Goal: Task Accomplishment & Management: Manage account settings

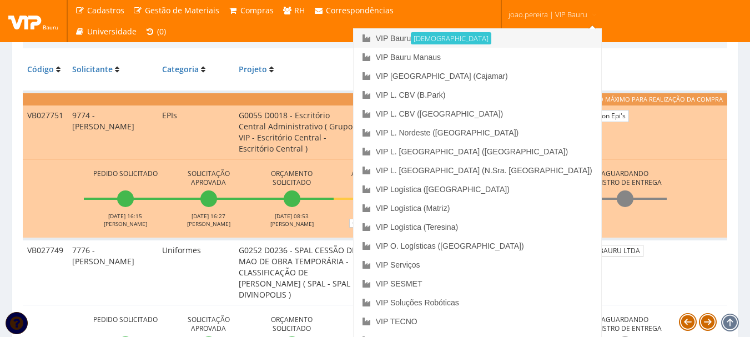
scroll to position [278, 0]
click at [490, 37] on link "VIP Bauru Ativa" at bounding box center [478, 38] width 248 height 19
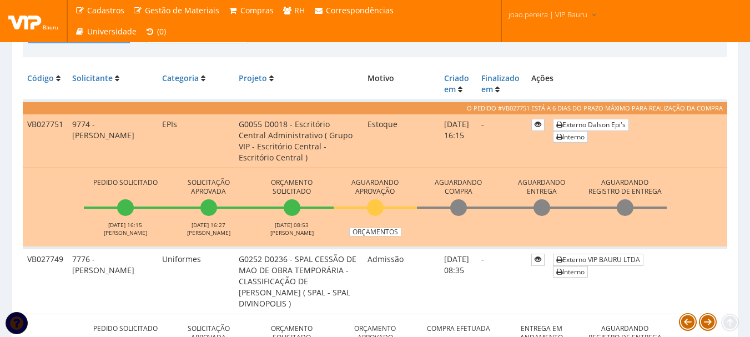
scroll to position [278, 0]
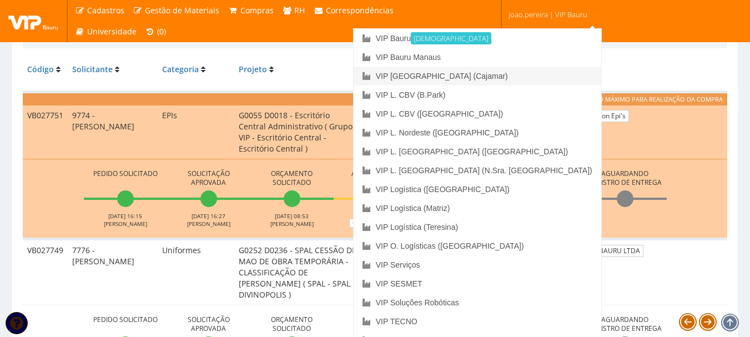
click at [502, 73] on link "VIP [GEOGRAPHIC_DATA] (Cajamar)" at bounding box center [478, 76] width 248 height 19
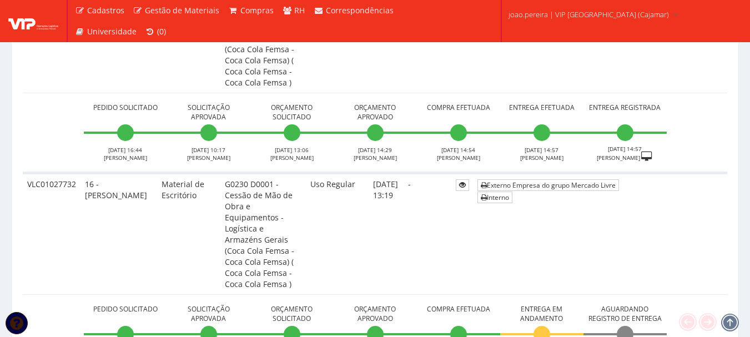
scroll to position [999, 0]
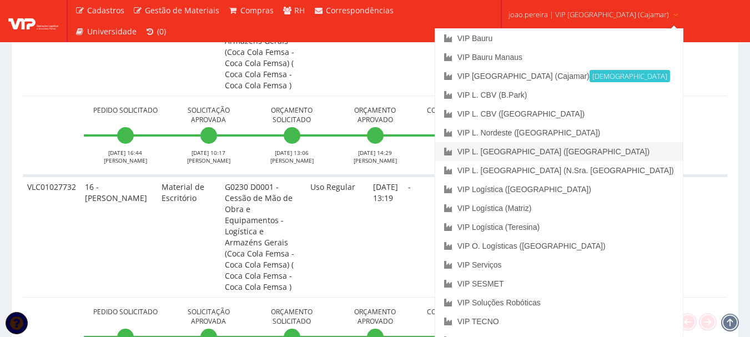
click at [556, 152] on link "VIP L. [GEOGRAPHIC_DATA] ([GEOGRAPHIC_DATA])" at bounding box center [559, 151] width 248 height 19
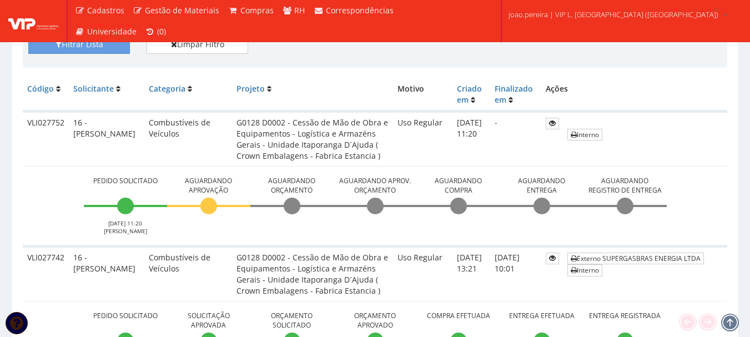
scroll to position [278, 0]
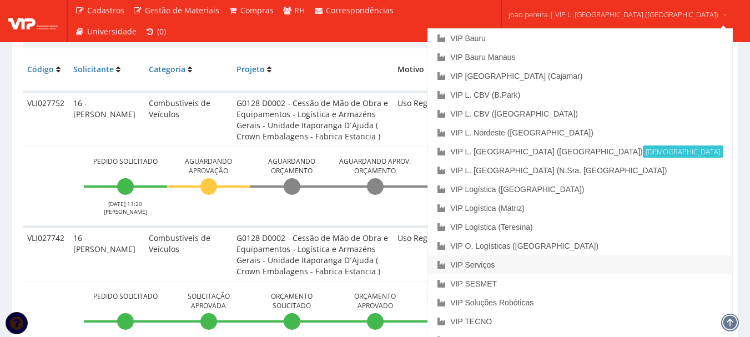
click at [550, 263] on link "VIP Serviços" at bounding box center [580, 264] width 304 height 19
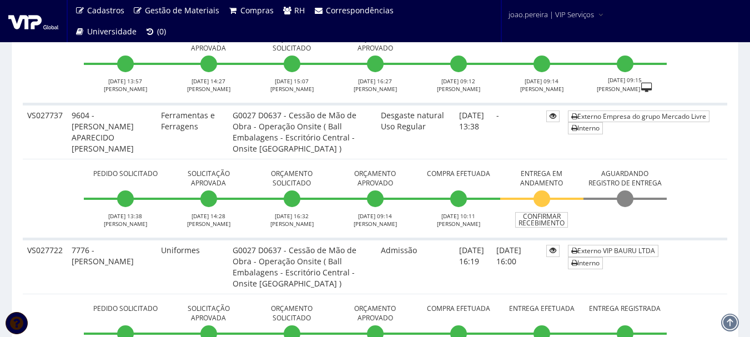
scroll to position [389, 0]
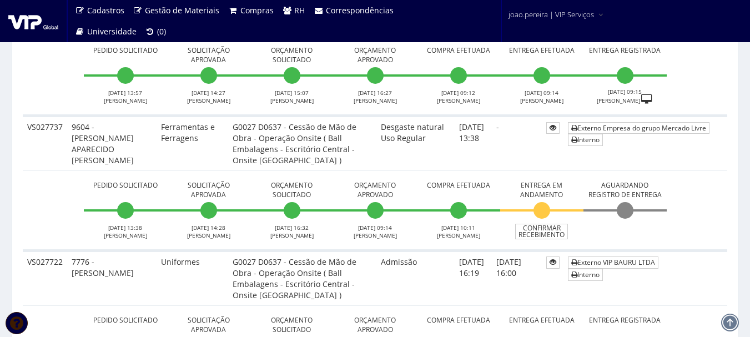
click at [686, 202] on td "Pedido Solicitado 23/09/2025 13:38 ANDERSON SILVA Solicitação Aprovada 23/09/20…" at bounding box center [375, 210] width 704 height 80
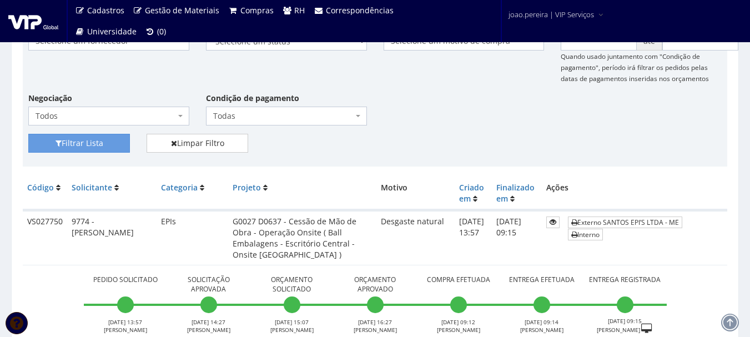
scroll to position [0, 0]
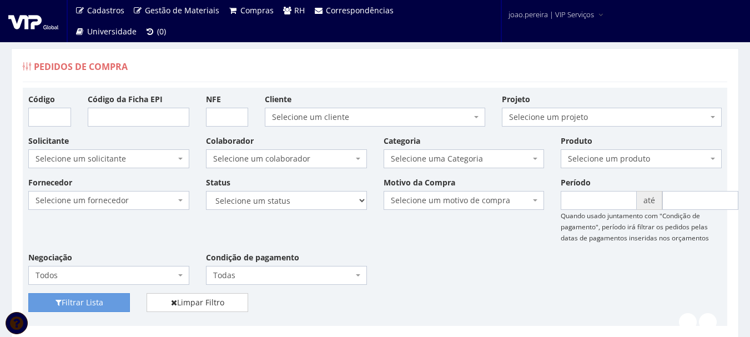
click at [428, 246] on div "Fornecedor Selecione um fornecedor ******** ******** 1000 MARCAS BRASIL 12.203.…" at bounding box center [375, 235] width 710 height 117
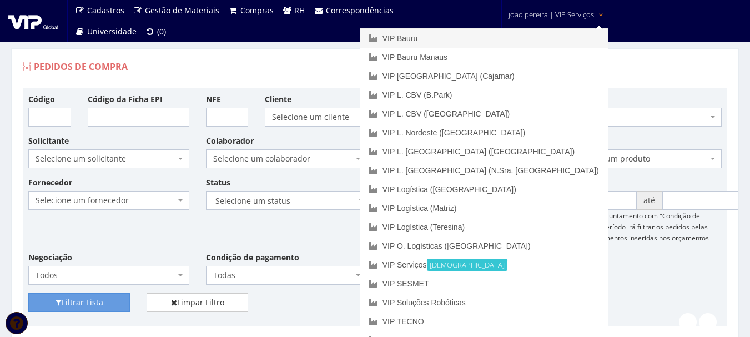
click at [490, 37] on link "VIP Bauru" at bounding box center [484, 38] width 248 height 19
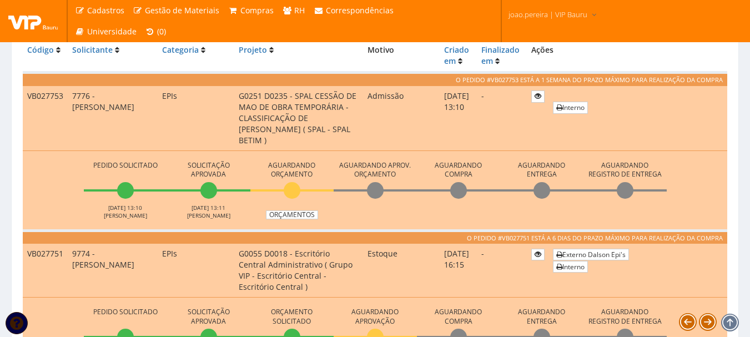
scroll to position [278, 0]
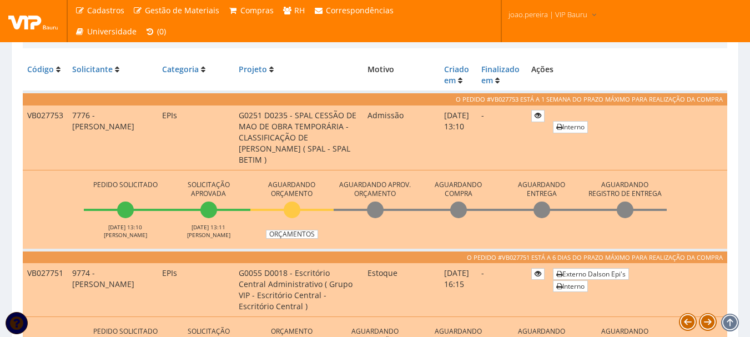
click at [177, 128] on td "EPIs" at bounding box center [196, 137] width 77 height 65
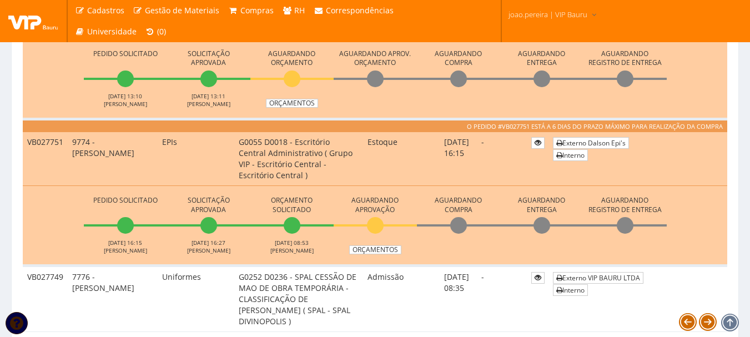
scroll to position [444, 0]
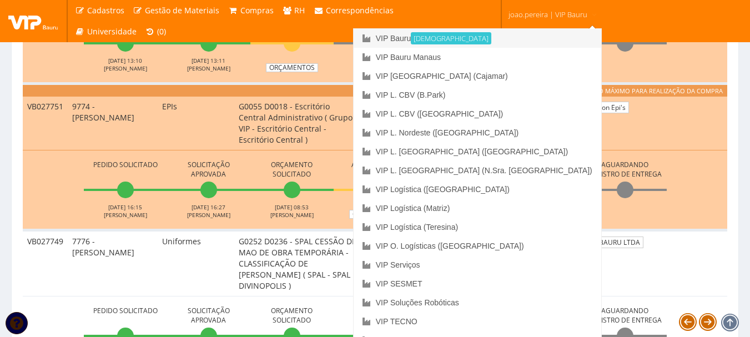
click at [498, 36] on link "VIP Bauru Ativa" at bounding box center [478, 38] width 248 height 19
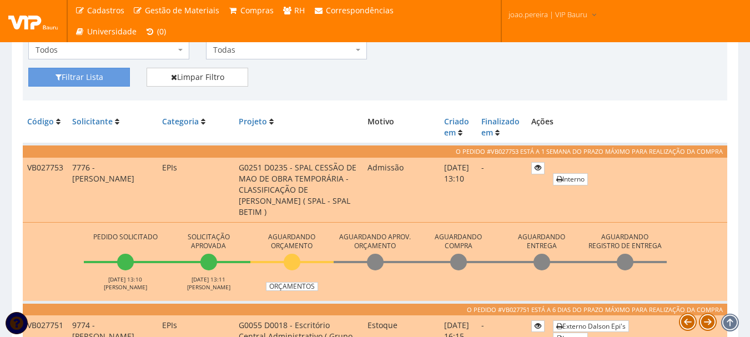
scroll to position [222, 0]
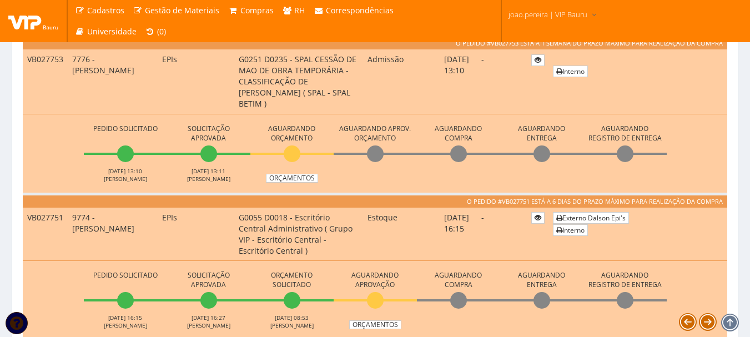
scroll to position [666, 0]
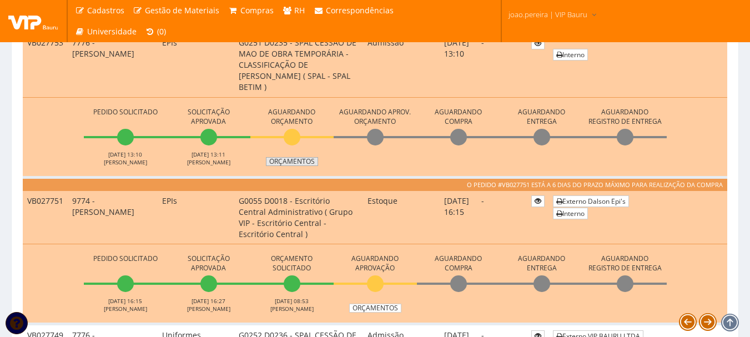
click at [304, 164] on link "Orçamentos" at bounding box center [292, 161] width 52 height 9
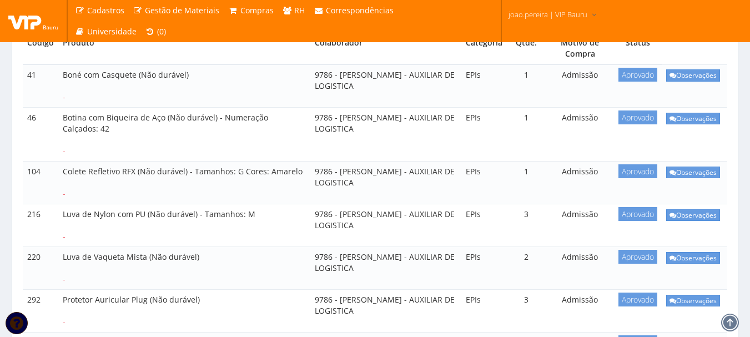
scroll to position [333, 0]
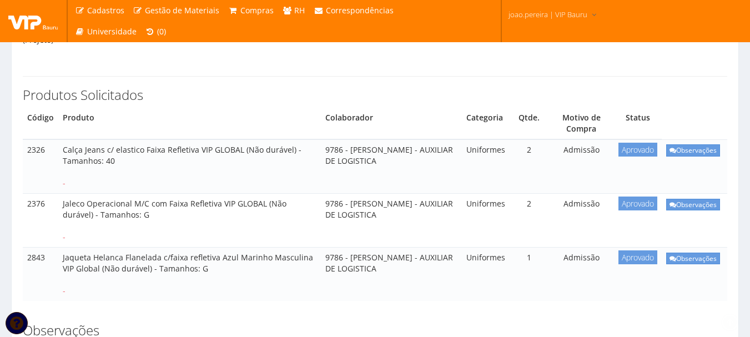
scroll to position [222, 0]
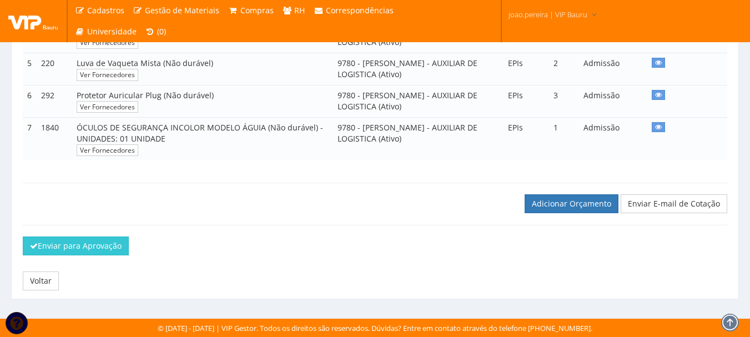
scroll to position [395, 0]
click at [583, 206] on link "Adicionar Orçamento" at bounding box center [572, 203] width 94 height 19
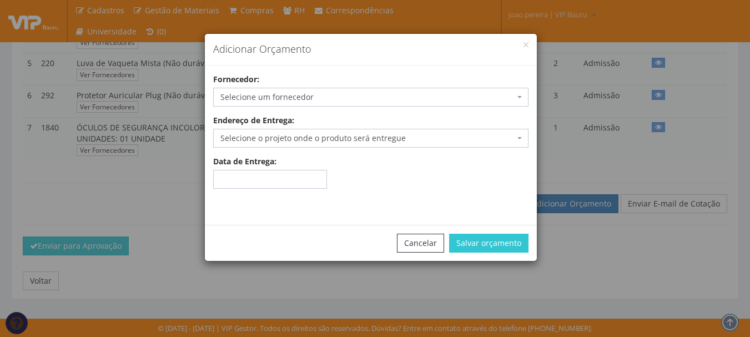
click at [322, 97] on span "Selecione um fornecedor" at bounding box center [367, 97] width 294 height 11
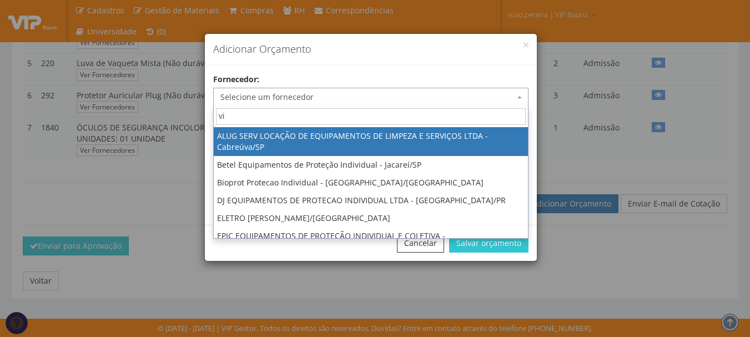
type input "vip"
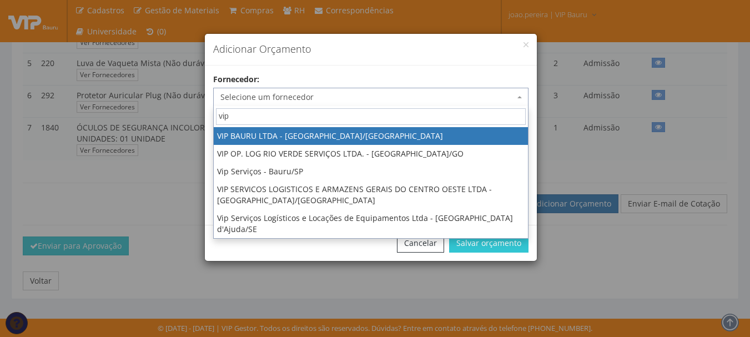
select select "532"
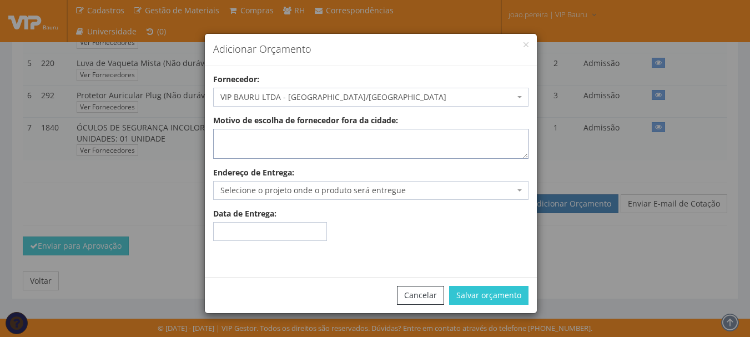
click at [312, 131] on textarea "Motivo de escolha de fornecedor fora da cidade:" at bounding box center [370, 144] width 315 height 30
type textarea "estoque"
click at [279, 190] on span "Selecione o projeto onde o produto será entregue" at bounding box center [367, 190] width 294 height 11
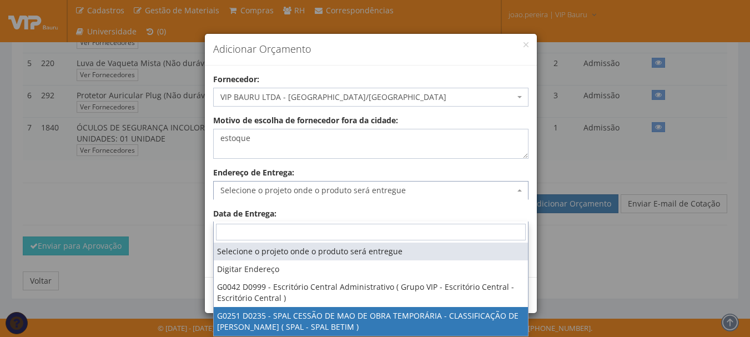
select select "251"
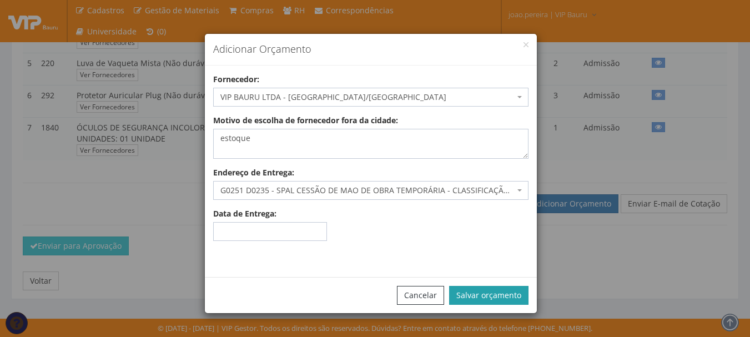
click at [483, 292] on button "Salvar orçamento" at bounding box center [488, 295] width 79 height 19
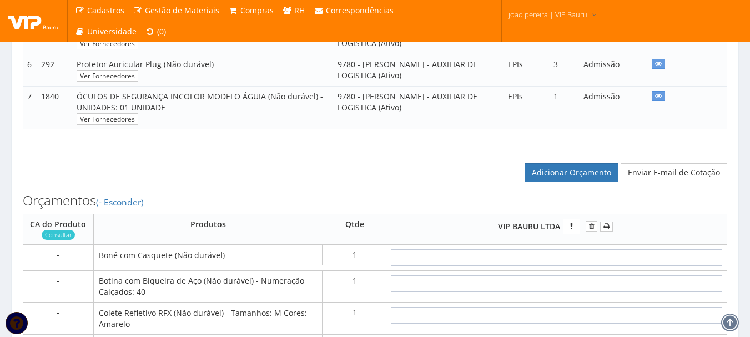
scroll to position [555, 0]
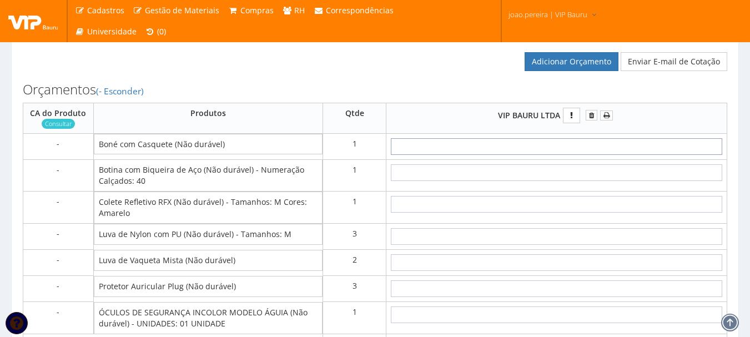
click at [584, 155] on input "text" at bounding box center [556, 146] width 331 height 17
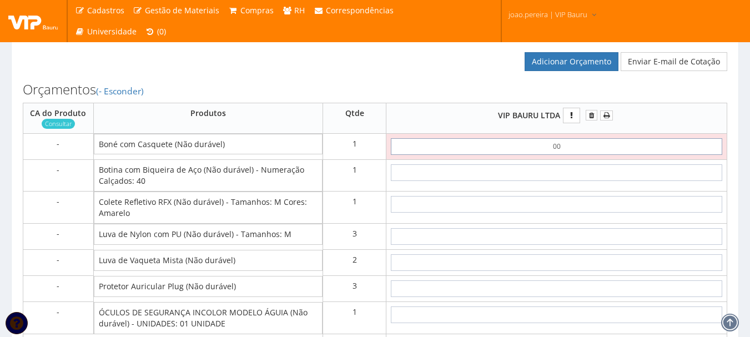
type input "0,01"
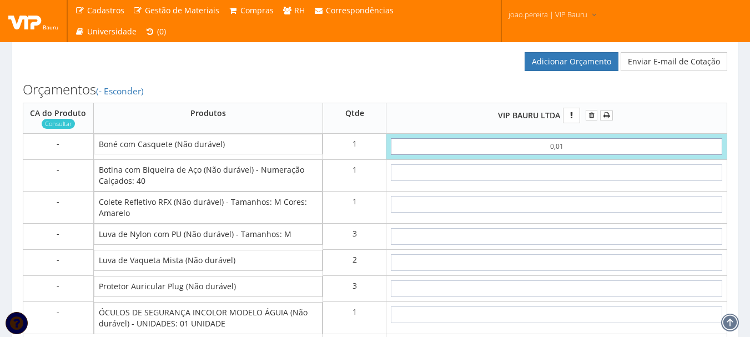
type input "0,01"
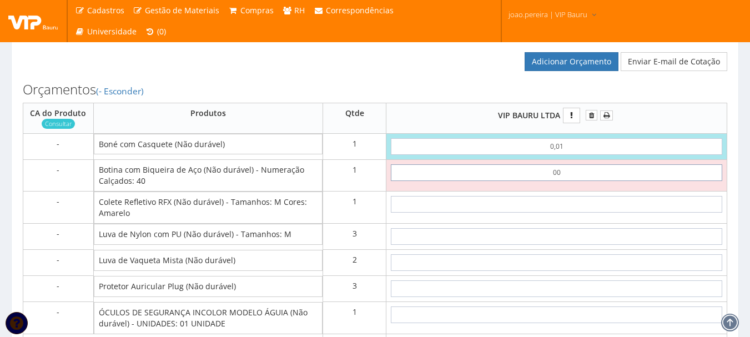
type input "0,01"
type input "0,02"
type input "0,01"
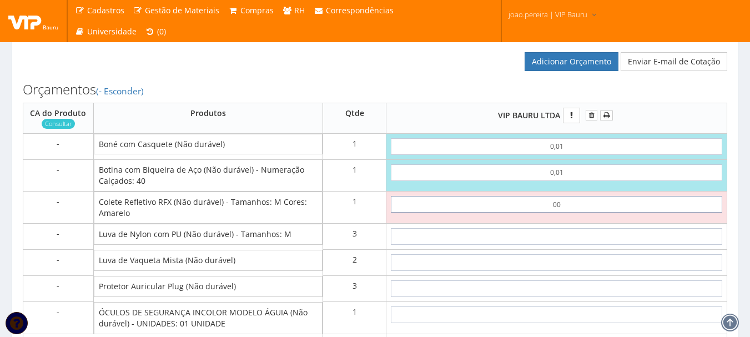
type input "0,01"
type input "0,03"
type input "0,01"
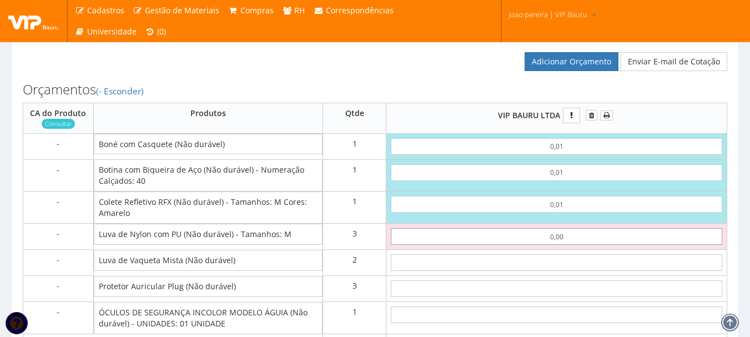
type input "00,01"
type input "0,06"
type input "00,01"
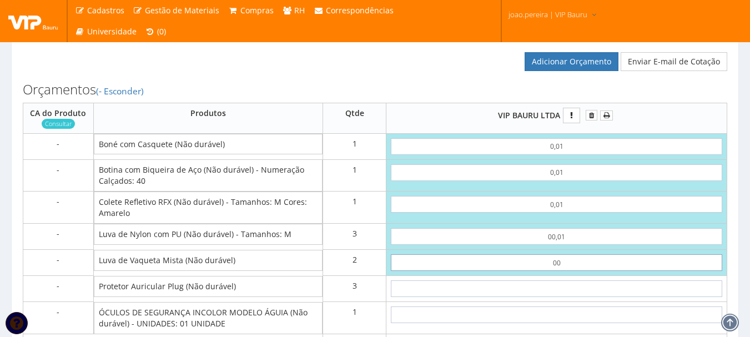
type input "0,01"
type input "0,08"
type input "0,01"
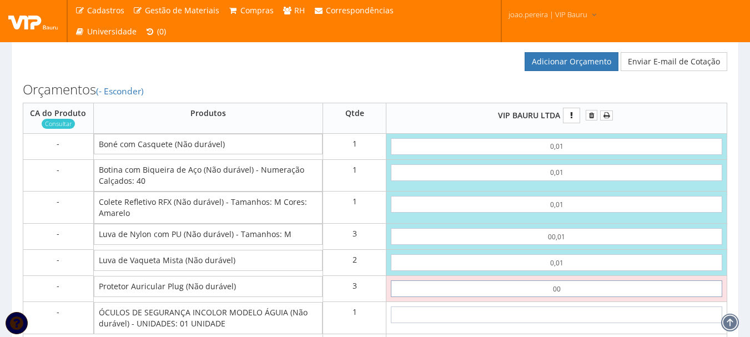
type input "0,01"
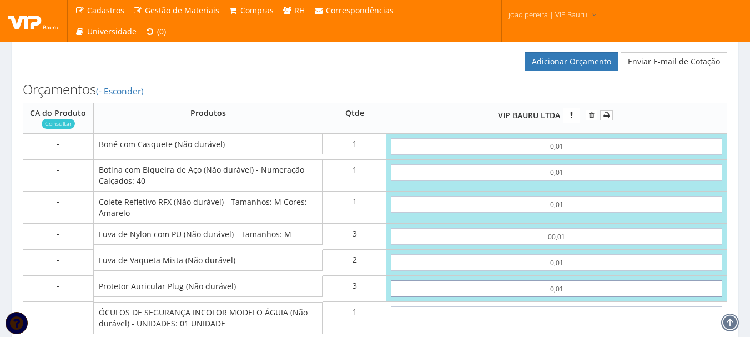
type input "0,11"
type input "0,01"
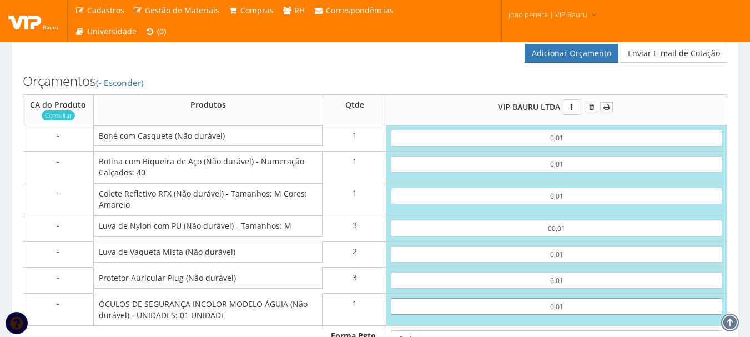
type input "0,01"
type input "0,12"
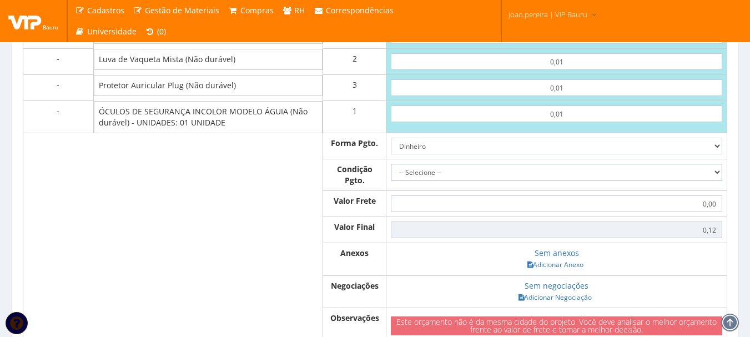
click at [702, 180] on select "-- Selecione -- À vista 7 dias 10 dias" at bounding box center [556, 172] width 331 height 17
select select "0"
click at [391, 180] on select "-- Selecione -- À vista 7 dias 10 dias" at bounding box center [556, 172] width 331 height 17
click at [569, 270] on link "Adicionar Anexo" at bounding box center [555, 265] width 63 height 12
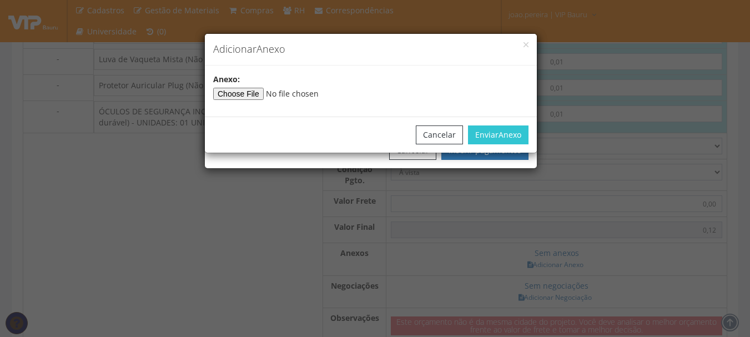
click at [257, 95] on input"] "file" at bounding box center [288, 94] width 151 height 12
type input"] "C:\fakepath\PEDIDOS SEM NOTA FISCAL ESTOQUE.docx"
click at [497, 134] on button "Enviar Anexo" at bounding box center [498, 134] width 61 height 19
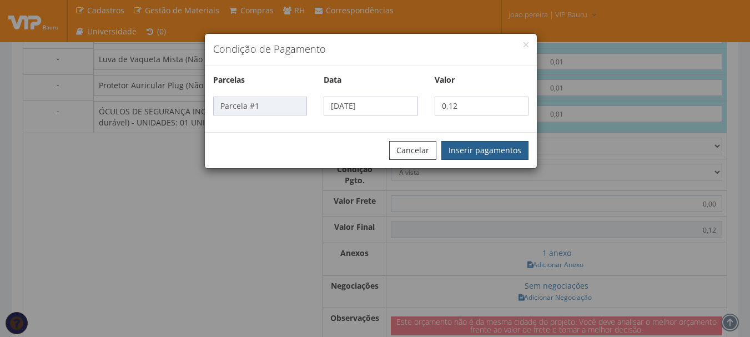
click at [481, 158] on button "Inserir pagamentos" at bounding box center [484, 150] width 87 height 19
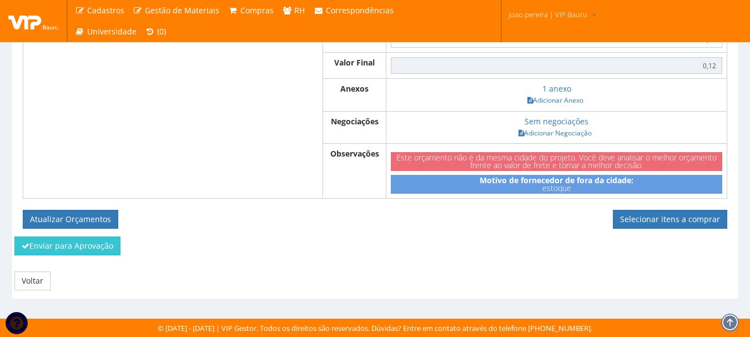
scroll to position [946, 0]
click at [71, 216] on button "Atualizar Orçamentos" at bounding box center [70, 219] width 95 height 19
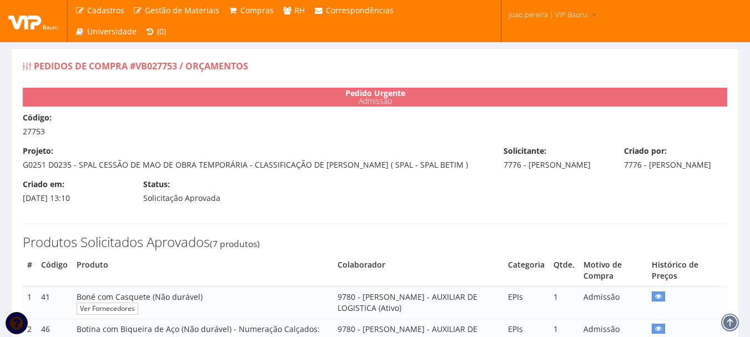
select select "0"
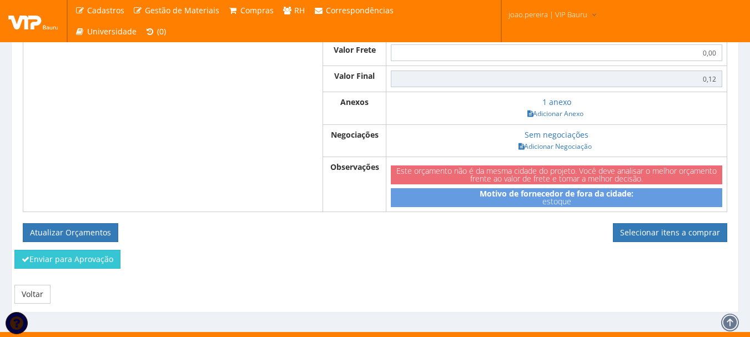
scroll to position [888, 0]
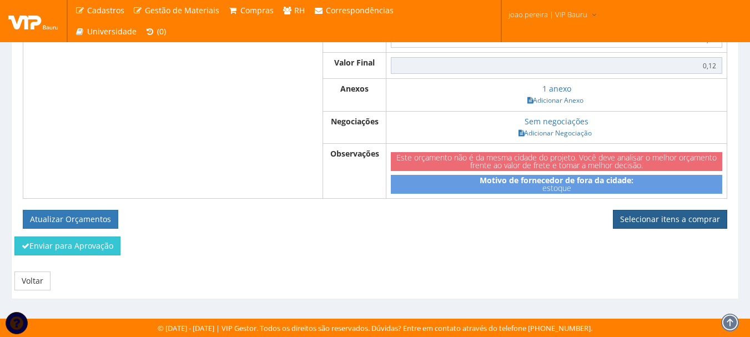
click at [679, 229] on link "Selecionar itens a comprar" at bounding box center [670, 219] width 114 height 19
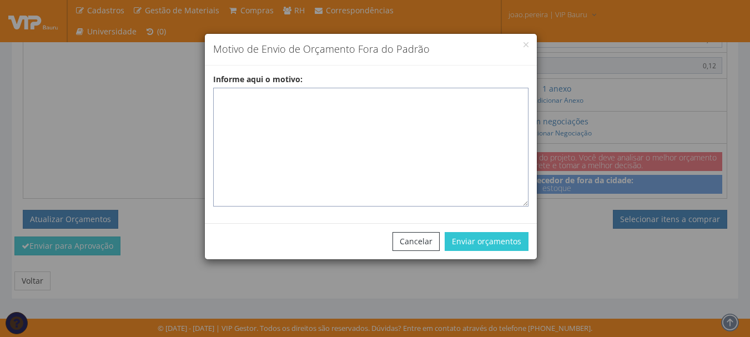
click at [290, 114] on textarea "Informe aqui o motivo:" at bounding box center [370, 147] width 315 height 119
click at [256, 85] on div "Informe aqui o motivo:" at bounding box center [371, 140] width 332 height 133
click at [250, 95] on textarea "Informe aqui o motivo:" at bounding box center [370, 147] width 315 height 119
paste textarea "EPIS ou UNIFORMES - Pedido de compra para emissão de ficha de EPIS ou Uniformes…"
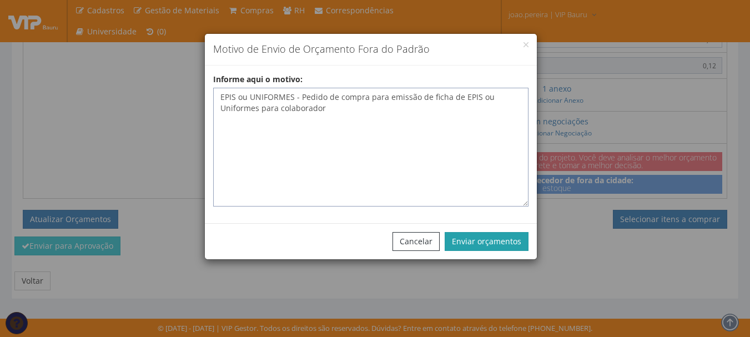
type textarea "EPIS ou UNIFORMES - Pedido de compra para emissão de ficha de EPIS ou Uniformes…"
click at [485, 246] on button "Enviar orçamentos" at bounding box center [487, 241] width 84 height 19
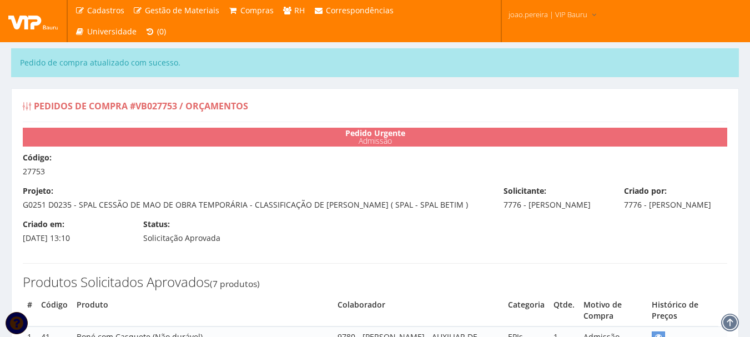
select select "0"
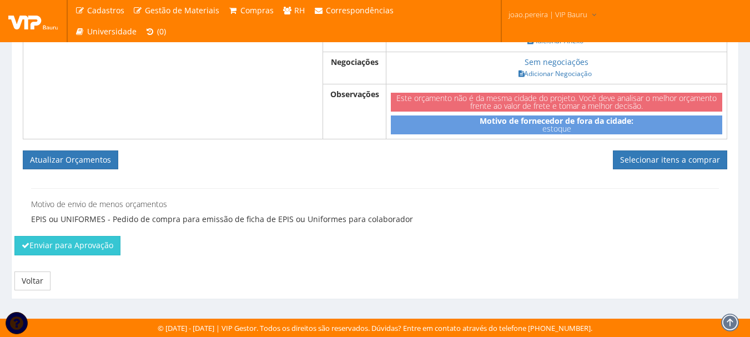
scroll to position [1006, 0]
click at [648, 163] on link "Selecionar itens a comprar" at bounding box center [670, 159] width 114 height 19
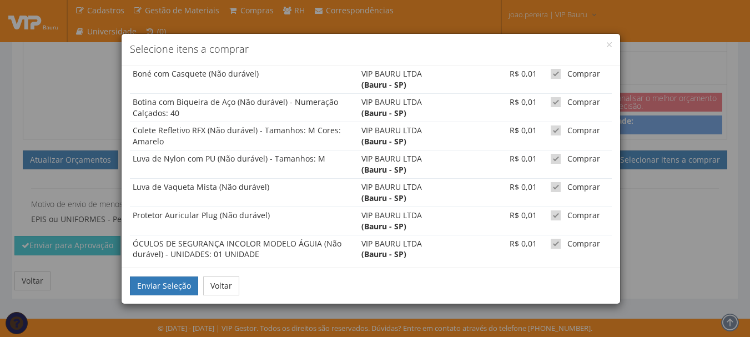
scroll to position [41, 0]
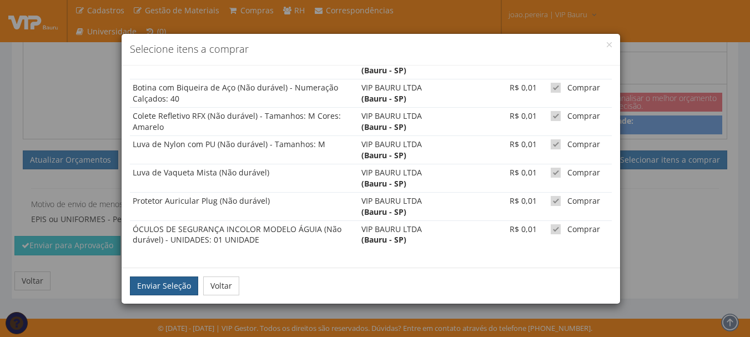
click at [148, 290] on button "Enviar Seleção" at bounding box center [164, 285] width 68 height 19
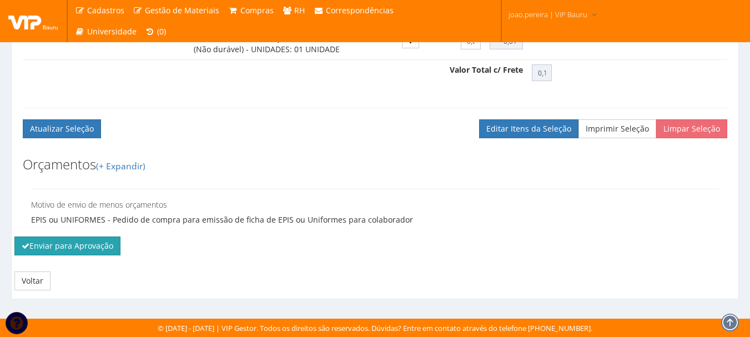
scroll to position [809, 0]
click at [74, 250] on button "Enviar para Aprovação" at bounding box center [67, 245] width 106 height 19
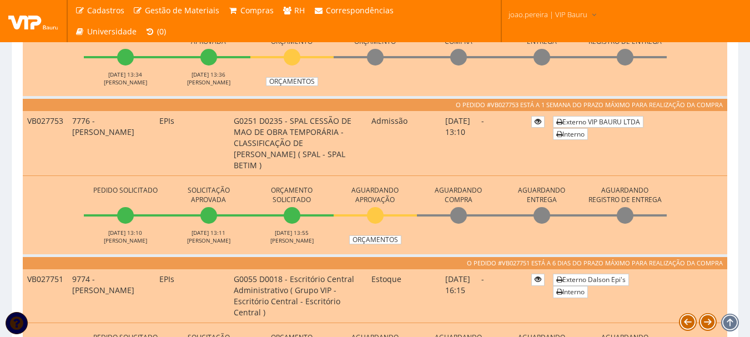
scroll to position [833, 0]
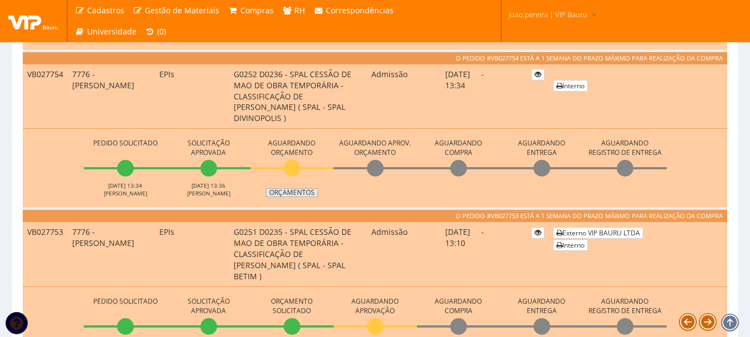
click at [291, 188] on link "Orçamentos" at bounding box center [292, 192] width 52 height 9
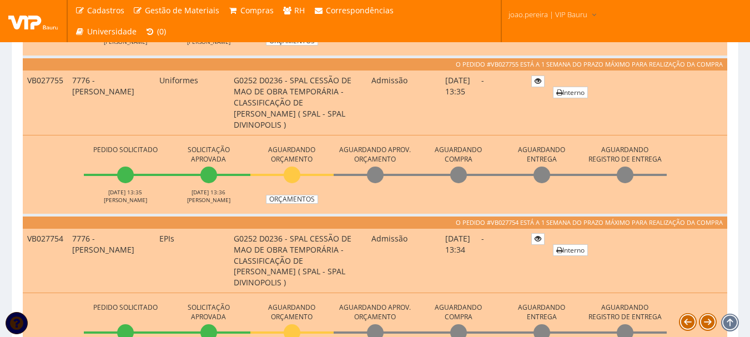
scroll to position [722, 0]
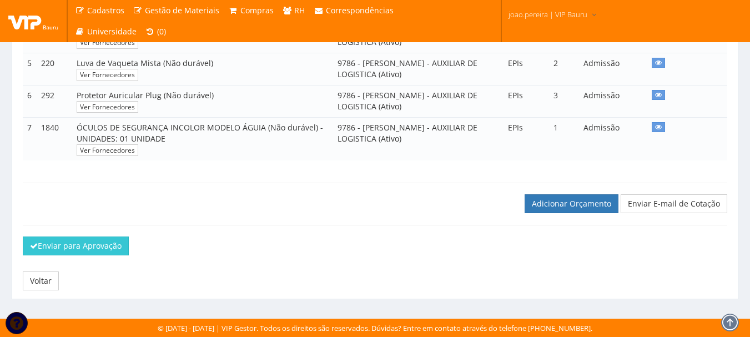
scroll to position [384, 0]
click at [581, 205] on link "Adicionar Orçamento" at bounding box center [572, 203] width 94 height 19
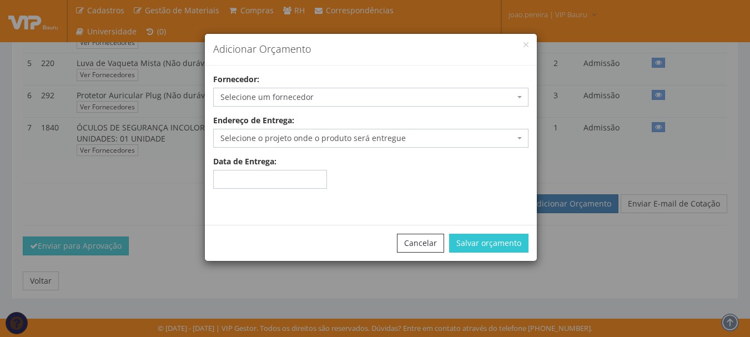
click at [280, 90] on span "Selecione um fornecedor" at bounding box center [370, 97] width 315 height 19
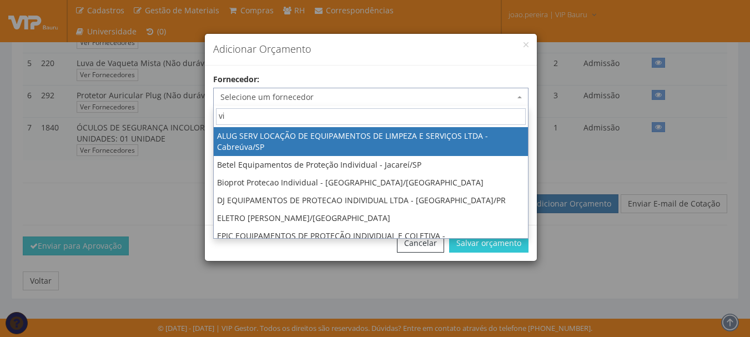
type input "vip"
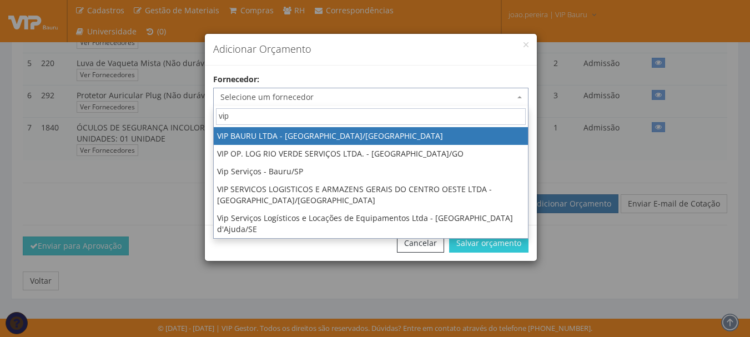
select select "532"
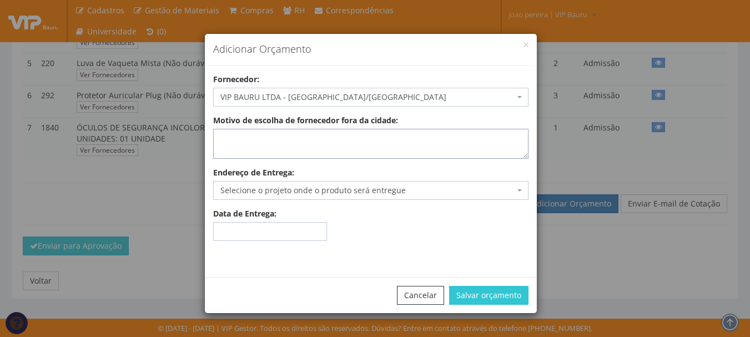
click at [284, 145] on textarea "Motivo de escolha de fornecedor fora da cidade:" at bounding box center [370, 144] width 315 height 30
type textarea "estoque"
click at [283, 188] on span "Selecione o projeto onde o produto será entregue" at bounding box center [367, 190] width 294 height 11
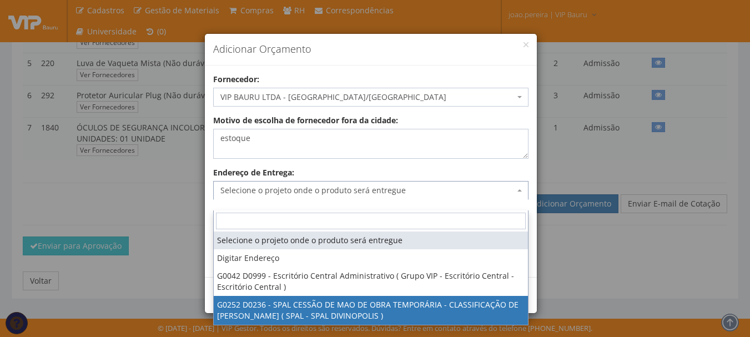
select select "252"
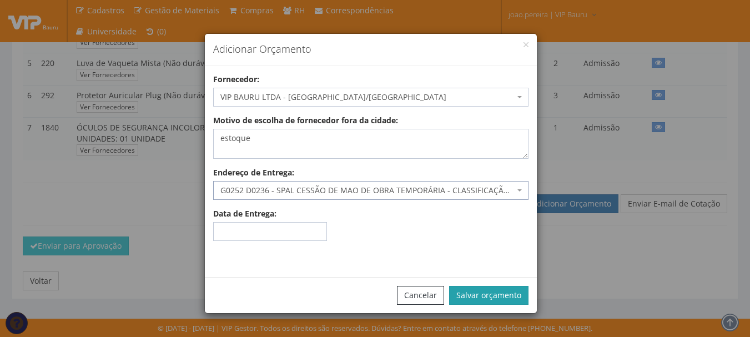
click at [499, 295] on button "Salvar orçamento" at bounding box center [488, 295] width 79 height 19
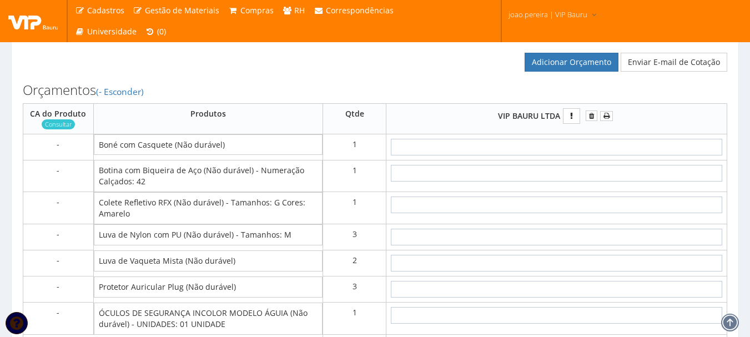
scroll to position [555, 0]
click at [597, 155] on input "text" at bounding box center [556, 146] width 331 height 17
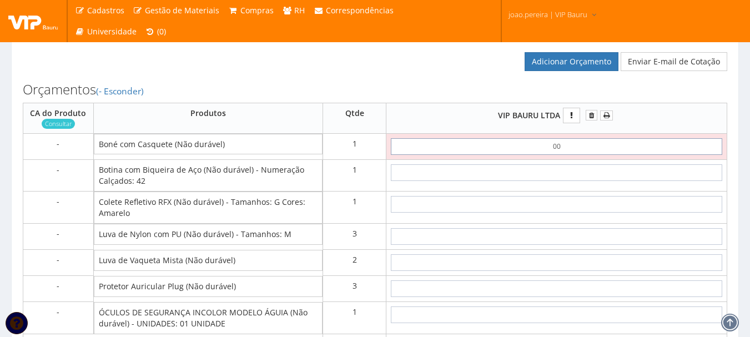
type input "0,01"
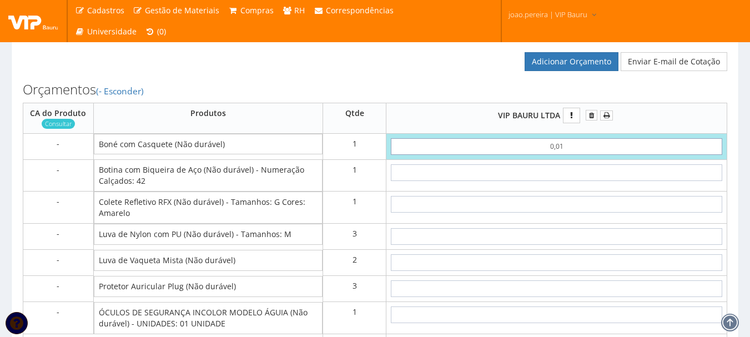
type input "0,01"
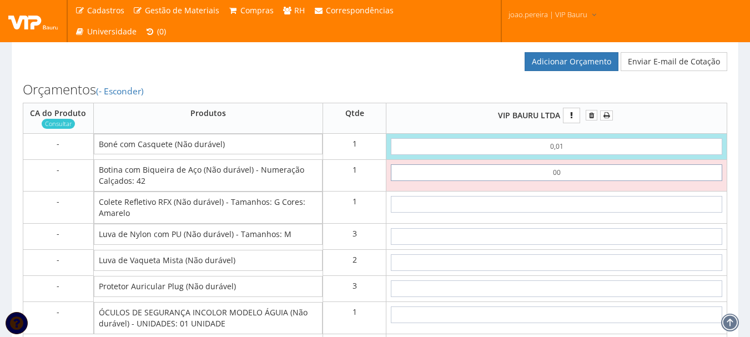
type input "0,01"
type input "0,02"
type input "0,01"
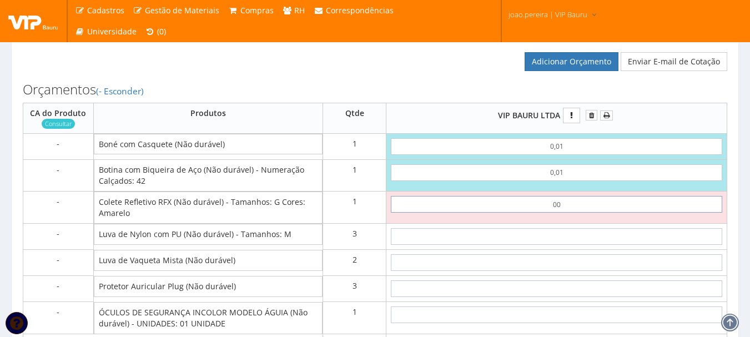
type input "0,01"
type input "0,03"
type input "0,01"
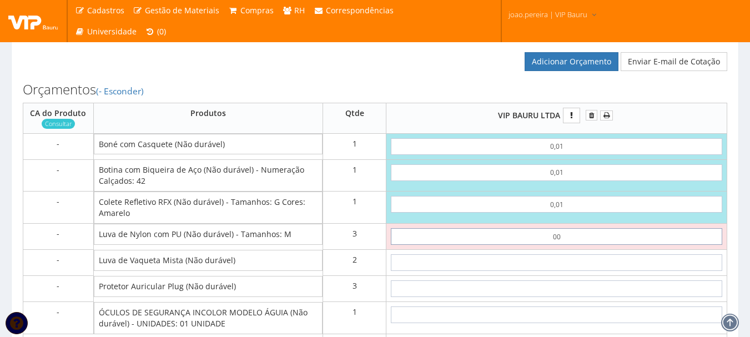
click at [601, 245] on input "00" at bounding box center [556, 236] width 331 height 17
type input "0"
type input "0,01"
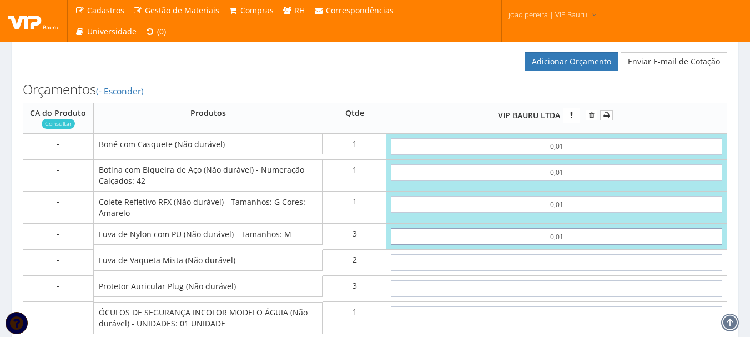
type input "0,06"
type input "0,01"
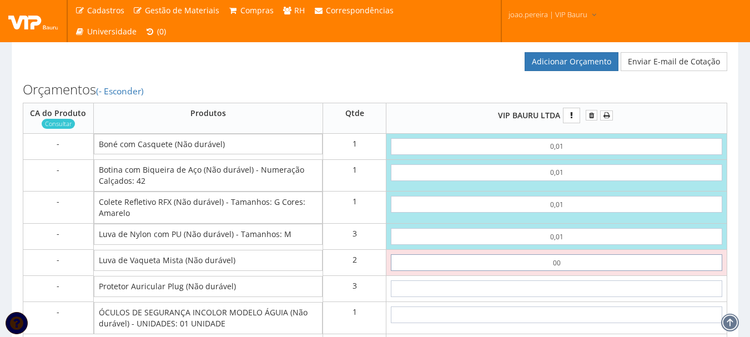
type input "0,01"
type input "0,08"
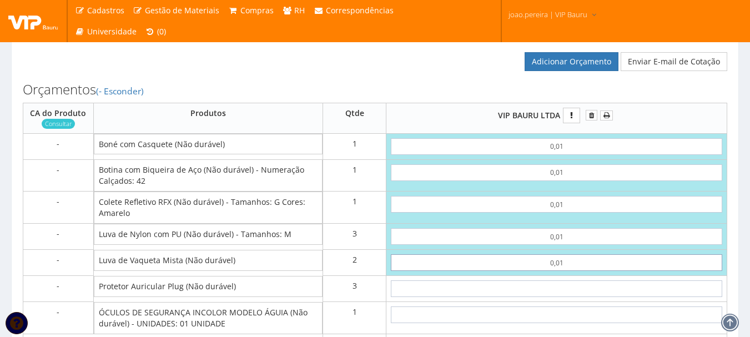
type input "0,01"
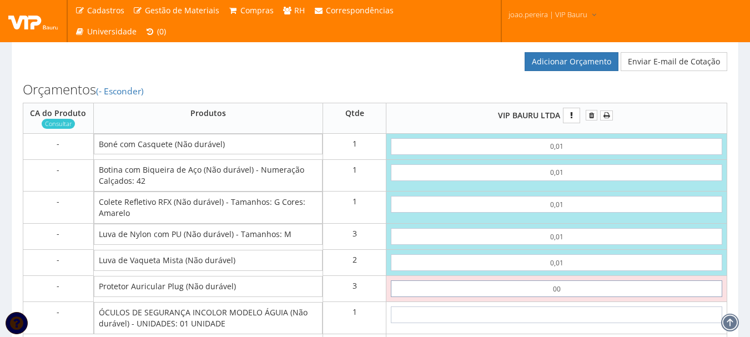
type input "0,01"
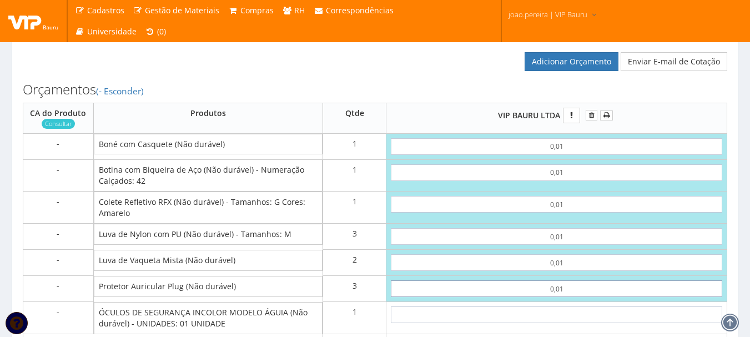
type input "0,11"
type input "0,01"
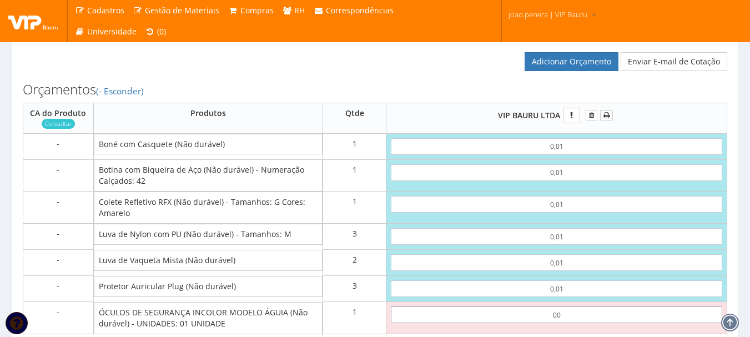
type input "0,01"
type input "0,12"
type input "0,01"
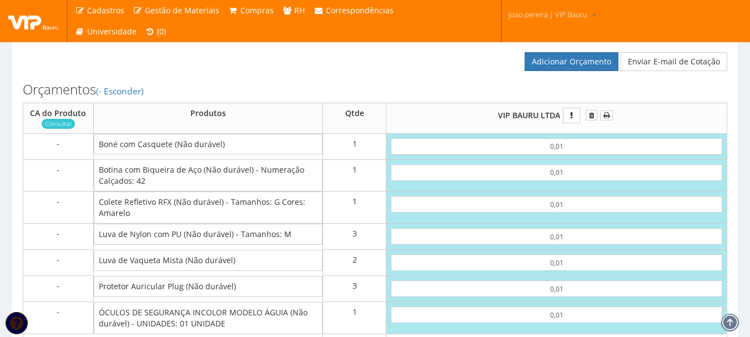
scroll to position [745, 0]
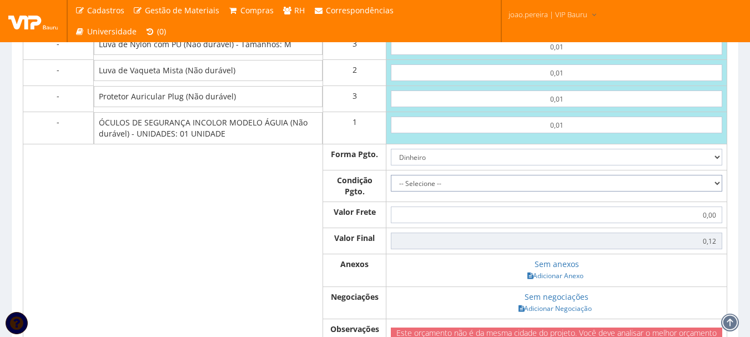
drag, startPoint x: 649, startPoint y: 191, endPoint x: 636, endPoint y: 194, distance: 14.2
click at [649, 191] on select "-- Selecione -- À vista 7 dias 10 dias" at bounding box center [556, 183] width 331 height 17
select select "0"
click at [391, 186] on select "-- Selecione -- À vista 7 dias 10 dias" at bounding box center [556, 183] width 331 height 17
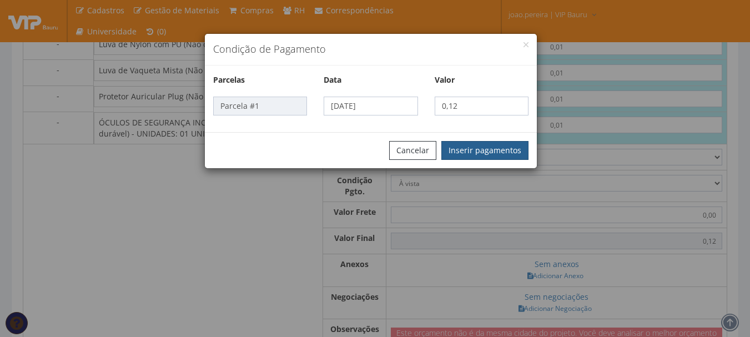
click at [482, 148] on button "Inserir pagamentos" at bounding box center [484, 150] width 87 height 19
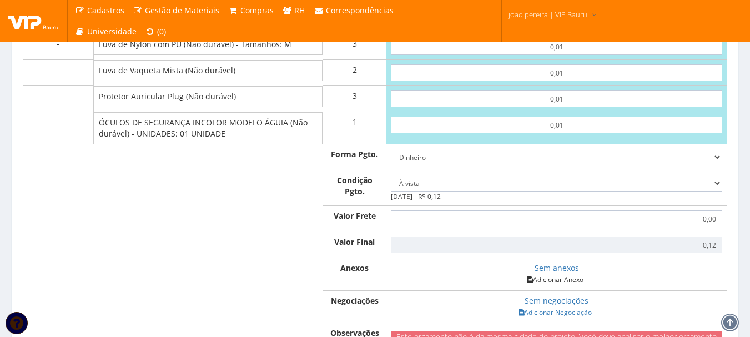
click at [576, 285] on link "Adicionar Anexo" at bounding box center [555, 280] width 63 height 12
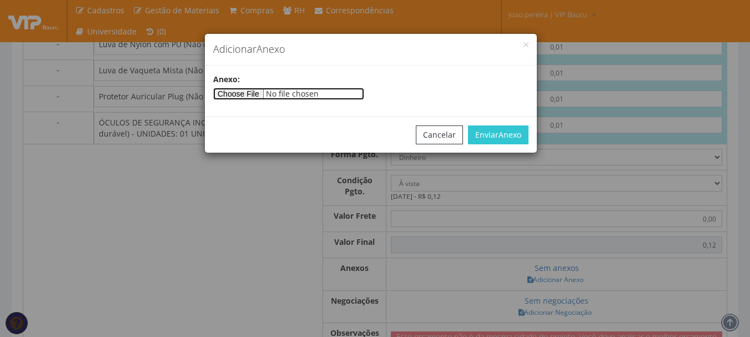
click at [254, 97] on input"] "file" at bounding box center [288, 94] width 151 height 12
type input"] "C:\fakepath\PEDIDOS SEM NOTA FISCAL ESTOQUE.docx"
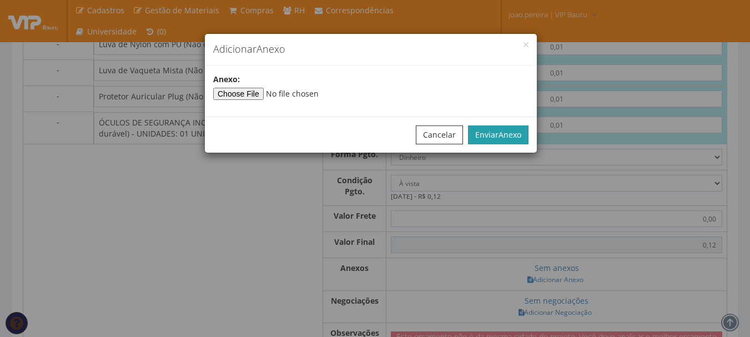
click at [497, 130] on button "Enviar Anexo" at bounding box center [498, 134] width 61 height 19
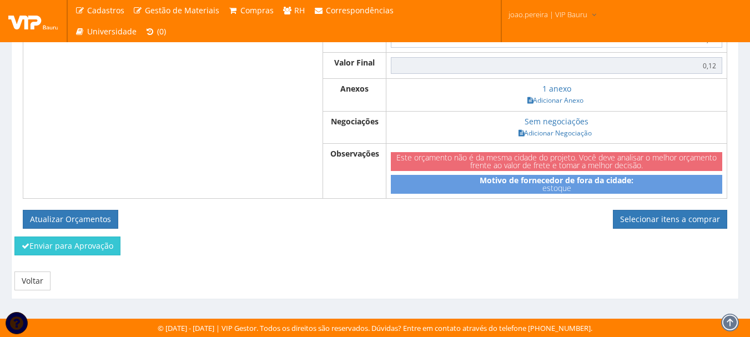
scroll to position [935, 0]
click at [77, 221] on button "Atualizar Orçamentos" at bounding box center [70, 219] width 95 height 19
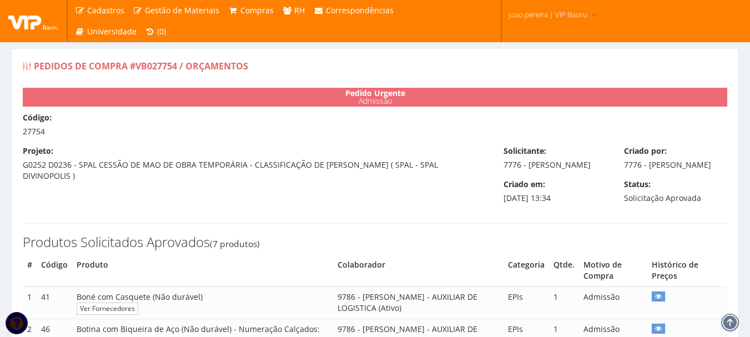
select select "0"
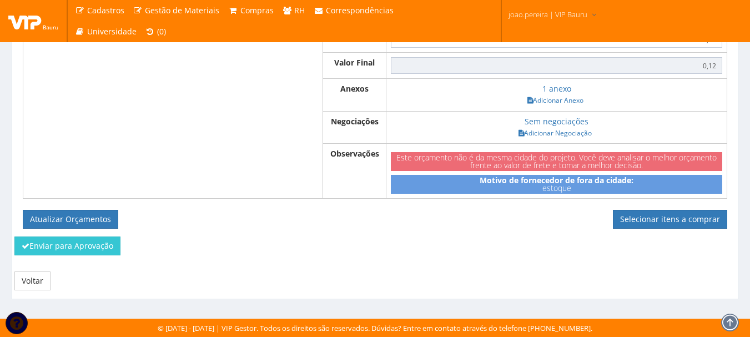
scroll to position [895, 0]
click at [699, 218] on link "Selecionar itens a comprar" at bounding box center [670, 219] width 114 height 19
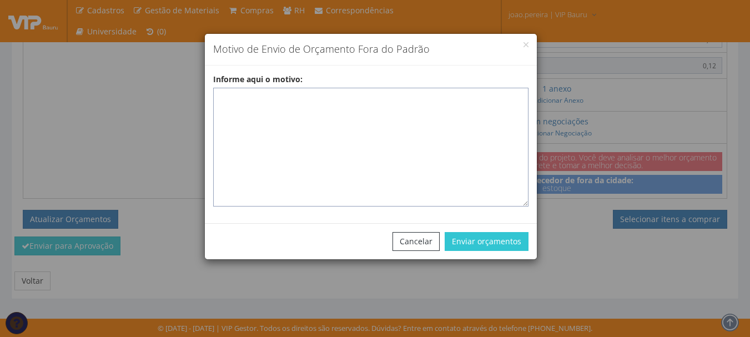
click at [354, 113] on textarea "Informe aqui o motivo:" at bounding box center [370, 147] width 315 height 119
paste textarea "EPIS ou UNIFORMES - Pedido de compra para emissão de ficha de EPIS ou Uniformes…"
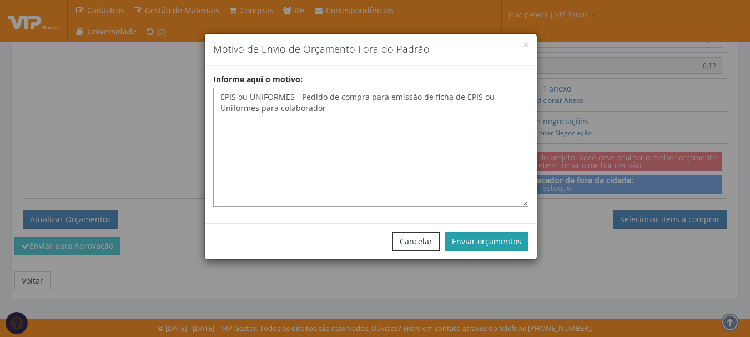
type textarea "EPIS ou UNIFORMES - Pedido de compra para emissão de ficha de EPIS ou Uniformes…"
click at [495, 245] on button "Enviar orçamentos" at bounding box center [487, 241] width 84 height 19
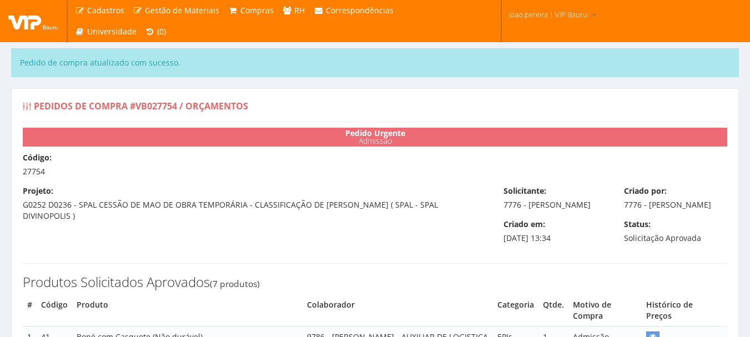
select select "0"
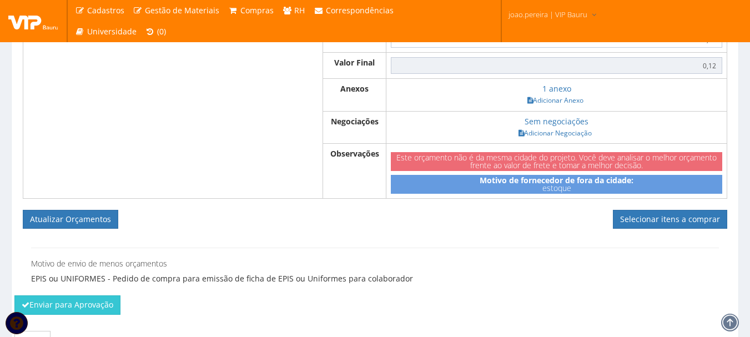
scroll to position [944, 0]
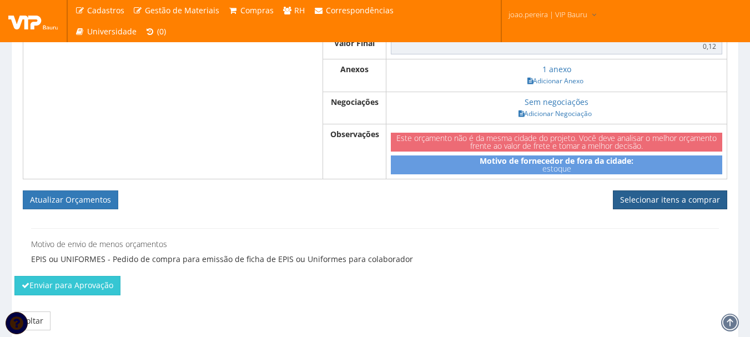
click at [665, 209] on link "Selecionar itens a comprar" at bounding box center [670, 199] width 114 height 19
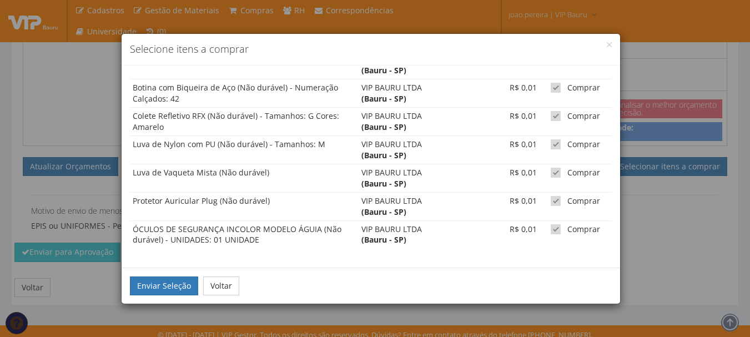
scroll to position [995, 0]
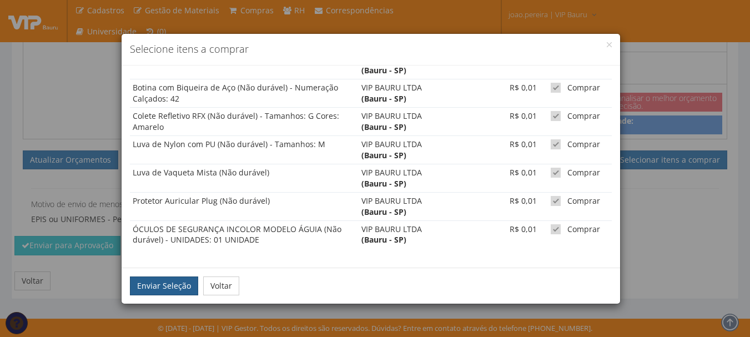
click at [171, 287] on button "Enviar Seleção" at bounding box center [164, 285] width 68 height 19
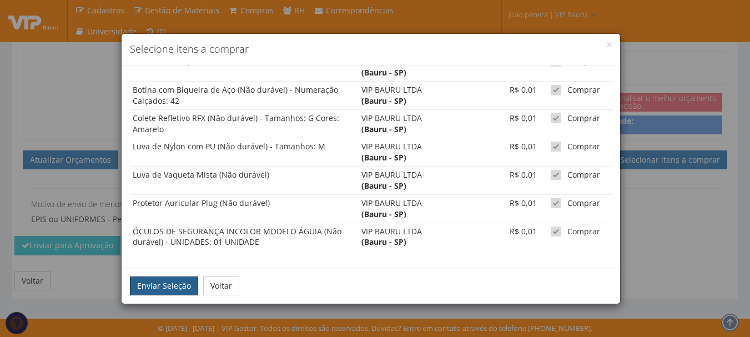
scroll to position [41, 0]
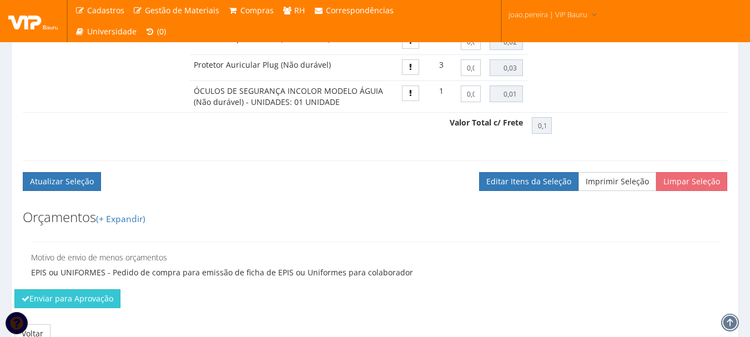
scroll to position [798, 0]
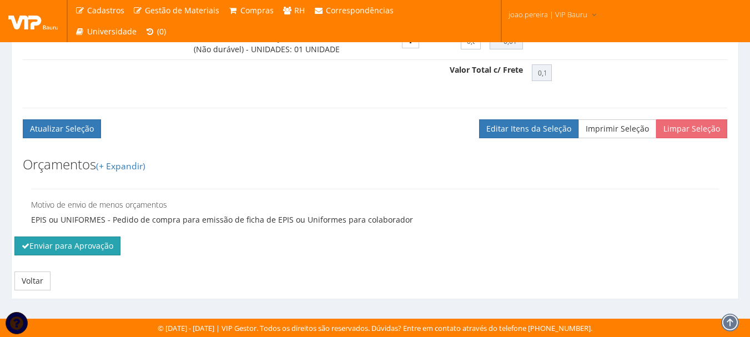
click at [32, 249] on button "Enviar para Aprovação" at bounding box center [67, 245] width 106 height 19
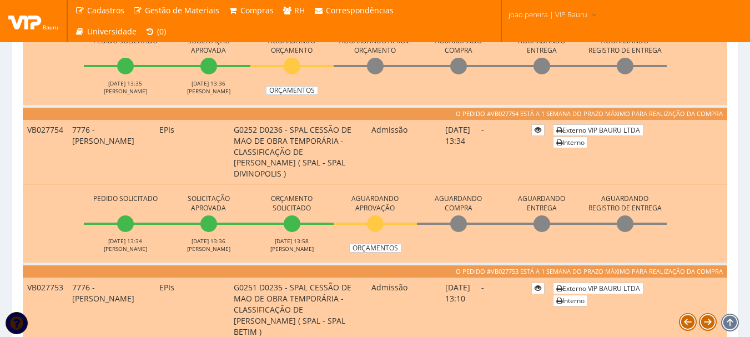
scroll to position [666, 0]
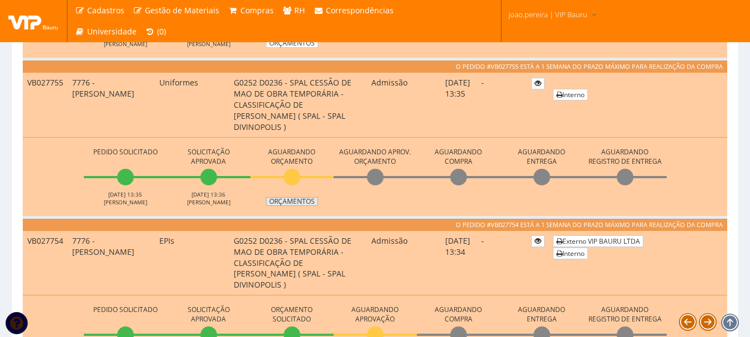
click at [289, 197] on link "Orçamentos" at bounding box center [292, 201] width 52 height 9
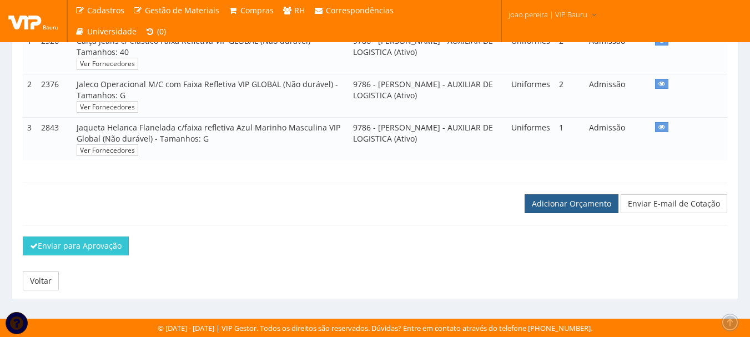
scroll to position [267, 0]
click at [568, 210] on link "Adicionar Orçamento" at bounding box center [572, 203] width 94 height 19
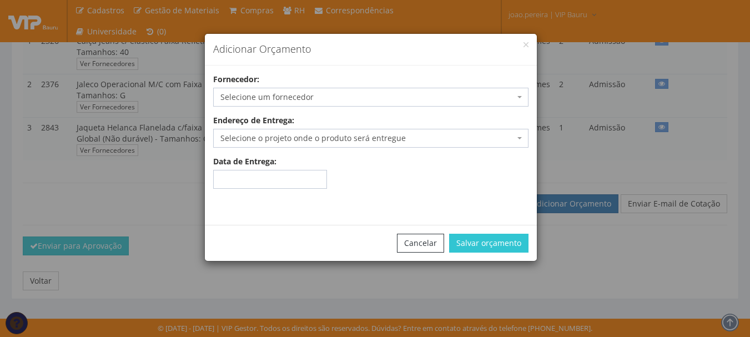
click at [356, 97] on span "Selecione um fornecedor" at bounding box center [367, 97] width 294 height 11
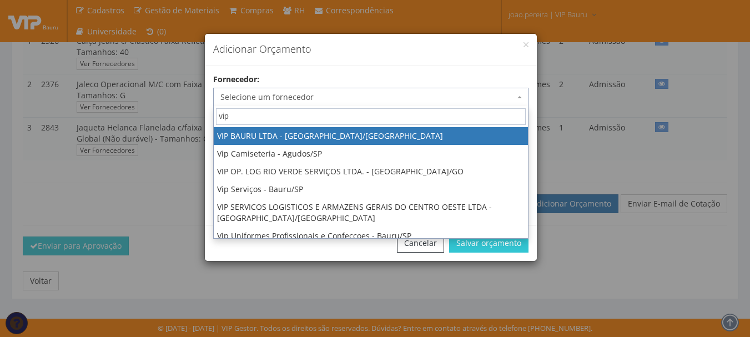
type input "vip"
select select "532"
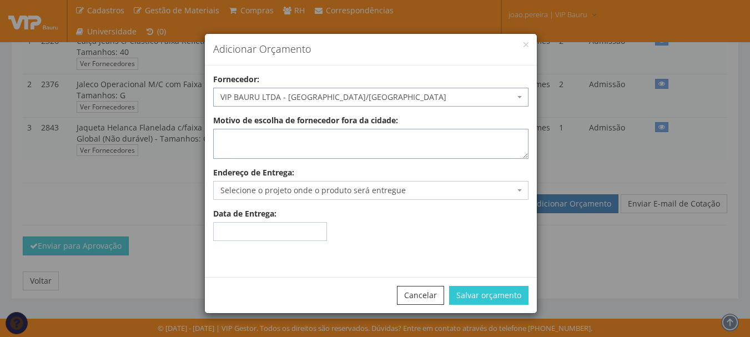
click at [304, 150] on textarea "Motivo de escolha de fornecedor fora da cidade:" at bounding box center [370, 144] width 315 height 30
type textarea "estoque"
click at [311, 190] on span "Selecione o projeto onde o produto será entregue" at bounding box center [367, 190] width 294 height 11
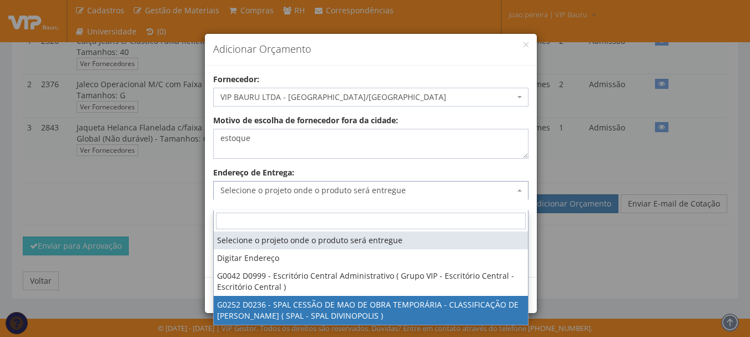
select select "252"
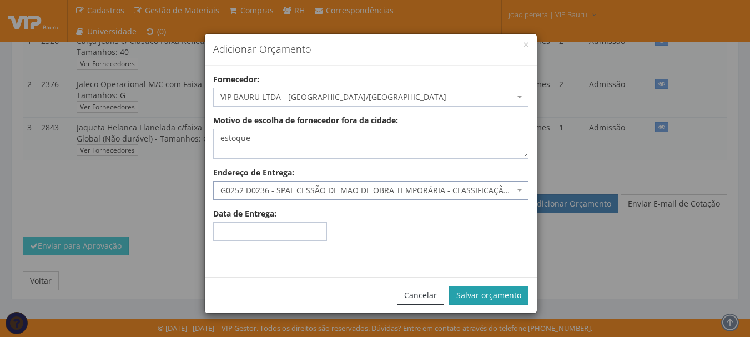
click at [511, 294] on button "Salvar orçamento" at bounding box center [488, 295] width 79 height 19
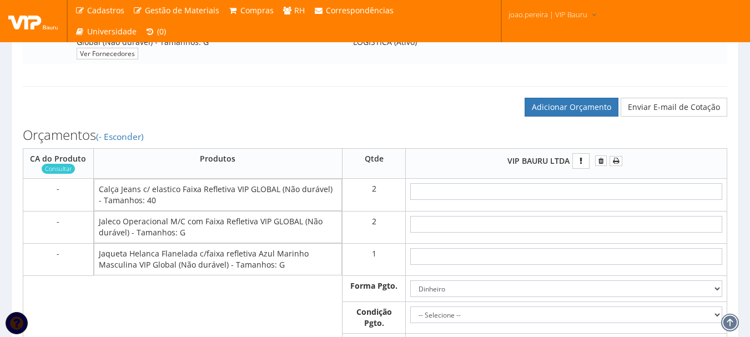
scroll to position [389, 0]
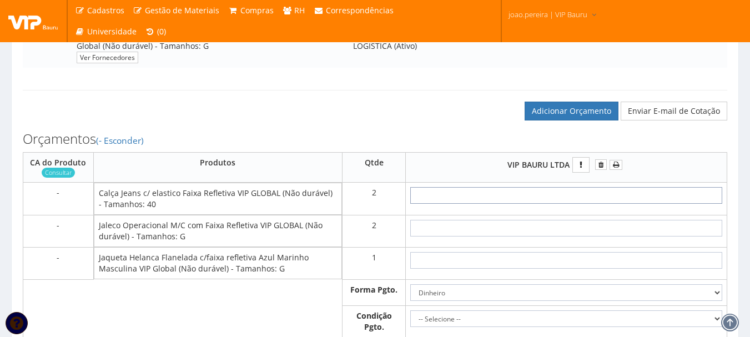
click at [593, 204] on input "text" at bounding box center [566, 195] width 312 height 17
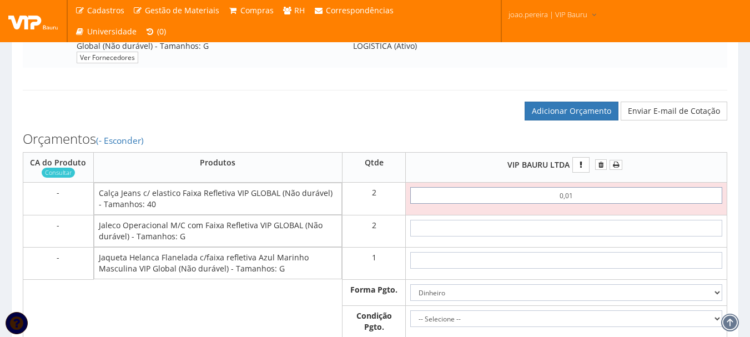
type input "0,01"
type input "0,02"
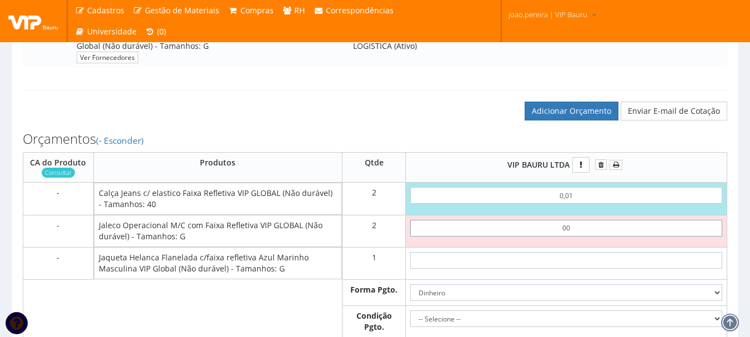
type input "0,01"
type input "0,04"
type input "0,01"
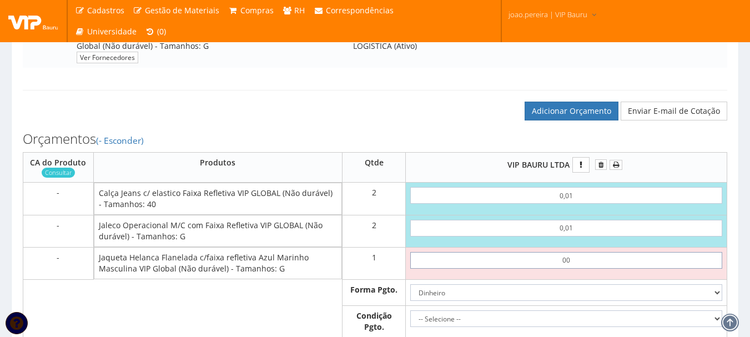
type input "0,01"
type input "0,05"
type input "0,01"
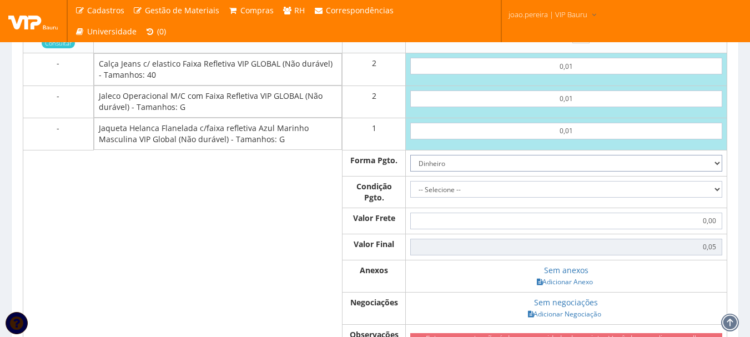
scroll to position [555, 0]
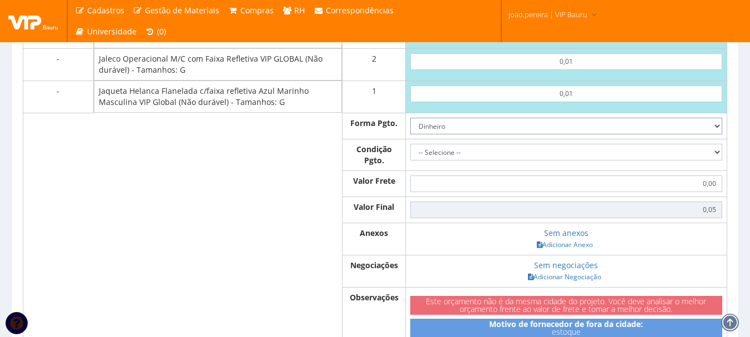
click at [717, 134] on select "Dinheiro Boleto Bancário Depósito Transferência Bancária Cartão de Crédito Cart…" at bounding box center [566, 126] width 312 height 17
click at [410, 128] on select "Dinheiro Boleto Bancário Depósito Transferência Bancária Cartão de Crédito Cart…" at bounding box center [566, 126] width 312 height 17
click at [562, 160] on select "-- Selecione -- À vista 7 dias 10 dias" at bounding box center [566, 152] width 312 height 17
select select "0"
click at [410, 154] on select "-- Selecione -- À vista 7 dias 10 dias" at bounding box center [566, 152] width 312 height 17
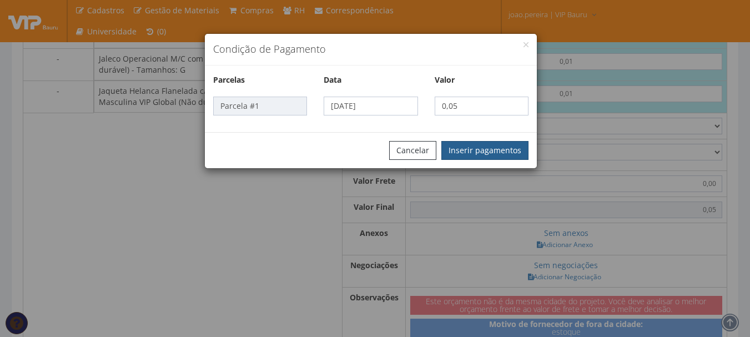
click at [471, 146] on button "Inserir pagamentos" at bounding box center [484, 150] width 87 height 19
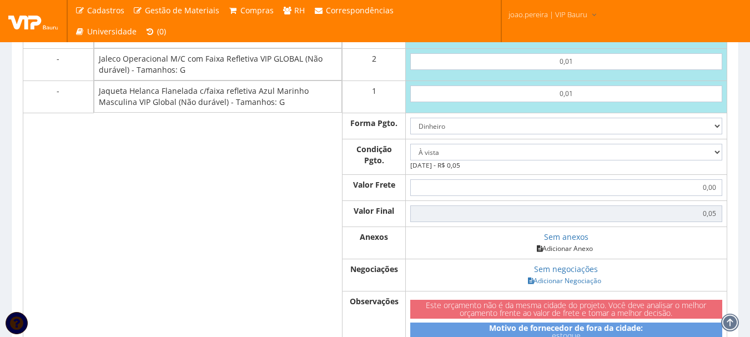
click at [570, 254] on link "Adicionar Anexo" at bounding box center [564, 249] width 63 height 12
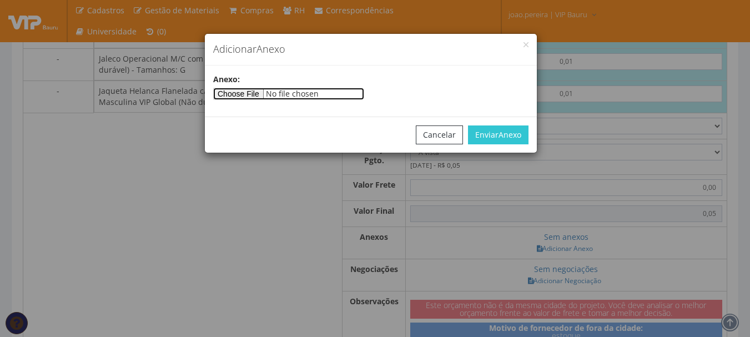
click at [242, 89] on input"] "file" at bounding box center [288, 94] width 151 height 12
type input"] "C:\fakepath\PEDIDOS SEM NOTA FISCAL ESTOQUE.docx"
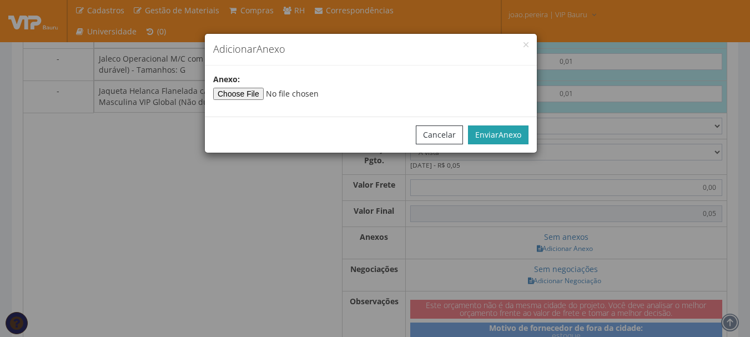
click at [505, 139] on span "Anexo" at bounding box center [509, 134] width 23 height 11
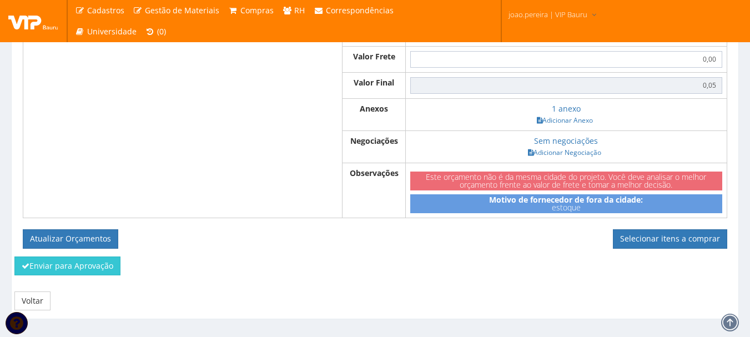
scroll to position [714, 0]
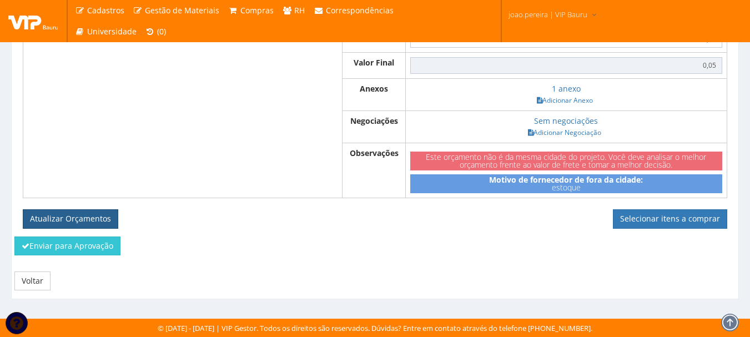
click at [59, 214] on button "Atualizar Orçamentos" at bounding box center [70, 218] width 95 height 19
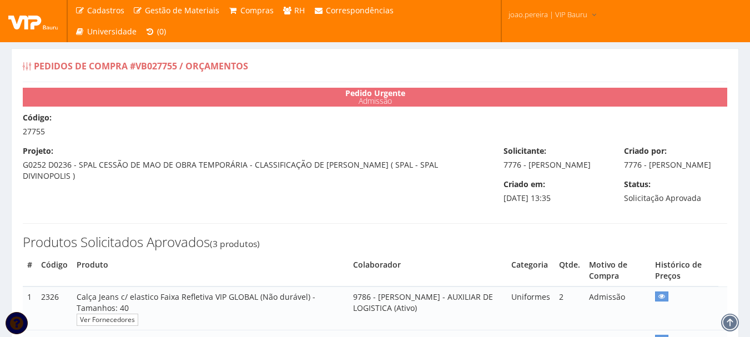
select select "0"
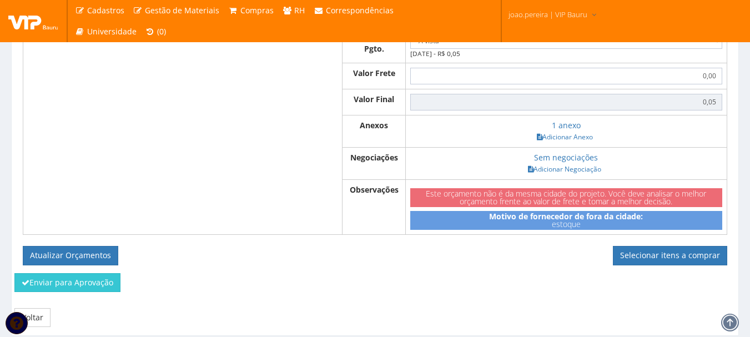
scroll to position [674, 0]
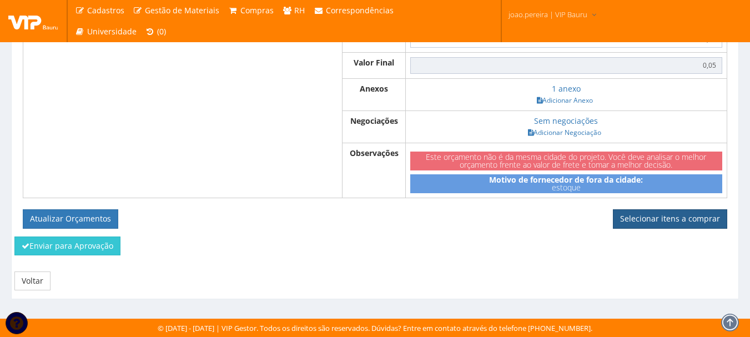
click at [692, 220] on link "Selecionar itens a comprar" at bounding box center [670, 218] width 114 height 19
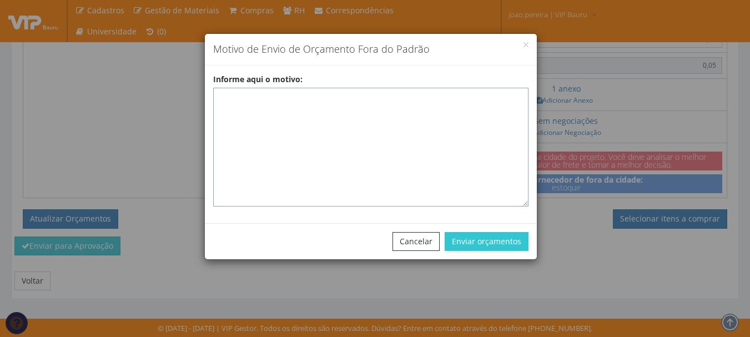
click at [328, 106] on textarea "Informe aqui o motivo:" at bounding box center [370, 147] width 315 height 119
paste textarea "EPIS ou UNIFORMES - Pedido de compra para emissão de ficha de EPIS ou Uniformes…"
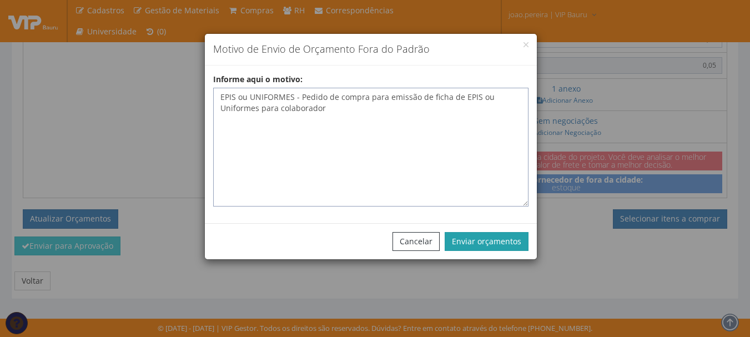
type textarea "EPIS ou UNIFORMES - Pedido de compra para emissão de ficha de EPIS ou Uniformes…"
click at [485, 234] on button "Enviar orçamentos" at bounding box center [487, 241] width 84 height 19
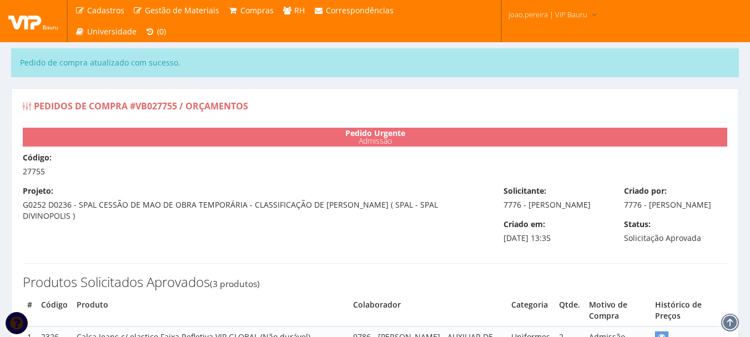
select select "0"
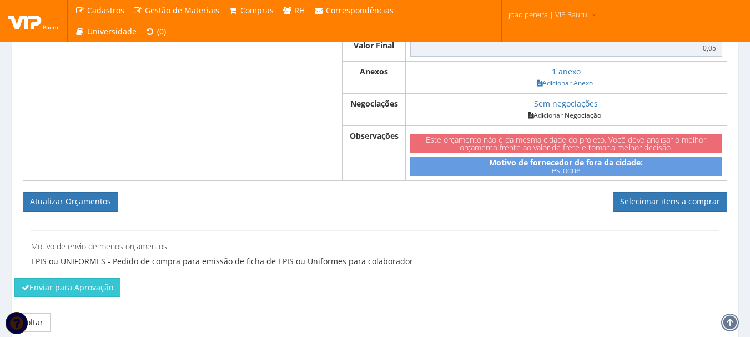
scroll to position [722, 0]
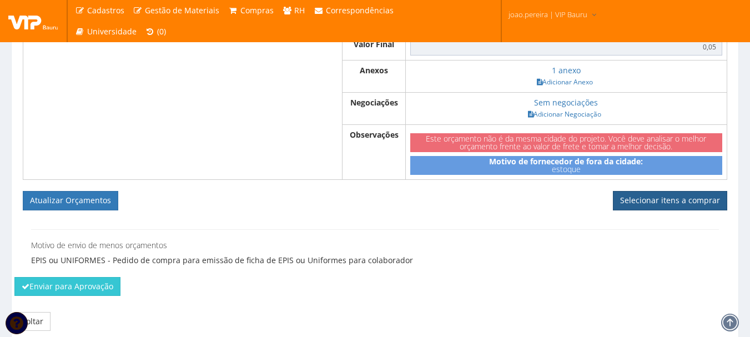
click at [669, 210] on link "Selecionar itens a comprar" at bounding box center [670, 200] width 114 height 19
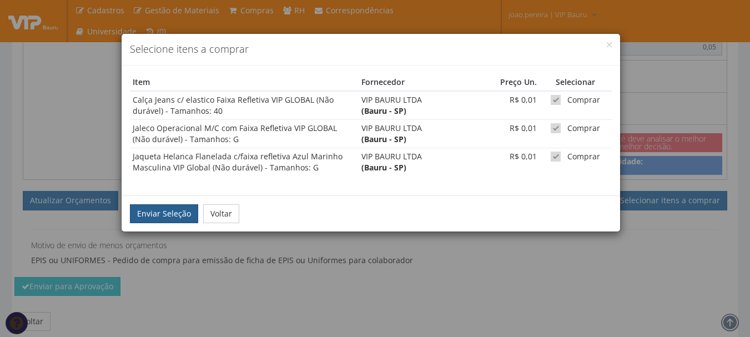
click at [156, 209] on button "Enviar Seleção" at bounding box center [164, 213] width 68 height 19
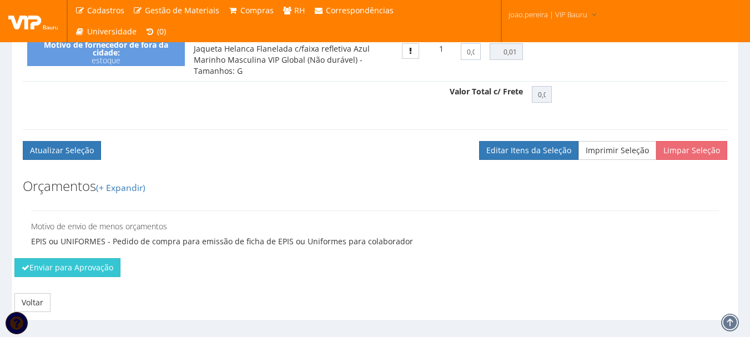
scroll to position [588, 0]
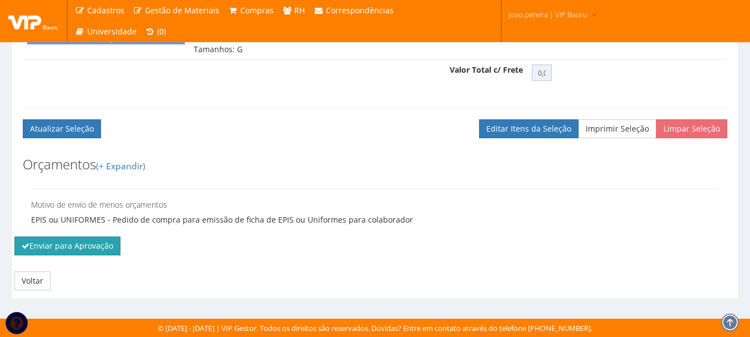
click at [44, 243] on button "Enviar para Aprovação" at bounding box center [67, 245] width 106 height 19
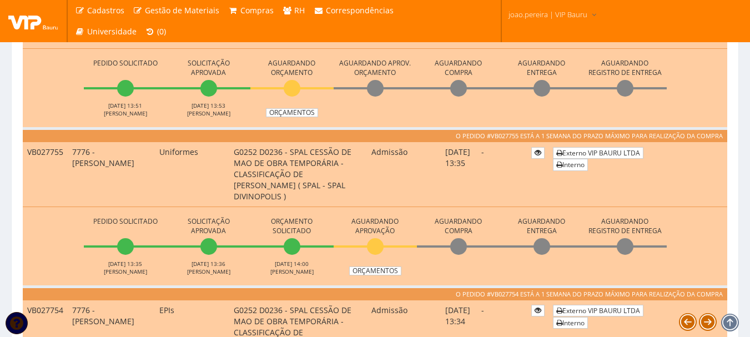
scroll to position [611, 0]
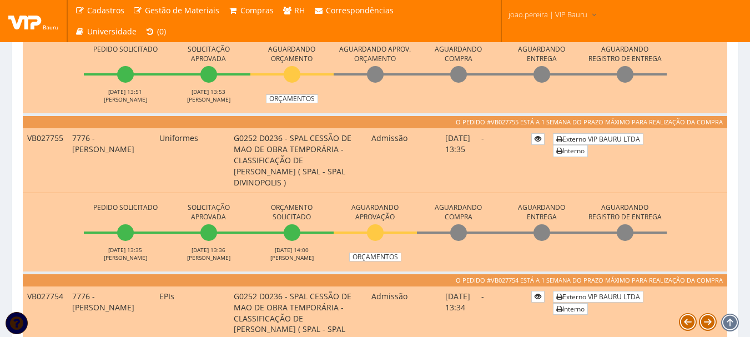
click at [246, 164] on td "G0252 D0236 - SPAL CESSÃO DE MAO DE OBRA TEMPORÁRIA - CLASSIFICAÇÃO DE VASILHAM…" at bounding box center [298, 160] width 138 height 65
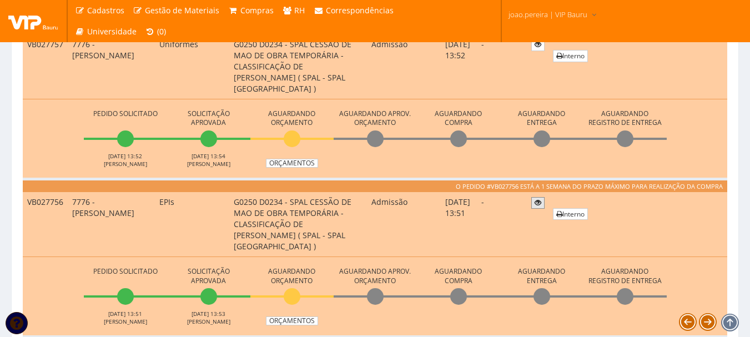
scroll to position [333, 0]
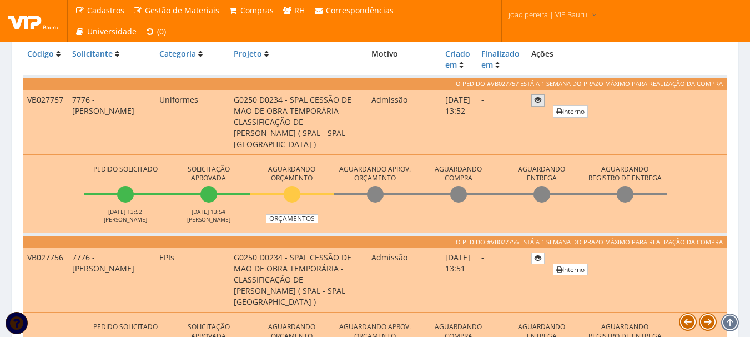
click at [537, 100] on icon at bounding box center [538, 100] width 7 height 8
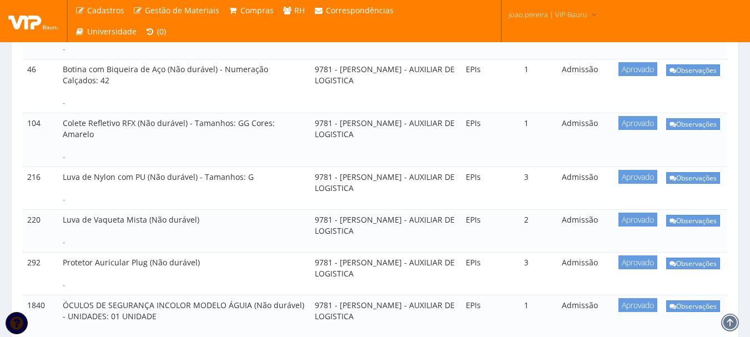
scroll to position [343, 0]
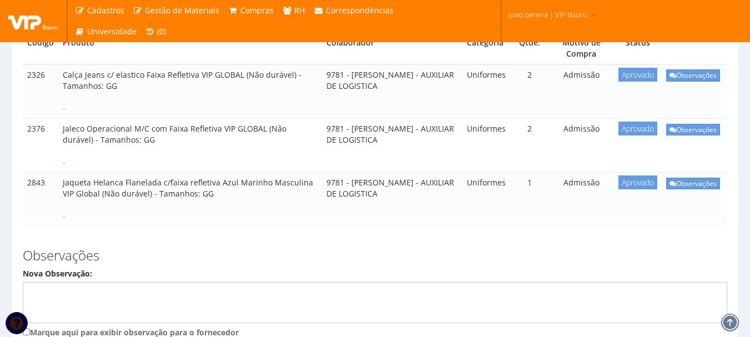
scroll to position [222, 0]
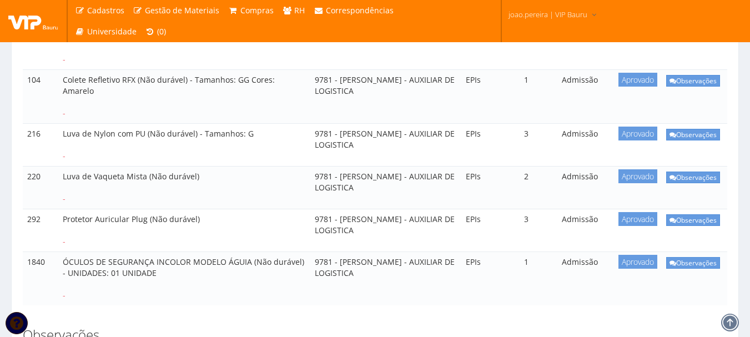
scroll to position [389, 0]
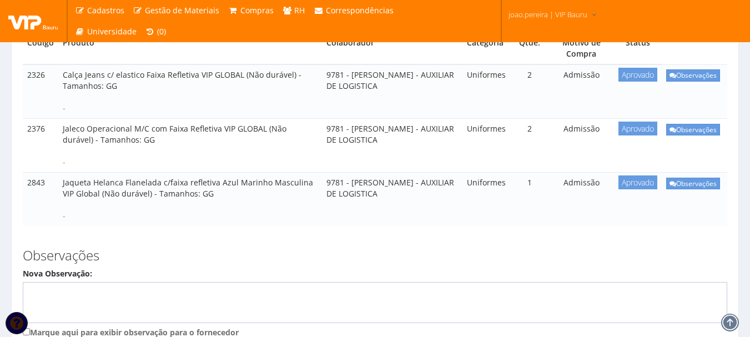
scroll to position [222, 0]
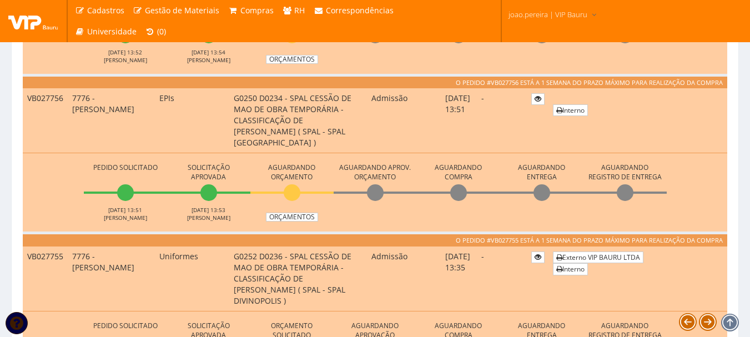
scroll to position [500, 0]
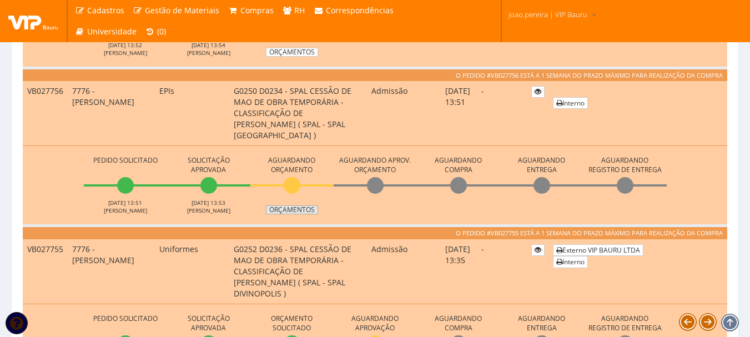
click at [298, 208] on link "Orçamentos" at bounding box center [292, 209] width 52 height 9
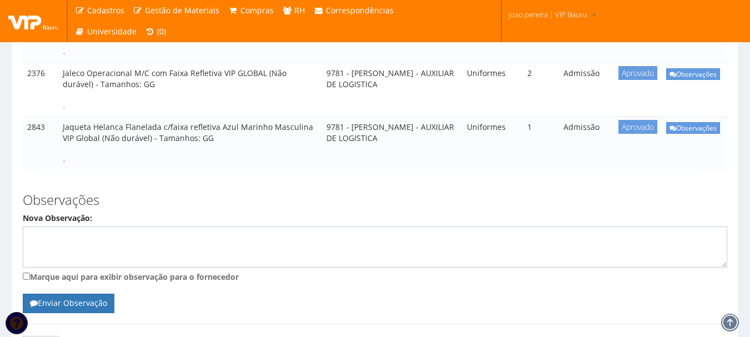
scroll to position [278, 0]
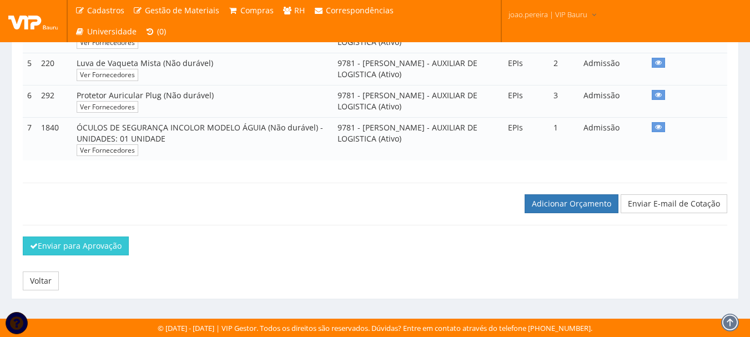
scroll to position [395, 0]
click at [572, 203] on link "Adicionar Orçamento" at bounding box center [572, 203] width 94 height 19
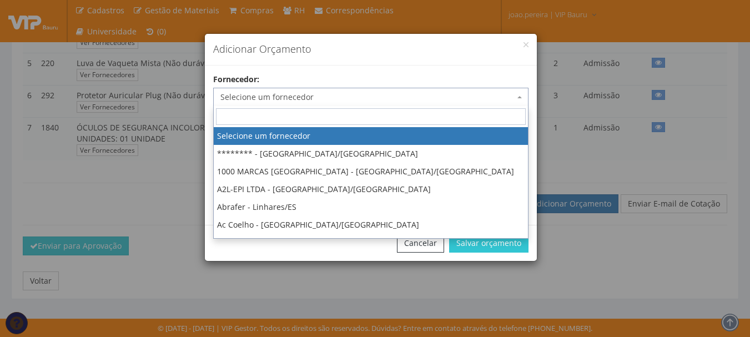
click at [327, 94] on span "Selecione um fornecedor" at bounding box center [367, 97] width 294 height 11
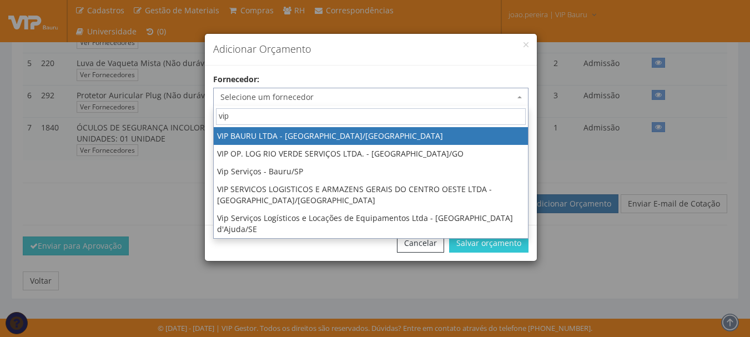
type input "vip"
select select "532"
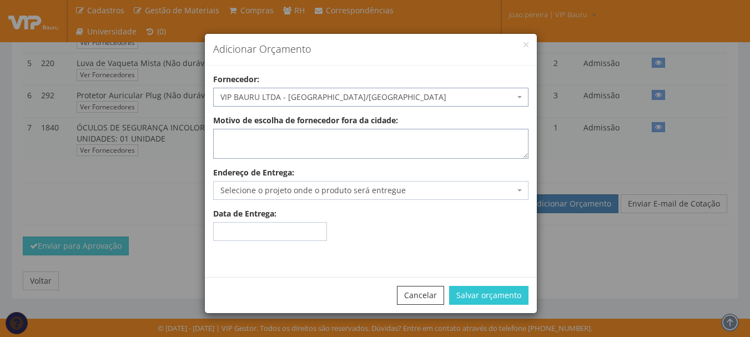
click at [303, 139] on textarea "Motivo de escolha de fornecedor fora da cidade:" at bounding box center [370, 144] width 315 height 30
type textarea "estoque"
click at [292, 191] on span "Selecione o projeto onde o produto será entregue" at bounding box center [367, 190] width 294 height 11
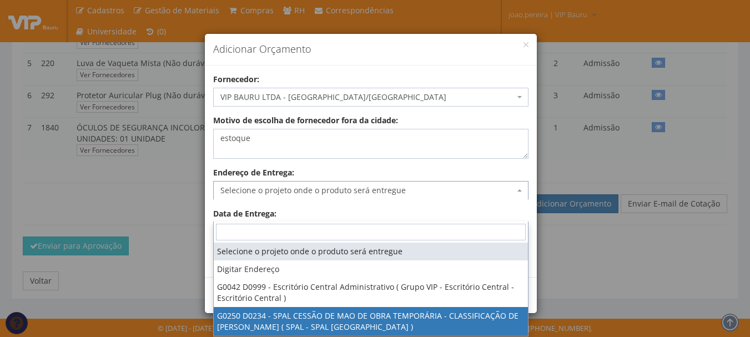
select select "250"
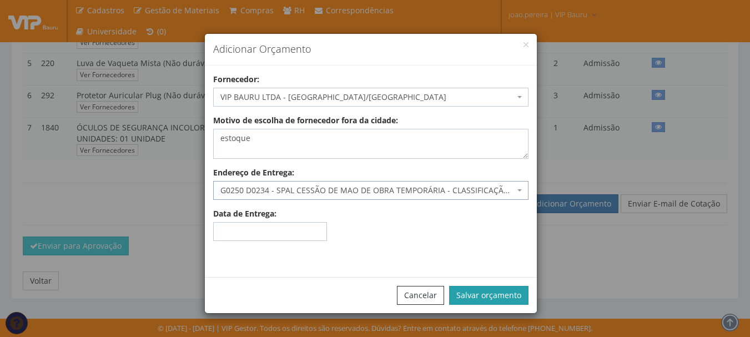
click at [513, 295] on button "Salvar orçamento" at bounding box center [488, 295] width 79 height 19
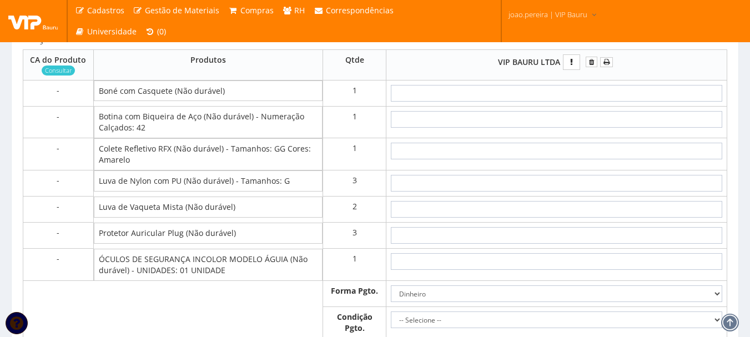
scroll to position [611, 0]
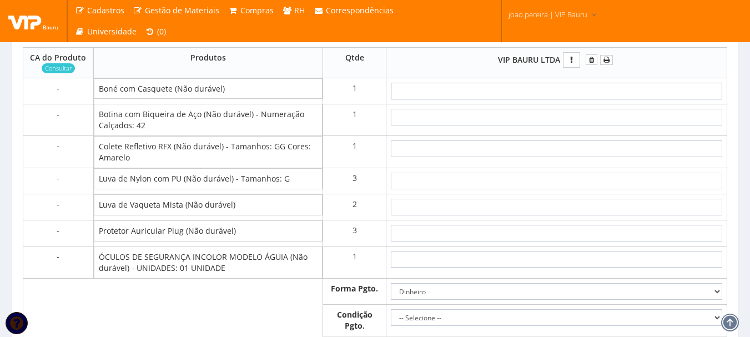
click at [577, 99] on input "text" at bounding box center [556, 91] width 331 height 17
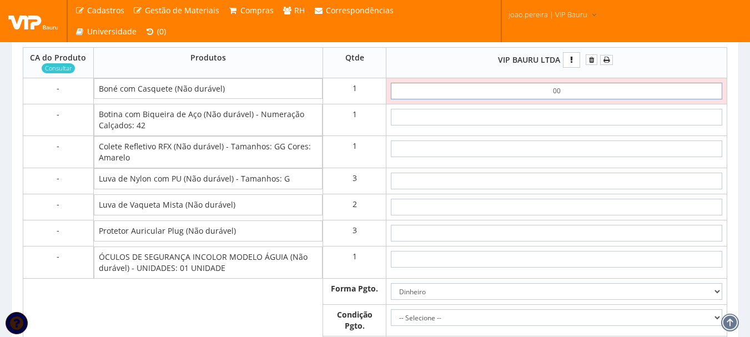
type input "0,01"
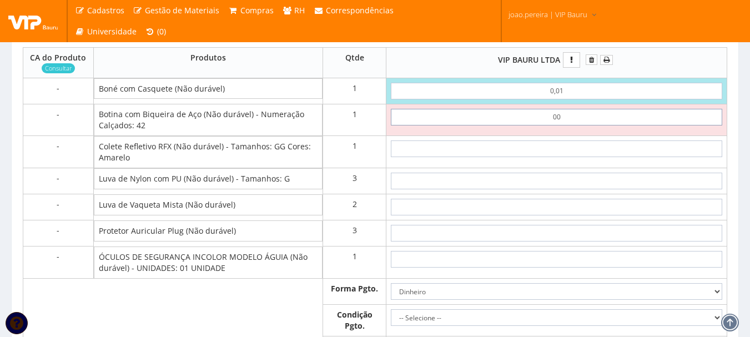
type input "0,01"
type input "0,02"
type input "0,01"
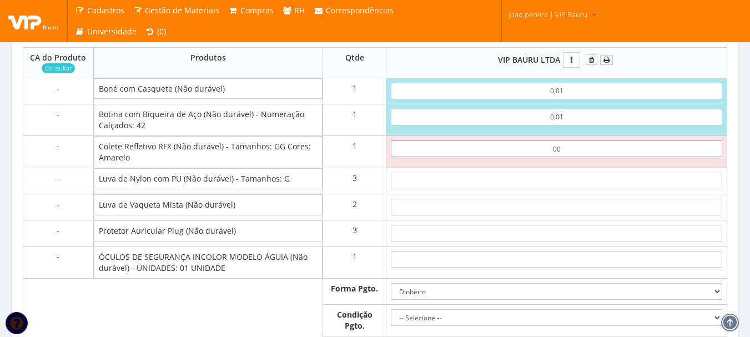
type input "0,01"
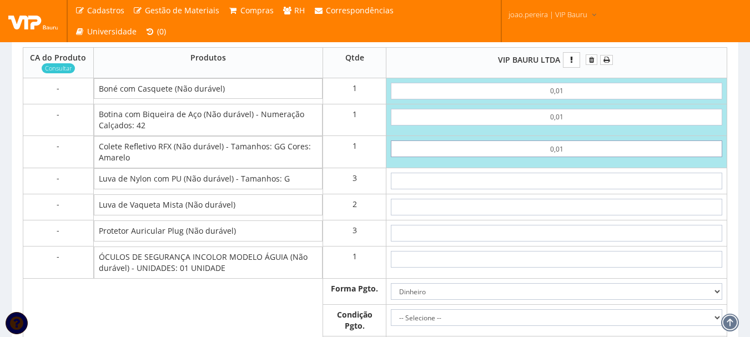
type input "0,03"
type input "0,01"
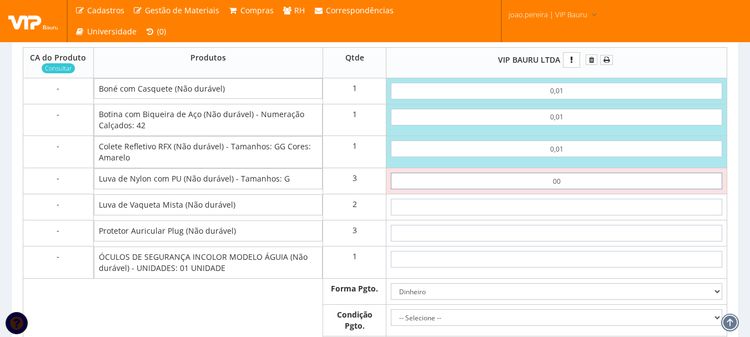
type input "0,01"
type input "0,06"
type input "0,01"
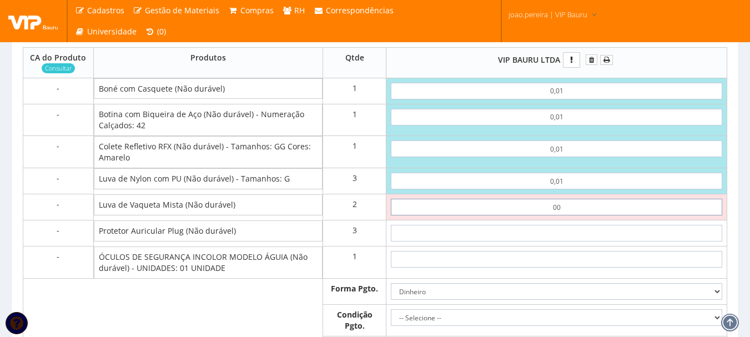
type input "0,01"
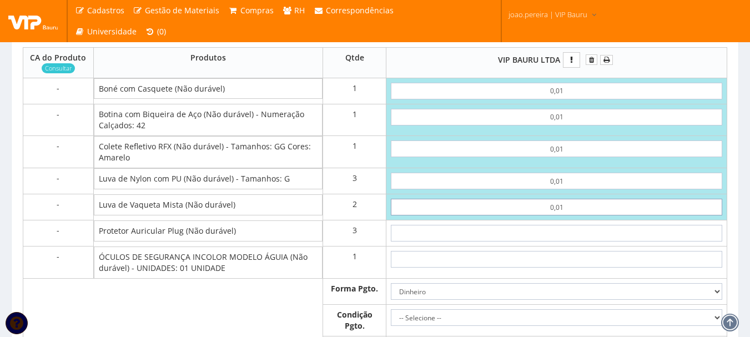
type input "0,08"
type input "0,01"
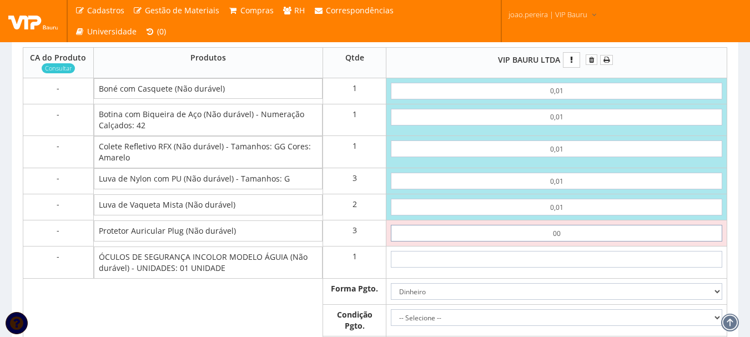
type input "0,01"
type input "0,11"
type input "0,01"
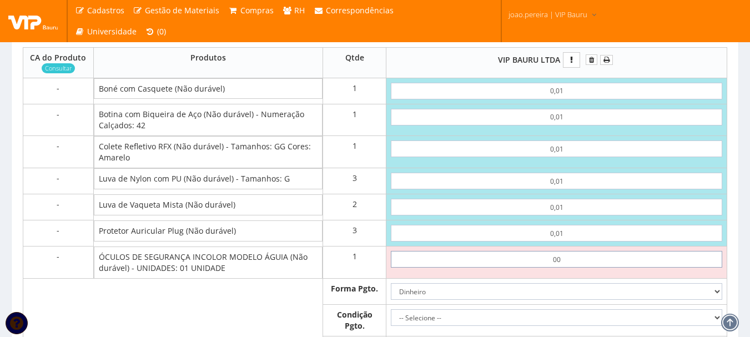
type input "0,01"
type input "0,12"
type input "0,01"
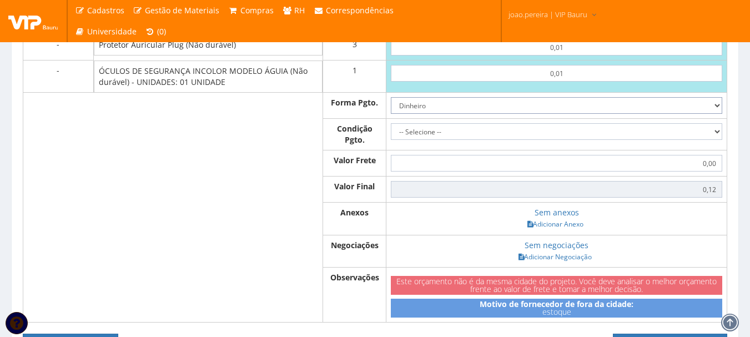
scroll to position [777, 0]
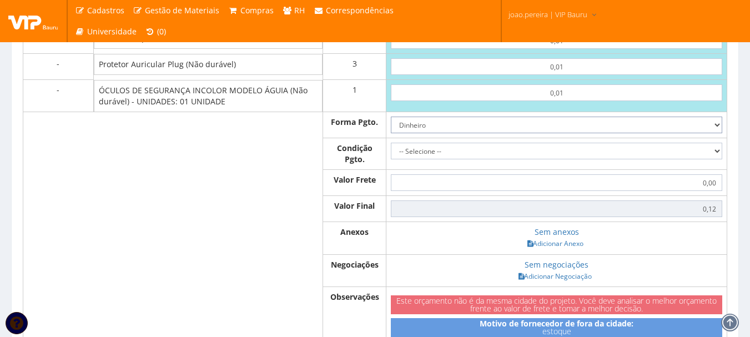
click at [714, 133] on select "Dinheiro Boleto Bancário Depósito Transferência Bancária Cartão de Crédito Cart…" at bounding box center [556, 125] width 331 height 17
click at [547, 133] on select "Dinheiro Boleto Bancário Depósito Transferência Bancária Cartão de Crédito Cart…" at bounding box center [556, 125] width 331 height 17
click at [538, 159] on select "-- Selecione -- À vista 7 dias 10 dias" at bounding box center [556, 151] width 331 height 17
select select "0"
click at [391, 159] on select "-- Selecione -- À vista 7 dias 10 dias" at bounding box center [556, 151] width 331 height 17
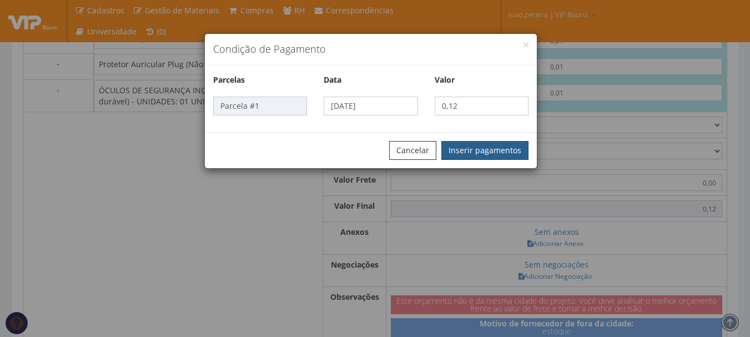
click at [509, 153] on button "Inserir pagamentos" at bounding box center [484, 150] width 87 height 19
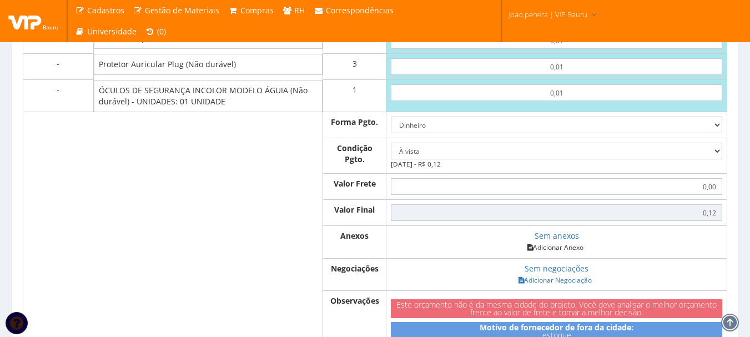
click at [559, 253] on link "Adicionar Anexo" at bounding box center [555, 247] width 63 height 12
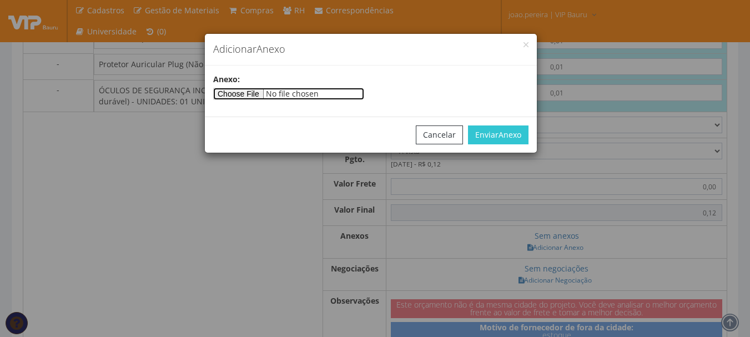
click at [230, 96] on input"] "file" at bounding box center [288, 94] width 151 height 12
type input"] "C:\fakepath\PEDIDOS SEM NOTA FISCAL ESTOQUE.docx"
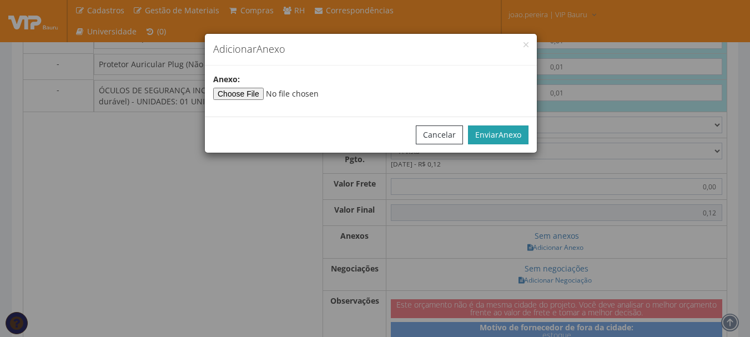
click at [503, 136] on span "Anexo" at bounding box center [509, 134] width 23 height 11
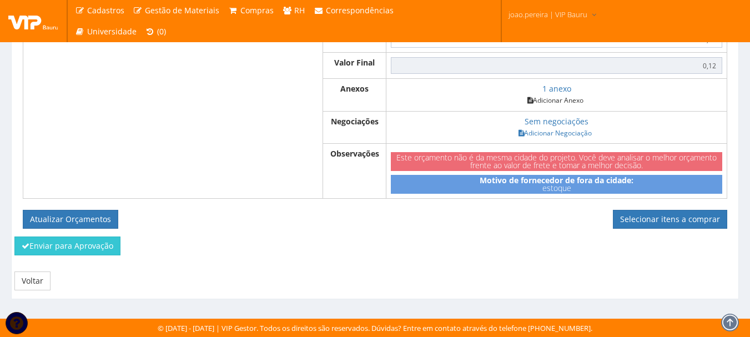
scroll to position [946, 0]
click at [63, 213] on button "Atualizar Orçamentos" at bounding box center [70, 219] width 95 height 19
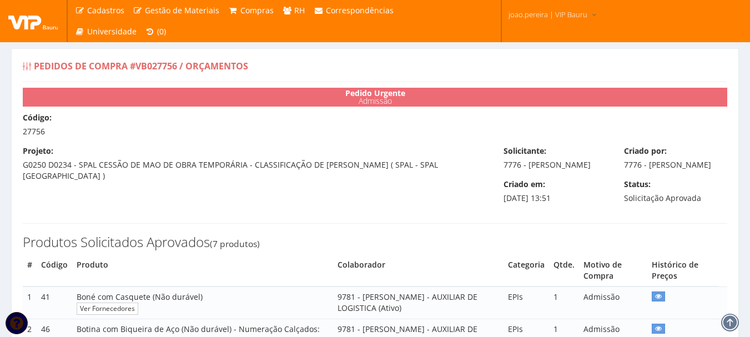
select select "0"
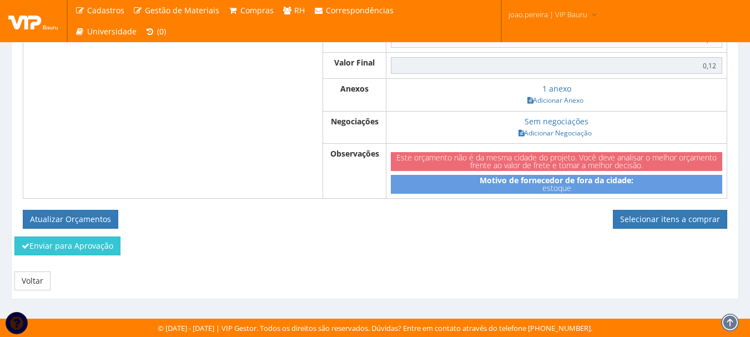
scroll to position [906, 0]
click at [669, 219] on link "Selecionar itens a comprar" at bounding box center [670, 219] width 114 height 19
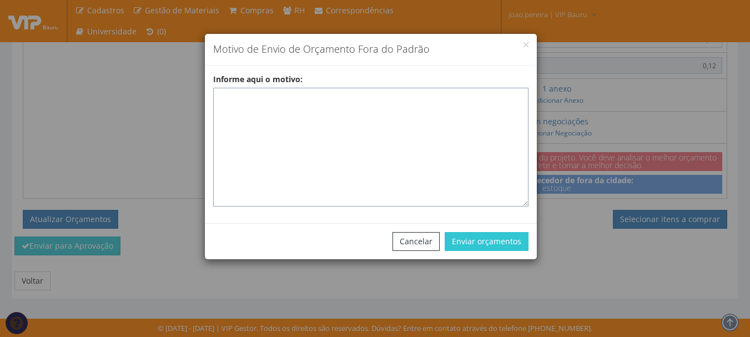
click at [314, 115] on textarea "Informe aqui o motivo:" at bounding box center [370, 147] width 315 height 119
paste textarea "3 cilindros de gaz cheio 3 cilindros vazios"
type textarea "3 cilindros de gaz cheio 3 cilindros vazios"
click at [233, 100] on textarea "Informe aqui o motivo:" at bounding box center [370, 147] width 315 height 119
paste textarea "EPIS ou UNIFORMES - Pedido de compra para emissão de ficha de EPIS ou Uniformes…"
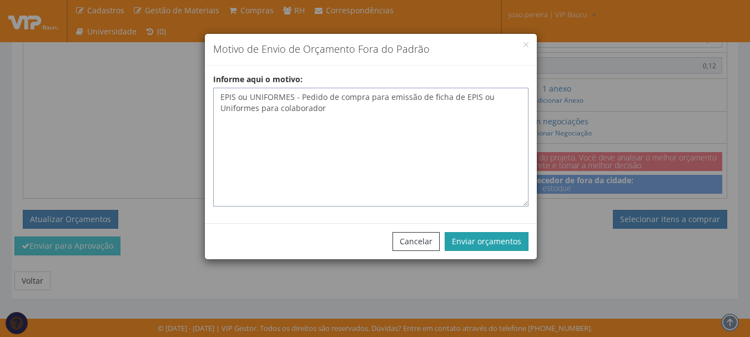
type textarea "EPIS ou UNIFORMES - Pedido de compra para emissão de ficha de EPIS ou Uniformes…"
click at [502, 239] on button "Enviar orçamentos" at bounding box center [487, 241] width 84 height 19
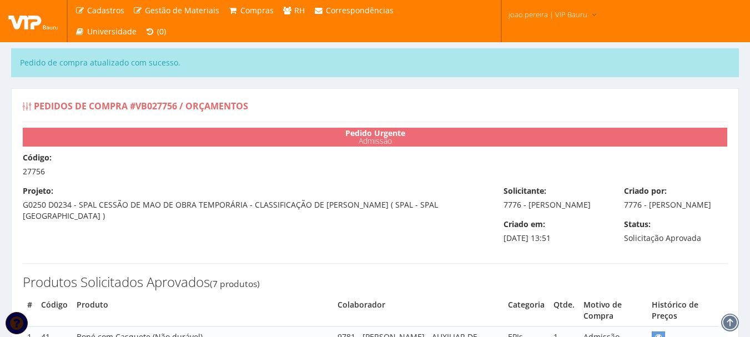
select select "0"
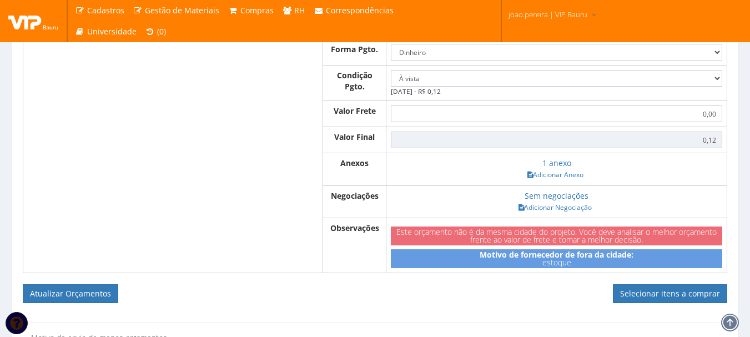
scroll to position [999, 0]
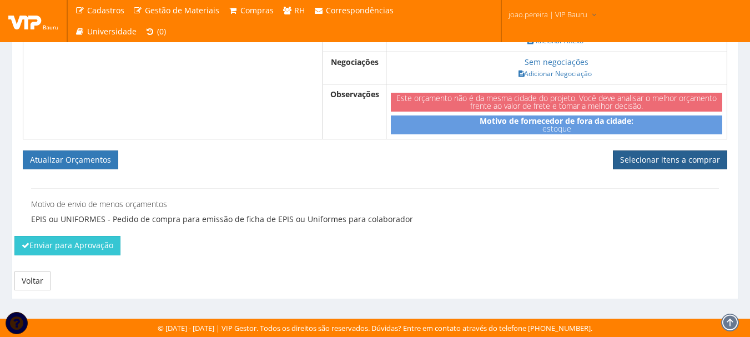
click at [678, 164] on link "Selecionar itens a comprar" at bounding box center [670, 159] width 114 height 19
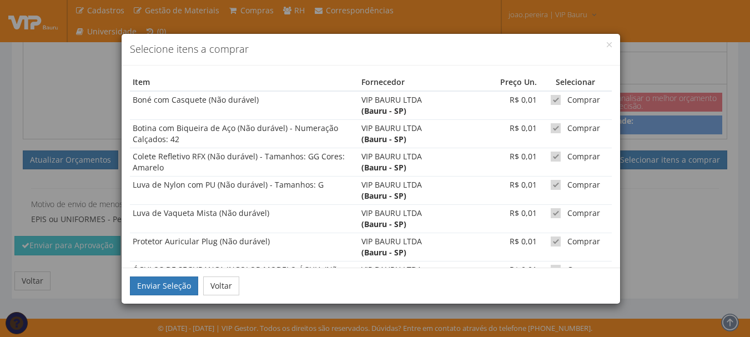
scroll to position [1006, 0]
click at [159, 284] on button "Enviar Seleção" at bounding box center [164, 285] width 68 height 19
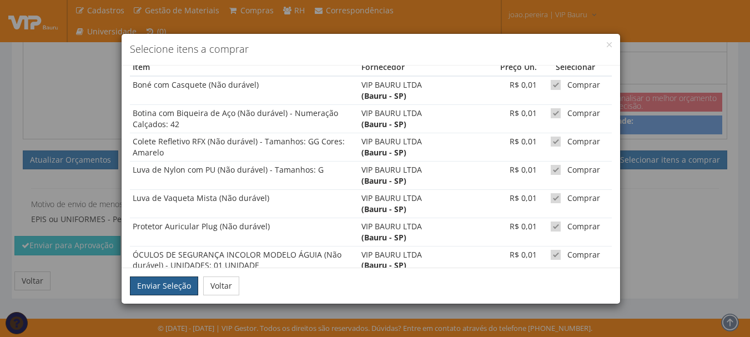
scroll to position [41, 0]
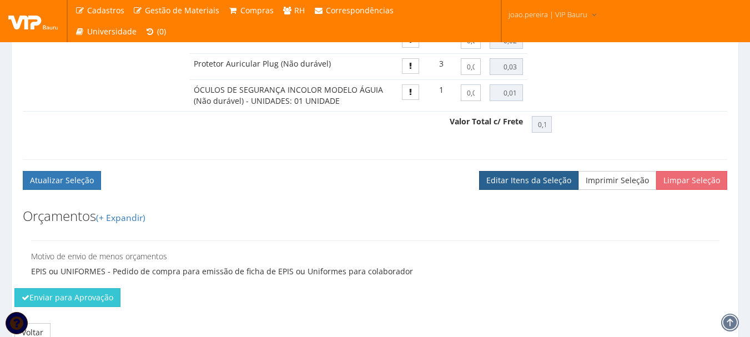
scroll to position [809, 0]
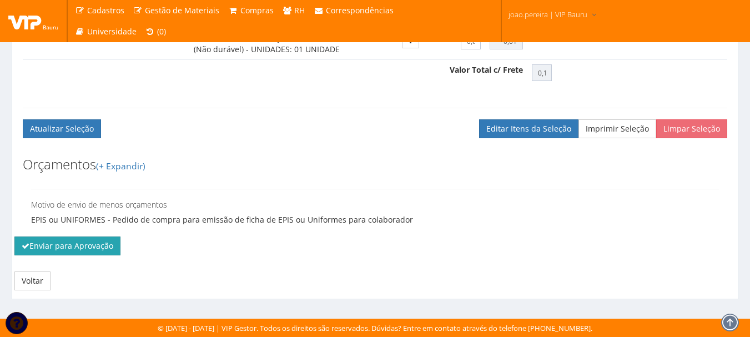
click at [77, 250] on button "Enviar para Aprovação" at bounding box center [67, 245] width 106 height 19
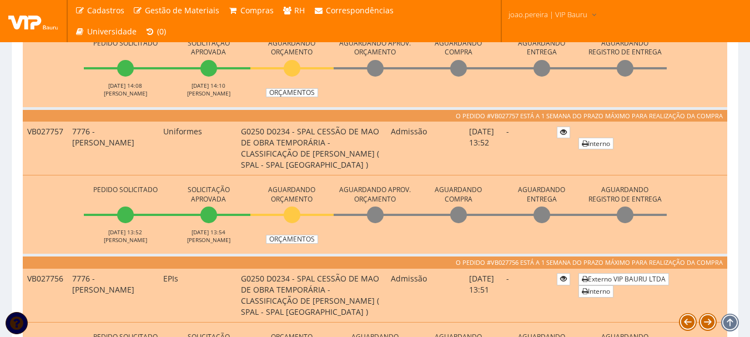
scroll to position [888, 0]
click at [291, 239] on link "Orçamentos" at bounding box center [292, 239] width 52 height 9
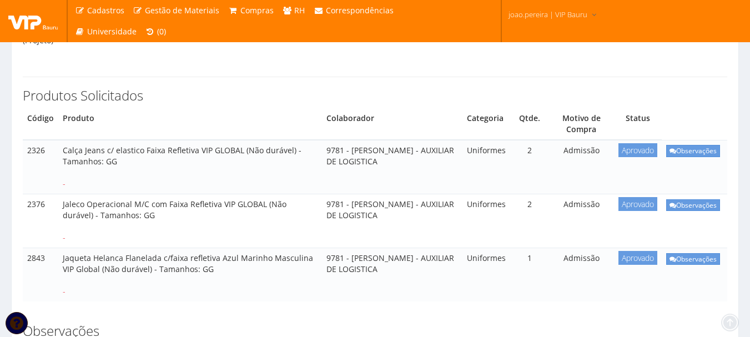
scroll to position [222, 0]
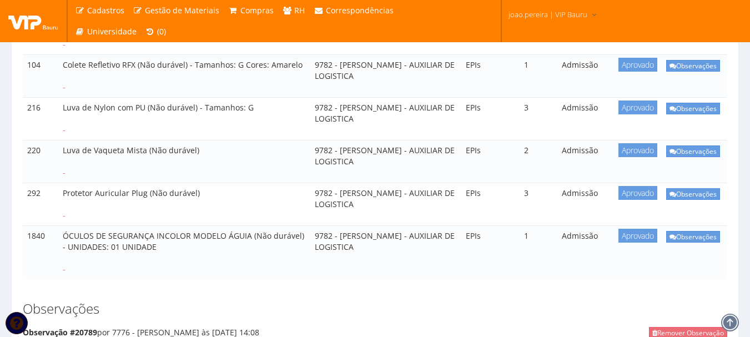
scroll to position [389, 0]
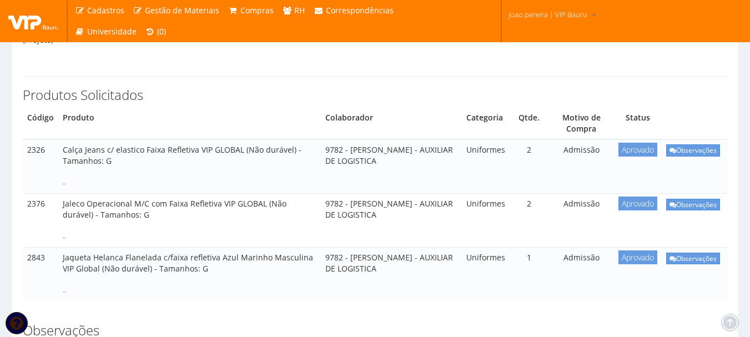
scroll to position [222, 0]
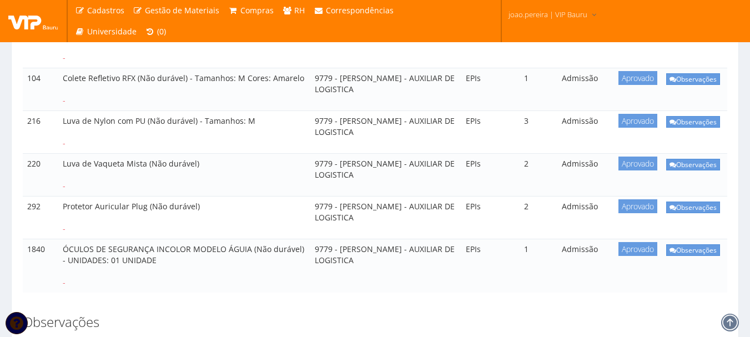
scroll to position [389, 0]
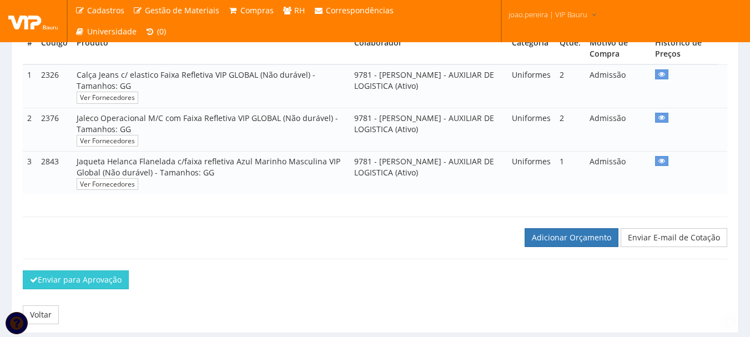
scroll to position [267, 0]
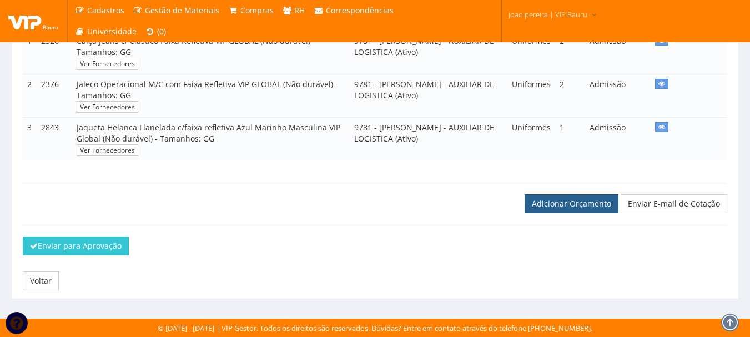
click at [592, 205] on link "Adicionar Orçamento" at bounding box center [572, 203] width 94 height 19
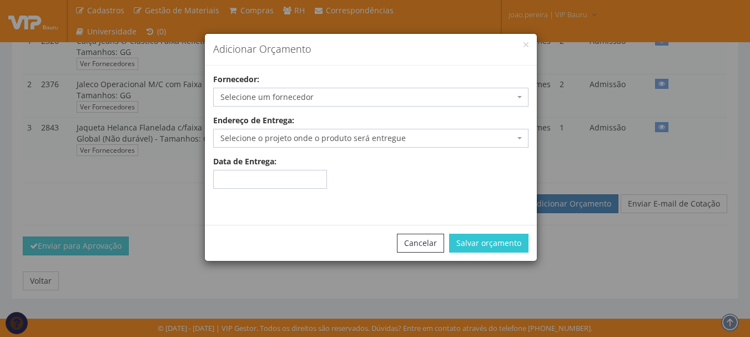
click at [315, 93] on span "Selecione um fornecedor" at bounding box center [367, 97] width 294 height 11
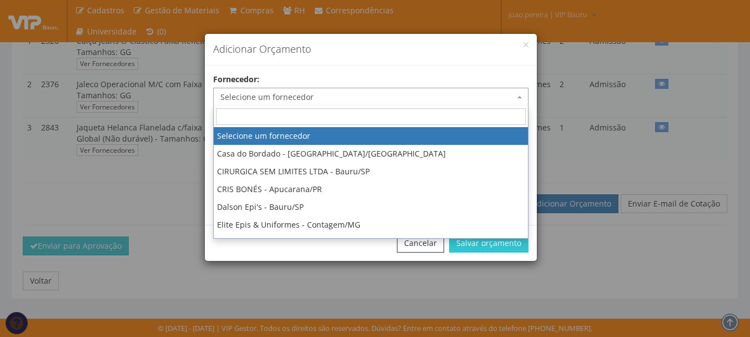
click at [281, 118] on input "search" at bounding box center [371, 116] width 310 height 17
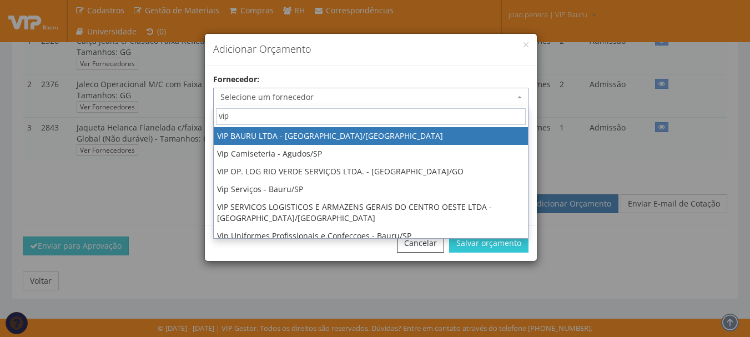
type input "vip"
select select "532"
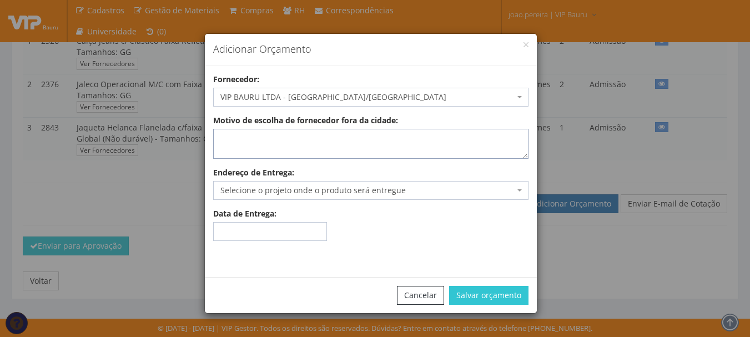
click at [253, 151] on textarea "Motivo de escolha de fornecedor fora da cidade:" at bounding box center [370, 144] width 315 height 30
type textarea "estoque"
click at [254, 185] on span "Selecione o projeto onde o produto será entregue" at bounding box center [367, 190] width 294 height 11
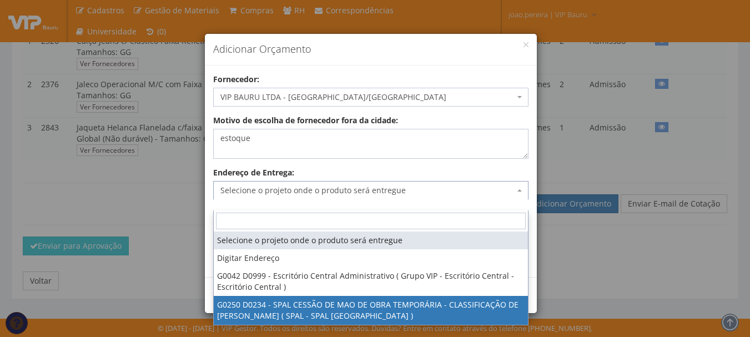
select select "250"
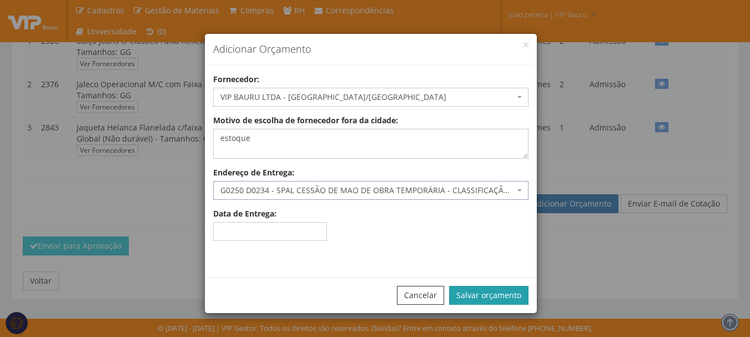
click at [491, 290] on button "Salvar orçamento" at bounding box center [488, 295] width 79 height 19
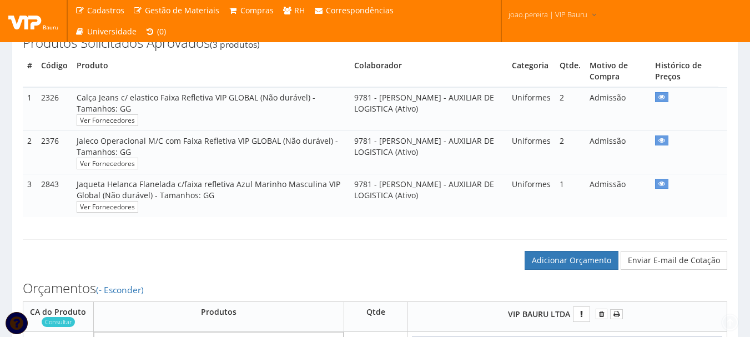
scroll to position [389, 0]
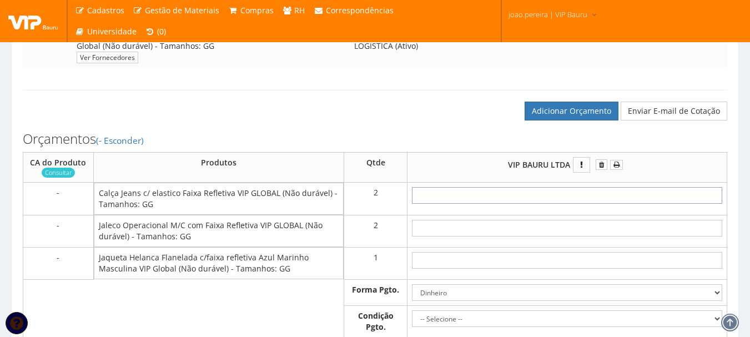
click at [598, 204] on input "text" at bounding box center [567, 195] width 310 height 17
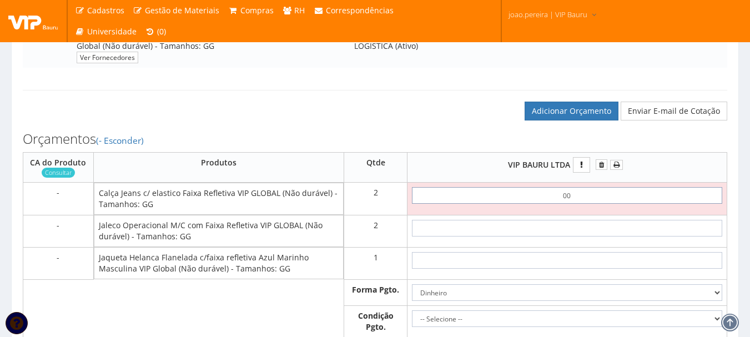
type input "0,01"
type input "0,02"
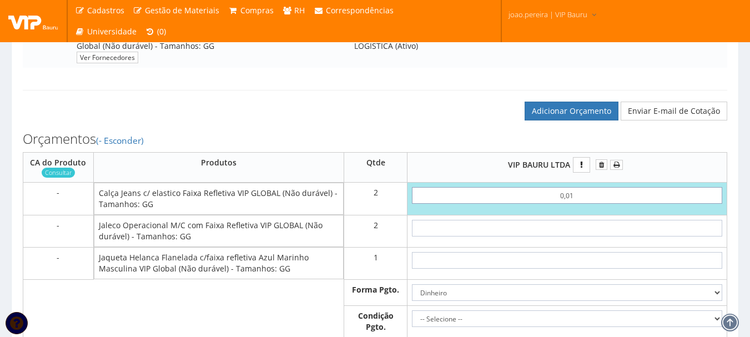
type input "0,01"
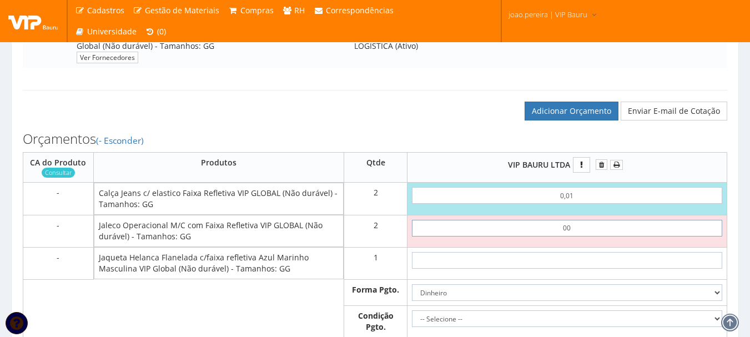
type input "0,01"
type input "0,04"
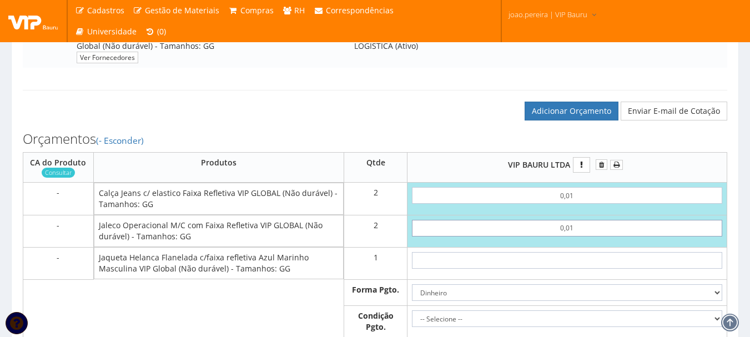
type input "00,10"
type input "0,22"
type input "001,00"
type input "2,02"
type input "00,10"
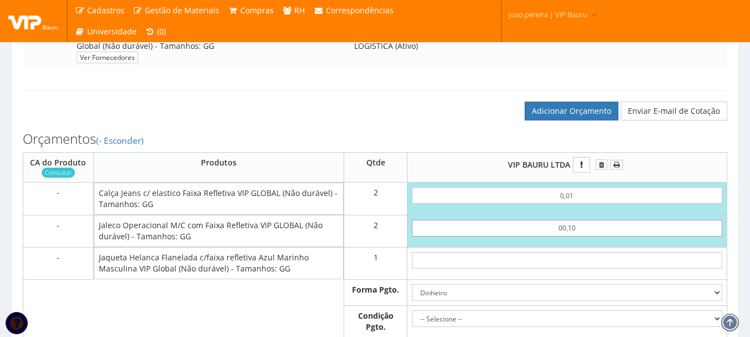
type input "0,22"
type input "0,01"
type input "0,04"
type input "0,01"
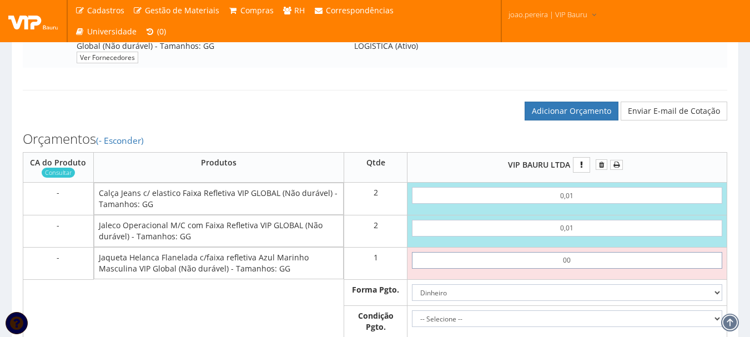
type input "0,01"
type input "0,05"
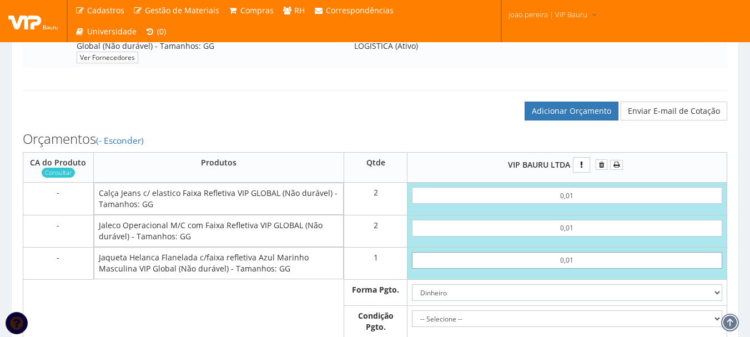
type input "0,01"
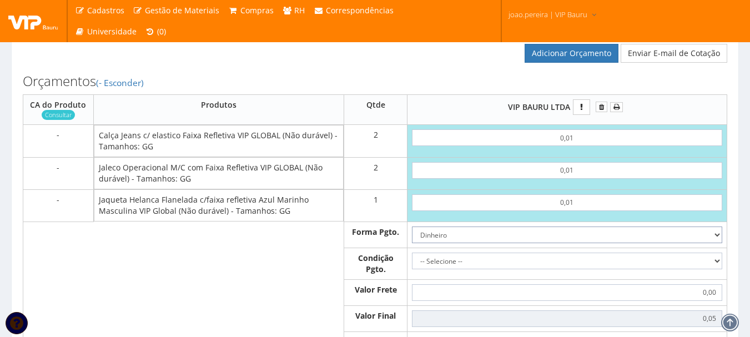
scroll to position [555, 0]
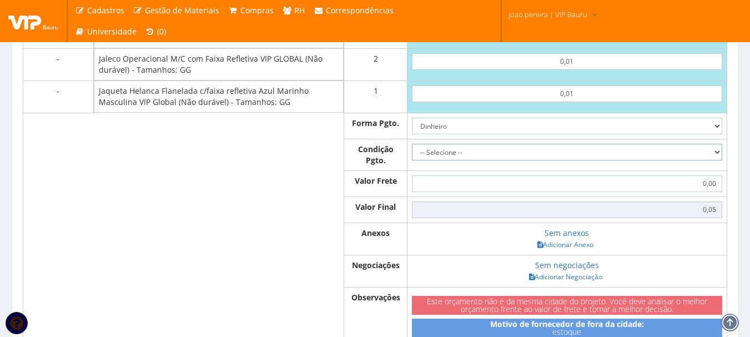
click at [700, 160] on select "-- Selecione -- À vista 7 dias 10 dias" at bounding box center [567, 152] width 310 height 17
select select "0"
click at [412, 154] on select "-- Selecione -- À vista 7 dias 10 dias" at bounding box center [567, 152] width 310 height 17
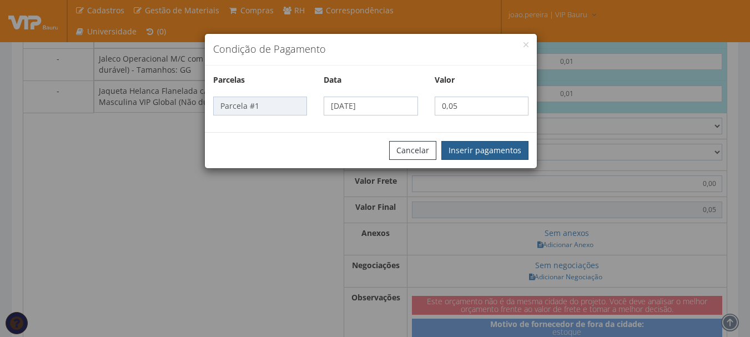
click at [473, 148] on button "Inserir pagamentos" at bounding box center [484, 150] width 87 height 19
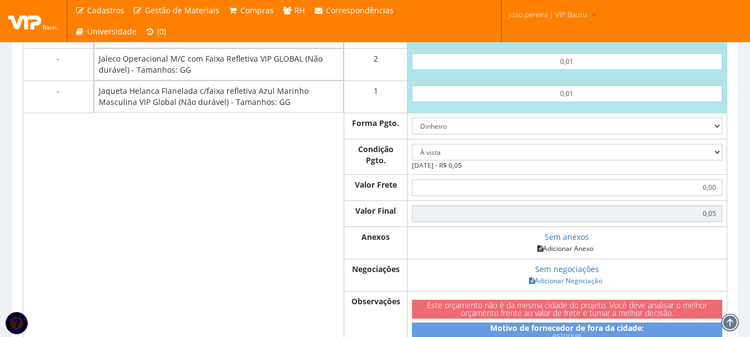
click at [561, 254] on link "Adicionar Anexo" at bounding box center [565, 249] width 63 height 12
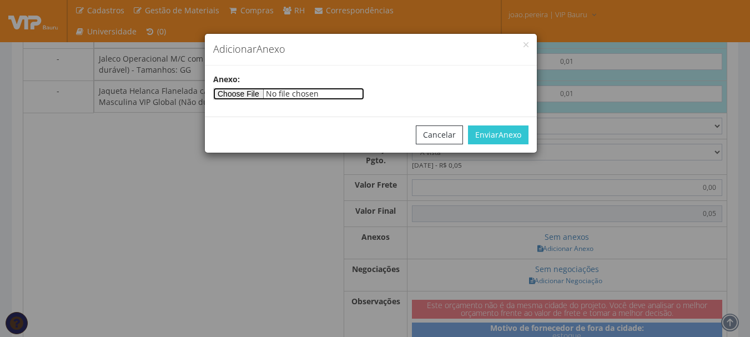
click at [252, 88] on input"] "file" at bounding box center [288, 94] width 151 height 12
type input"] "C:\fakepath\PEDIDOS SEM NOTA FISCAL ESTOQUE.docx"
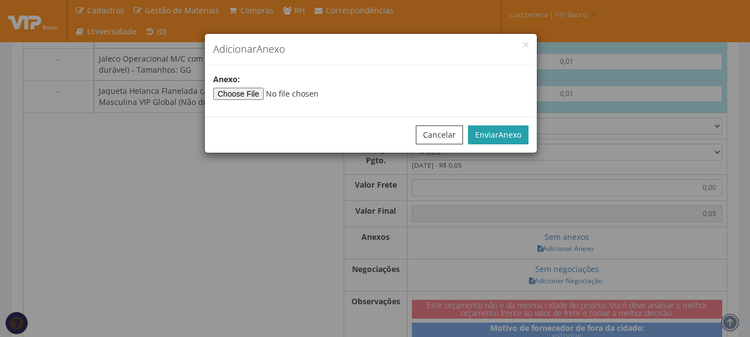
click at [520, 138] on span "Anexo" at bounding box center [509, 134] width 23 height 11
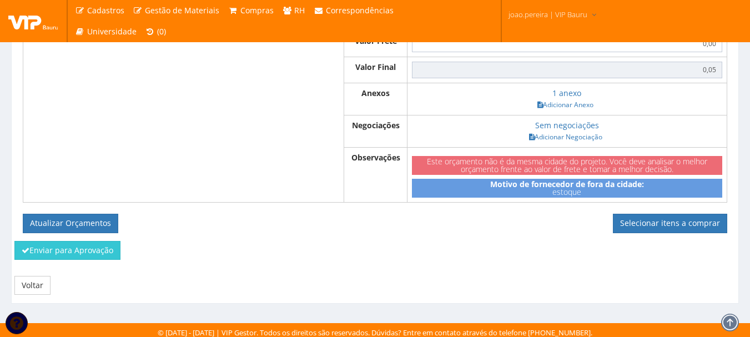
scroll to position [714, 0]
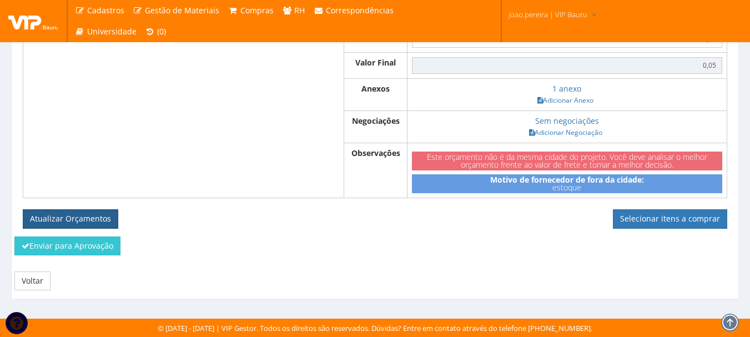
click at [66, 220] on button "Atualizar Orçamentos" at bounding box center [70, 218] width 95 height 19
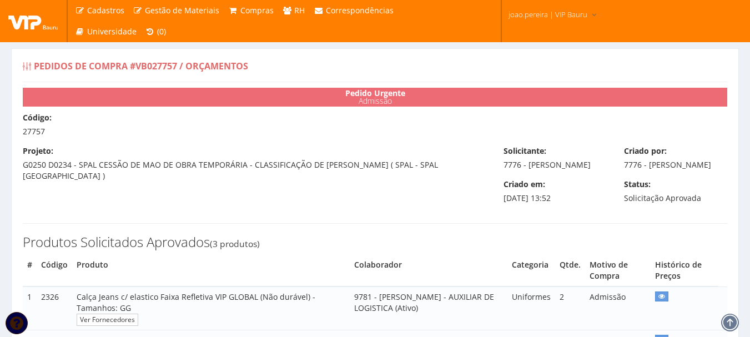
select select "0"
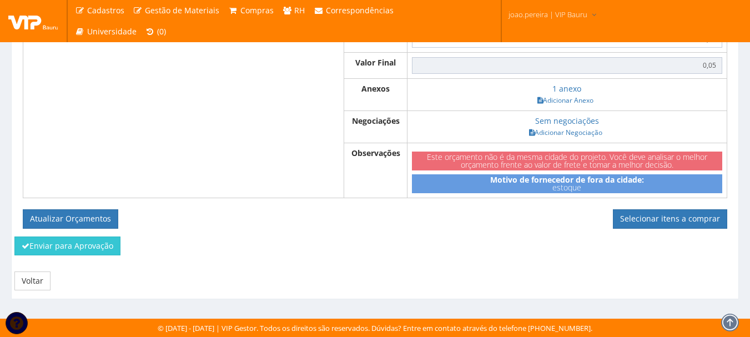
scroll to position [674, 0]
click at [664, 225] on link "Selecionar itens a comprar" at bounding box center [670, 218] width 114 height 19
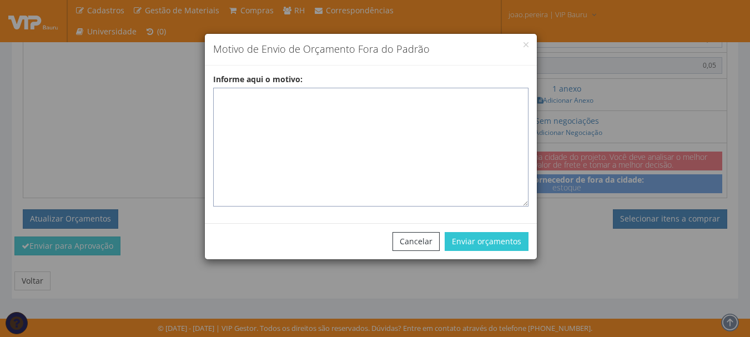
click at [332, 102] on textarea "Informe aqui o motivo:" at bounding box center [370, 147] width 315 height 119
paste textarea "dia [DATE]"
type textarea "dia [DATE]"
click at [290, 97] on textarea "Informe aqui o motivo:" at bounding box center [370, 147] width 315 height 119
paste textarea "EPIS ou UNIFORMES - Pedido de compra para emissão de ficha de EPIS ou Uniformes…"
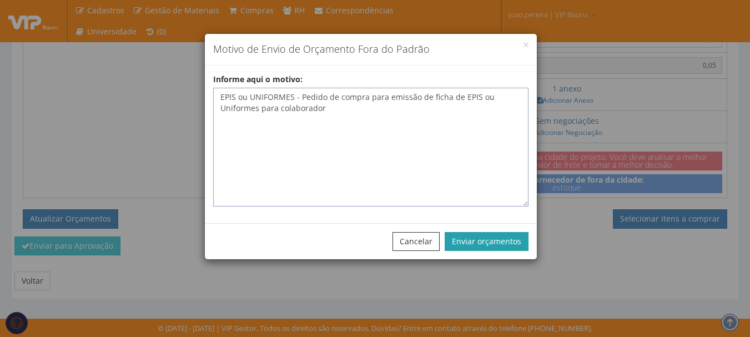
type textarea "EPIS ou UNIFORMES - Pedido de compra para emissão de ficha de EPIS ou Uniformes…"
click at [492, 236] on button "Enviar orçamentos" at bounding box center [487, 241] width 84 height 19
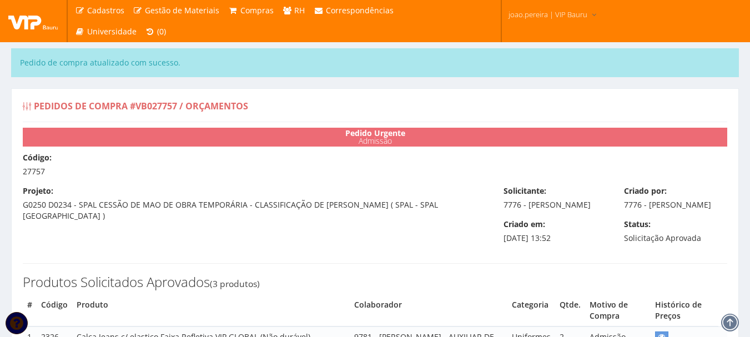
select select "0"
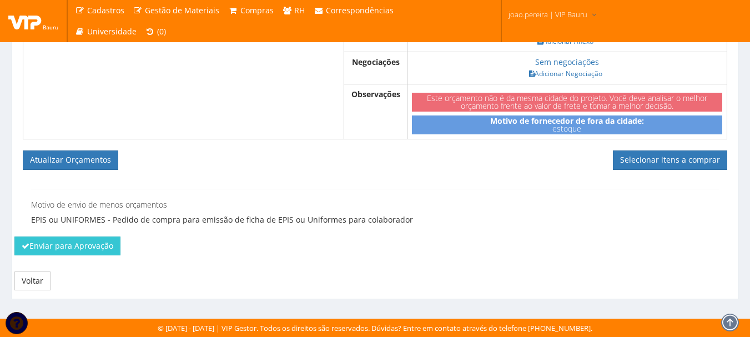
scroll to position [773, 0]
click at [673, 159] on link "Selecionar itens a comprar" at bounding box center [670, 159] width 114 height 19
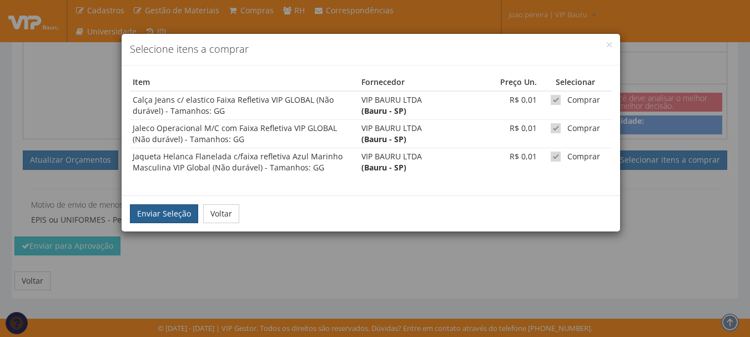
click at [146, 209] on button "Enviar Seleção" at bounding box center [164, 213] width 68 height 19
click at [153, 216] on button "Enviar Seleção" at bounding box center [164, 213] width 68 height 19
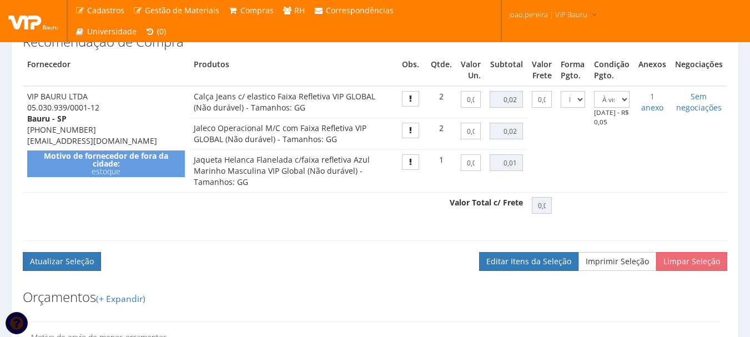
scroll to position [588, 0]
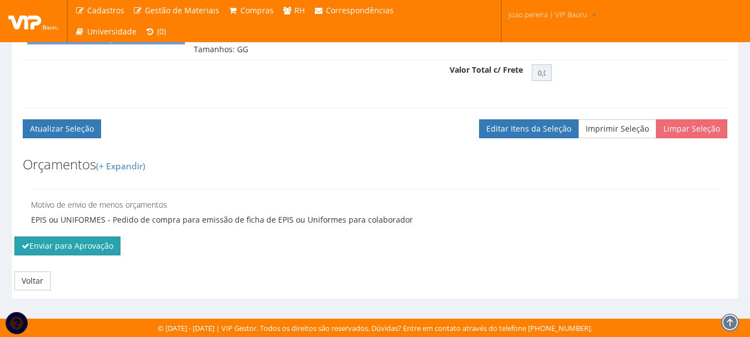
click at [85, 245] on button "Enviar para Aprovação" at bounding box center [67, 245] width 106 height 19
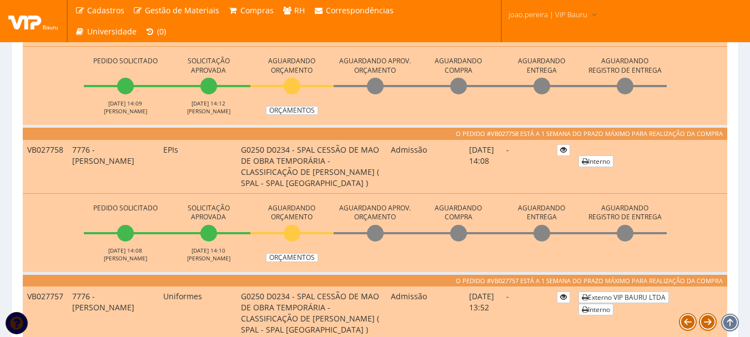
scroll to position [722, 0]
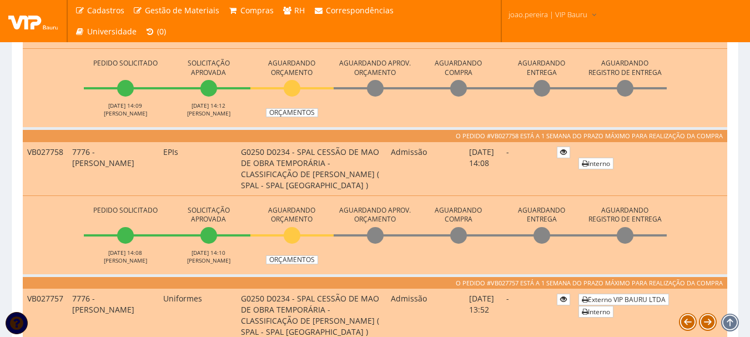
click at [287, 253] on li "Aguardando Orçamento Orçamentos" at bounding box center [291, 233] width 83 height 61
click at [289, 258] on link "Orçamentos" at bounding box center [292, 259] width 52 height 9
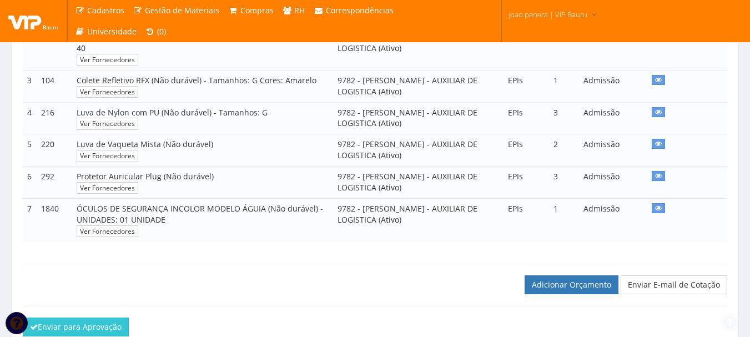
scroll to position [395, 0]
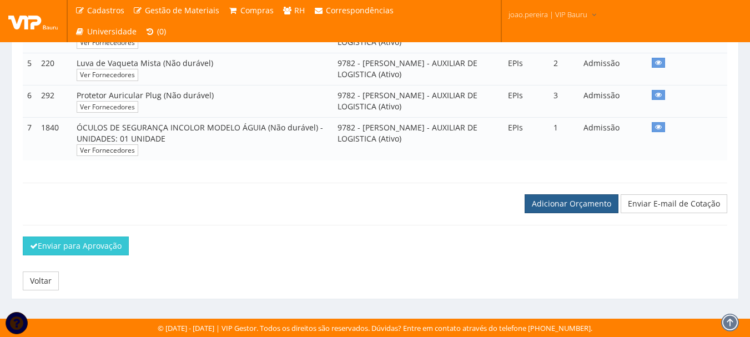
click at [579, 210] on link "Adicionar Orçamento" at bounding box center [572, 203] width 94 height 19
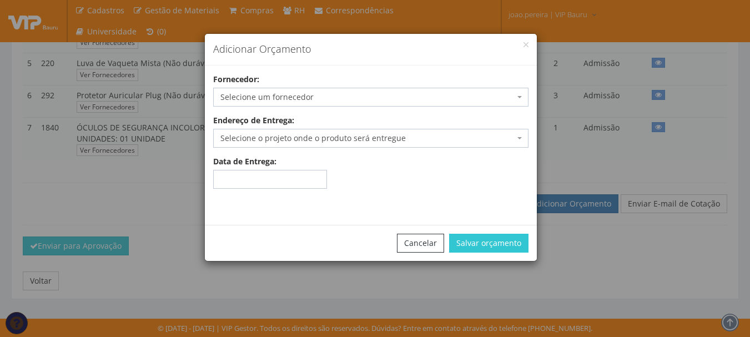
click at [359, 100] on span "Selecione um fornecedor" at bounding box center [367, 97] width 294 height 11
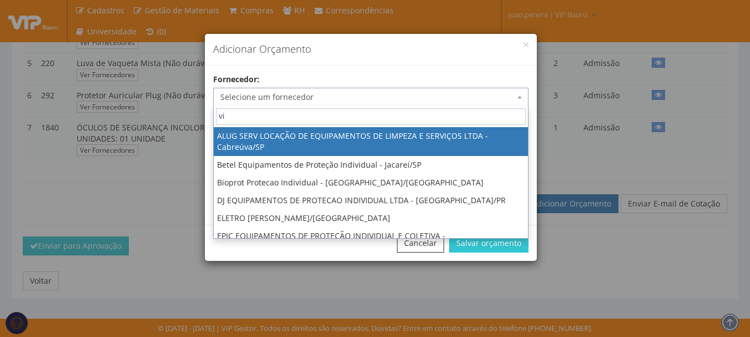
type input "vip"
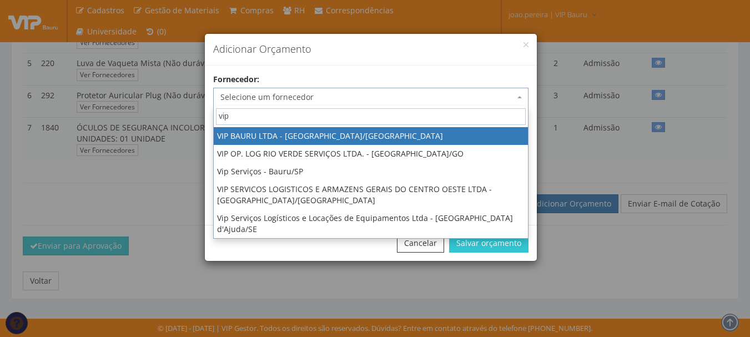
select select "532"
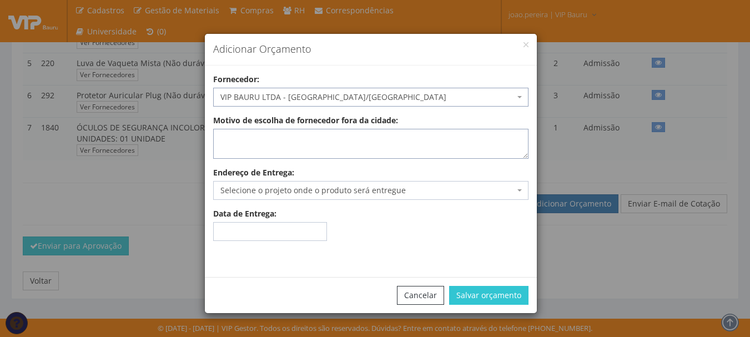
click at [352, 148] on textarea "Motivo de escolha de fornecedor fora da cidade:" at bounding box center [370, 144] width 315 height 30
type textarea "estoque"
click at [354, 195] on span "Selecione o projeto onde o produto será entregue" at bounding box center [367, 190] width 294 height 11
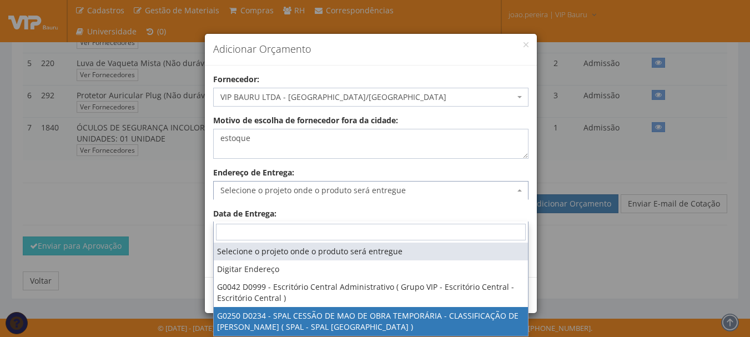
select select "250"
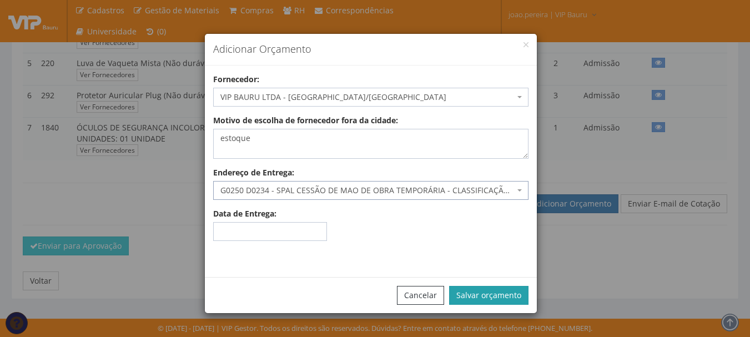
click at [495, 295] on button "Salvar orçamento" at bounding box center [488, 295] width 79 height 19
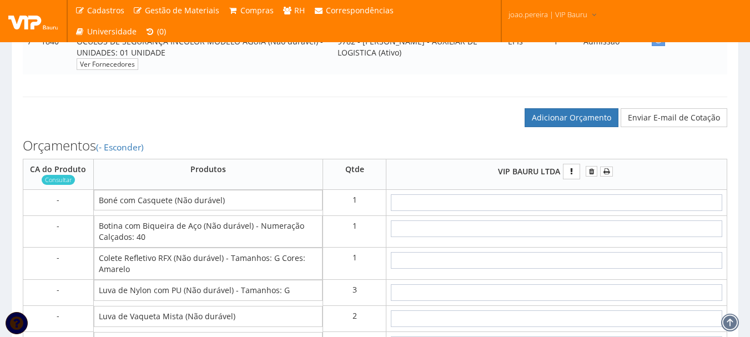
scroll to position [500, 0]
click at [589, 210] on input "text" at bounding box center [556, 202] width 331 height 17
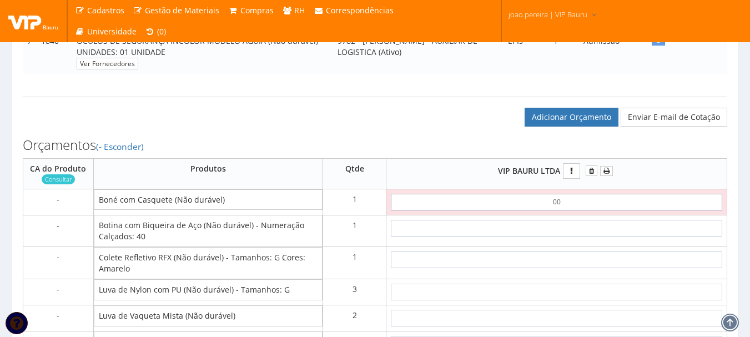
type input "0,01"
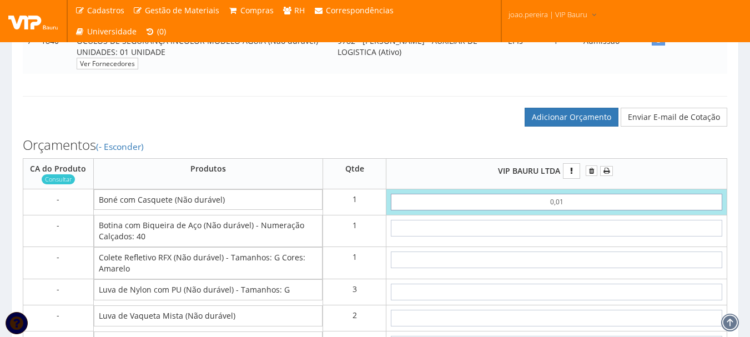
type input "0,01"
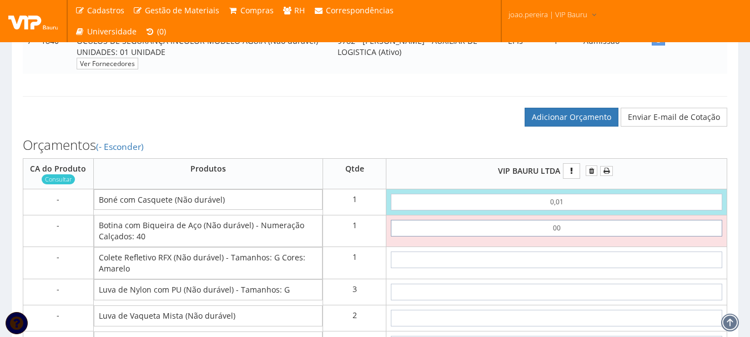
type input "0,01"
type input "0,02"
type input "0,01"
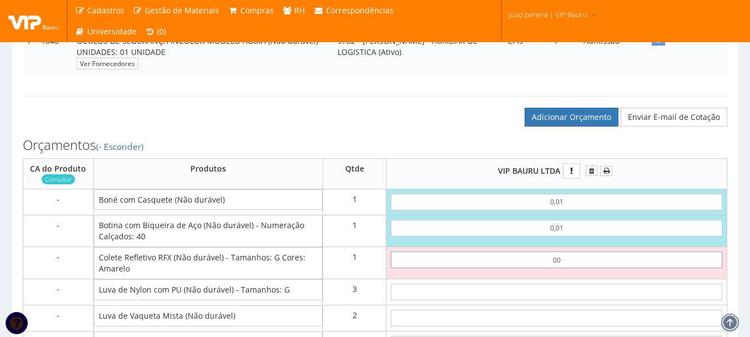
type input "0,01"
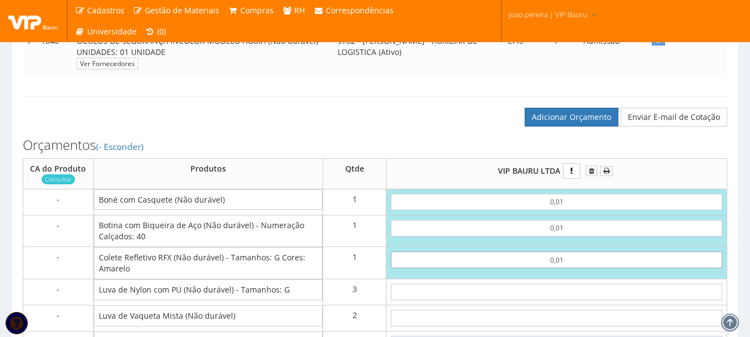
type input "0,03"
type input "0,01"
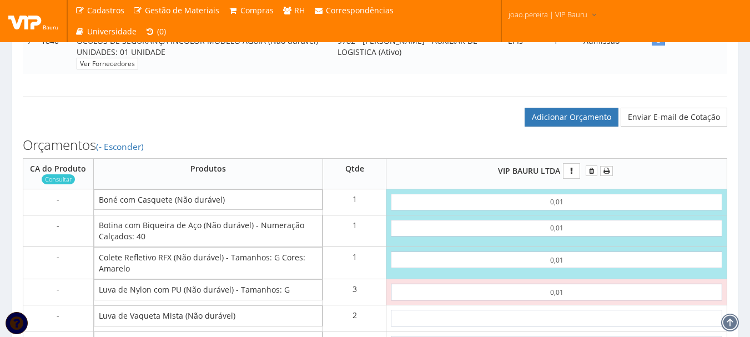
type input "0,01"
type input "0,06"
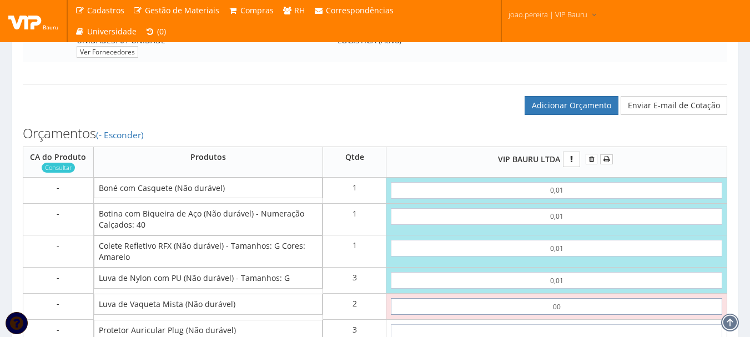
type input "0,01"
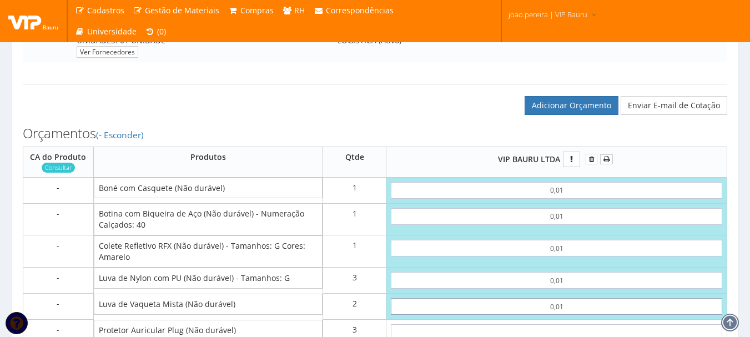
type input "0,08"
type input "0,01"
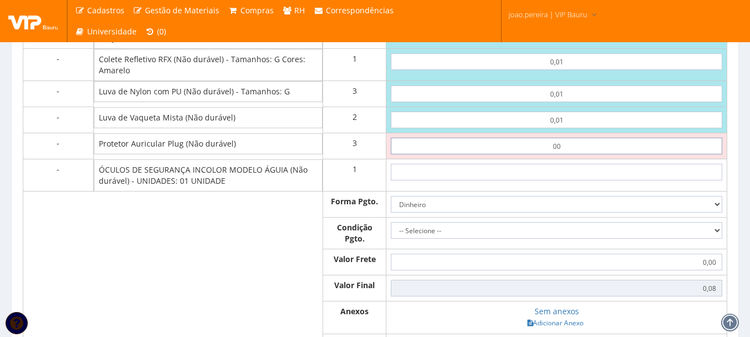
type input "0,01"
type input "0,11"
type input "0,01"
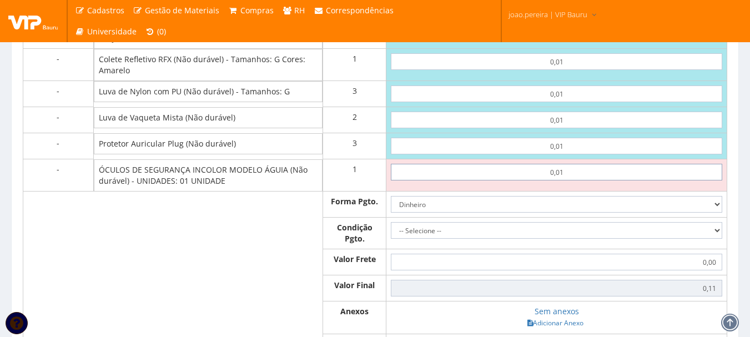
type input "0,01"
type input "0,12"
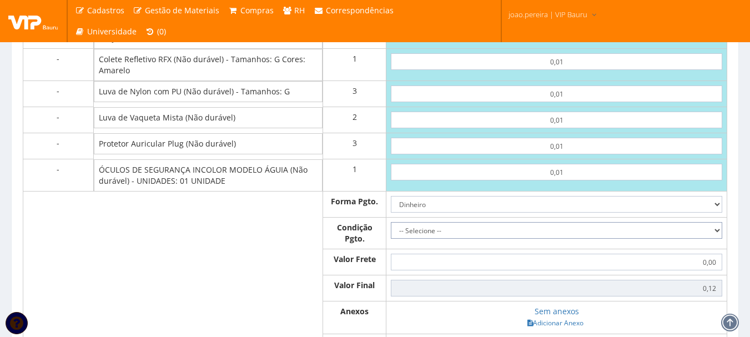
click at [717, 239] on select "-- Selecione -- À vista 7 dias 10 dias" at bounding box center [556, 230] width 331 height 17
select select "0"
click at [391, 239] on select "-- Selecione -- À vista 7 dias 10 dias" at bounding box center [556, 230] width 331 height 17
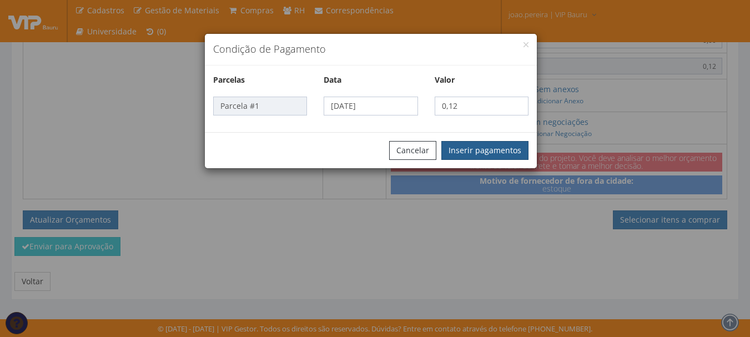
click at [492, 155] on button "Inserir pagamentos" at bounding box center [484, 150] width 87 height 19
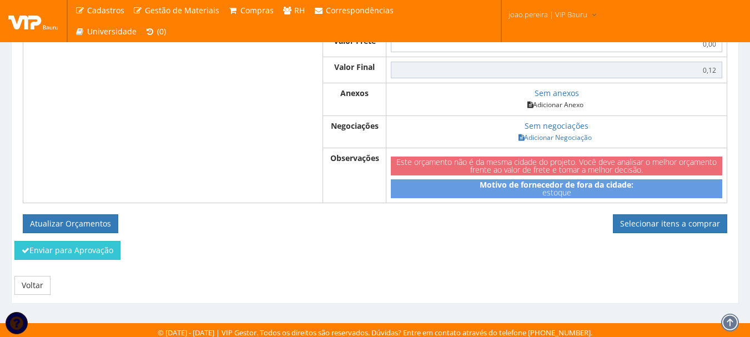
click at [556, 110] on link "Adicionar Anexo" at bounding box center [555, 105] width 63 height 12
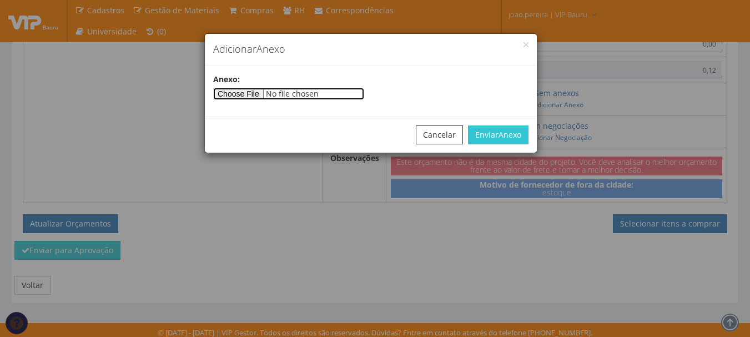
click at [261, 95] on input"] "file" at bounding box center [288, 94] width 151 height 12
type input"] "C:\fakepath\PEDIDOS SEM NOTA FISCAL ESTOQUE.docx"
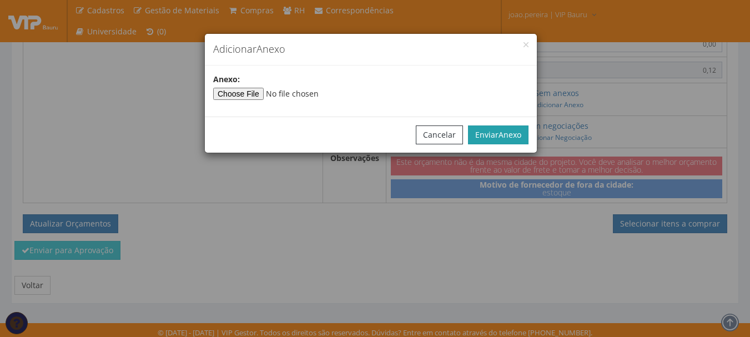
click at [499, 129] on span "Anexo" at bounding box center [509, 134] width 23 height 11
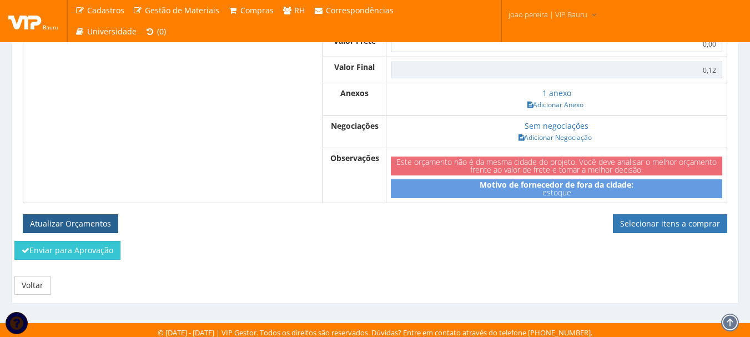
click at [86, 233] on button "Atualizar Orçamentos" at bounding box center [70, 223] width 95 height 19
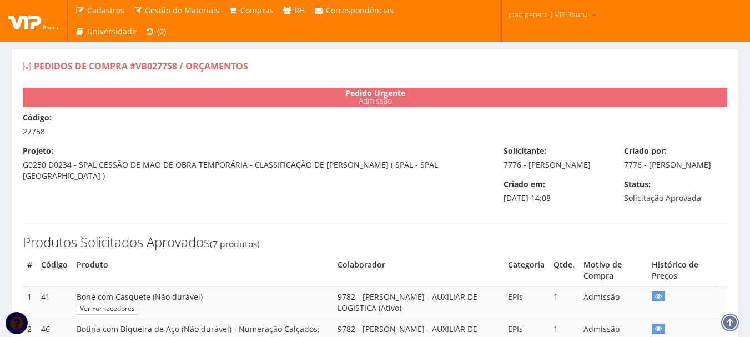
select select "0"
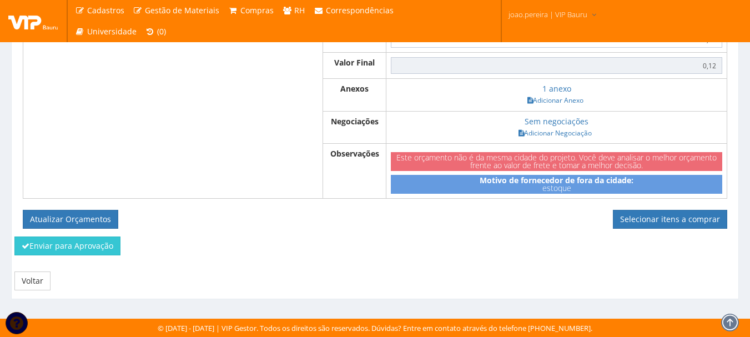
scroll to position [906, 0]
click at [684, 221] on link "Selecionar itens a comprar" at bounding box center [670, 219] width 114 height 19
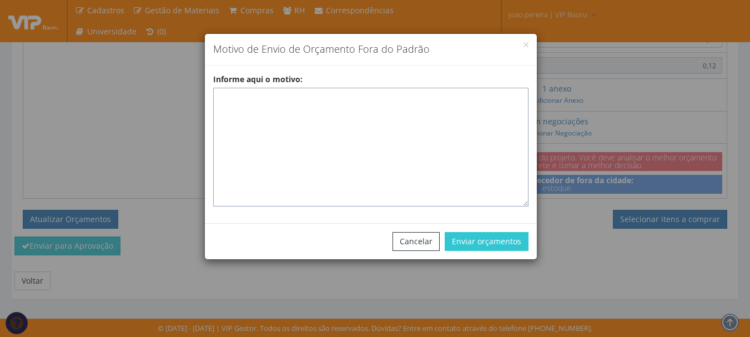
click at [326, 105] on textarea "Informe aqui o motivo:" at bounding box center [370, 147] width 315 height 119
paste textarea "EPIS ou UNIFORMES - Pedido de compra para emissão de ficha de EPIS ou Uniformes…"
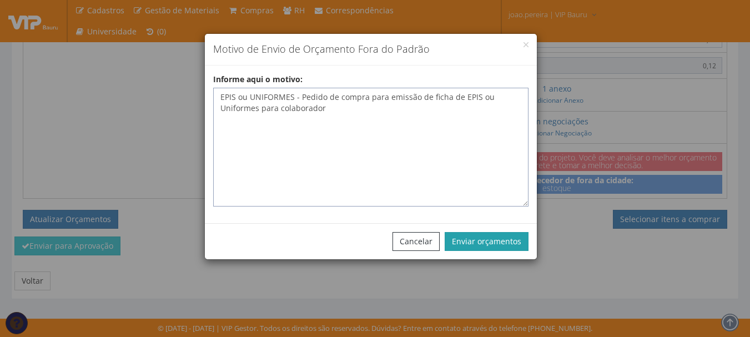
type textarea "EPIS ou UNIFORMES - Pedido de compra para emissão de ficha de EPIS ou Uniformes…"
click at [504, 240] on button "Enviar orçamentos" at bounding box center [487, 241] width 84 height 19
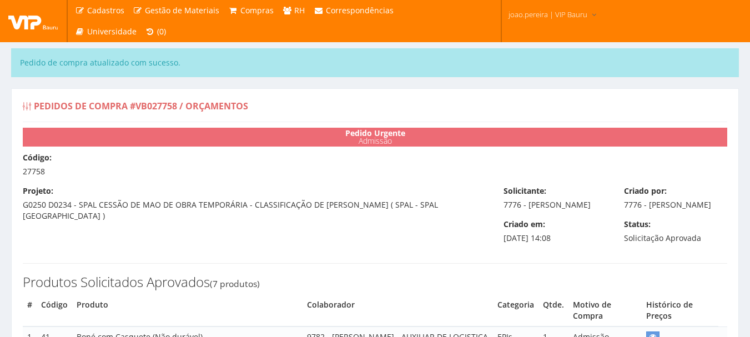
select select "0"
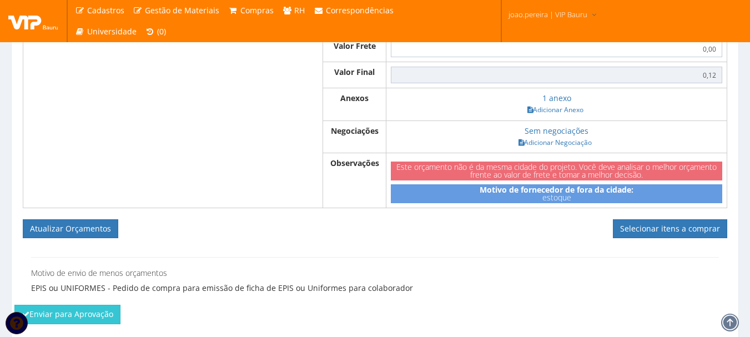
scroll to position [999, 0]
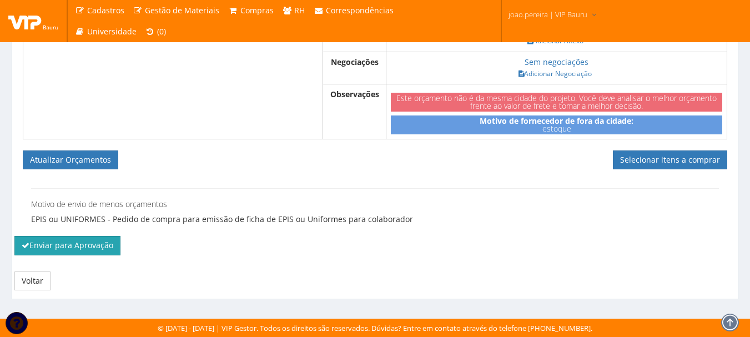
click at [74, 255] on button "Enviar para Aprovação" at bounding box center [67, 245] width 106 height 19
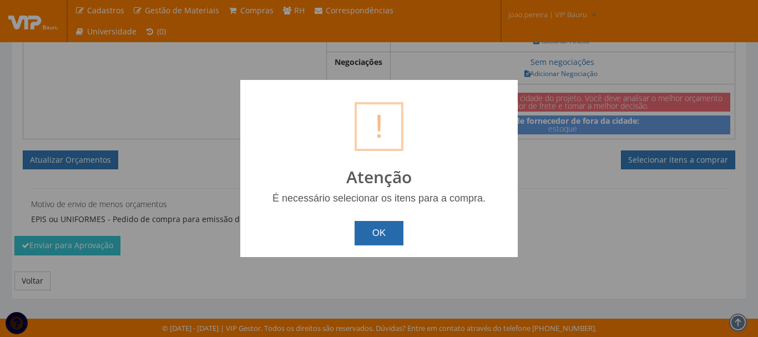
click at [371, 231] on button "OK" at bounding box center [379, 233] width 49 height 24
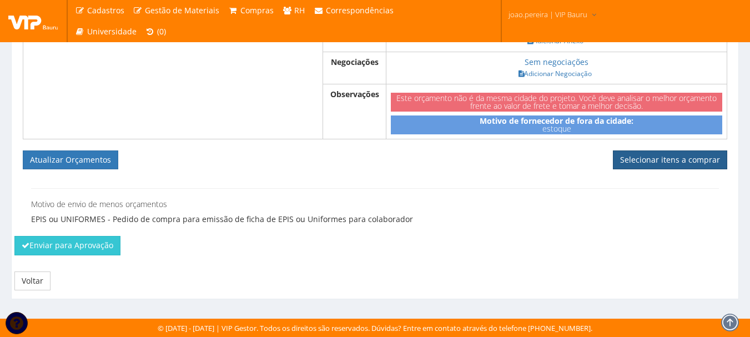
click at [623, 159] on link "Selecionar itens a comprar" at bounding box center [670, 159] width 114 height 19
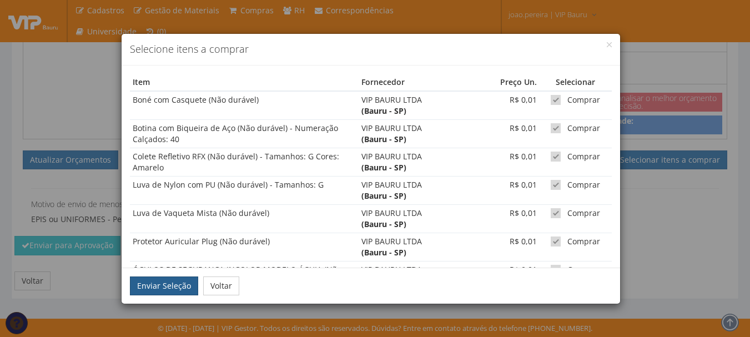
click at [151, 282] on button "Enviar Seleção" at bounding box center [164, 285] width 68 height 19
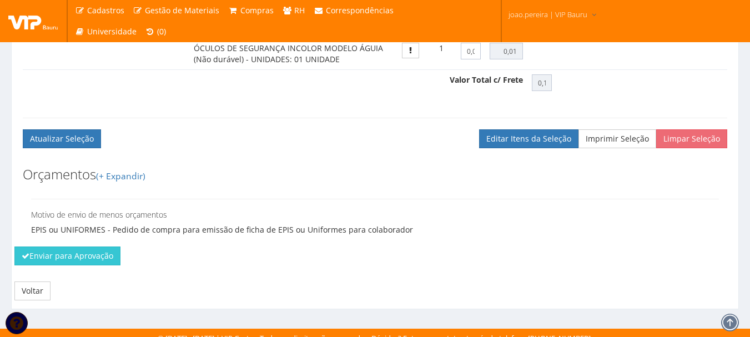
scroll to position [809, 0]
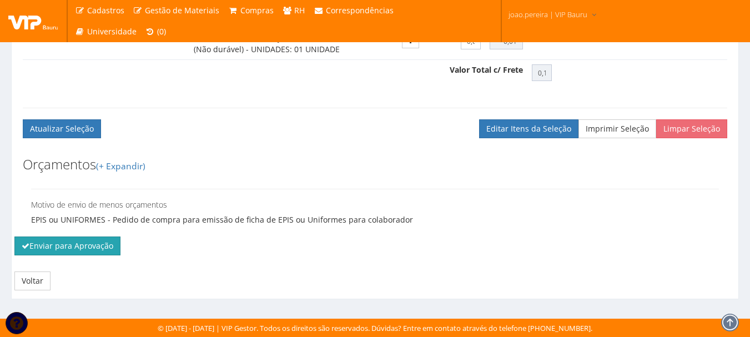
click at [68, 250] on button "Enviar para Aprovação" at bounding box center [67, 245] width 106 height 19
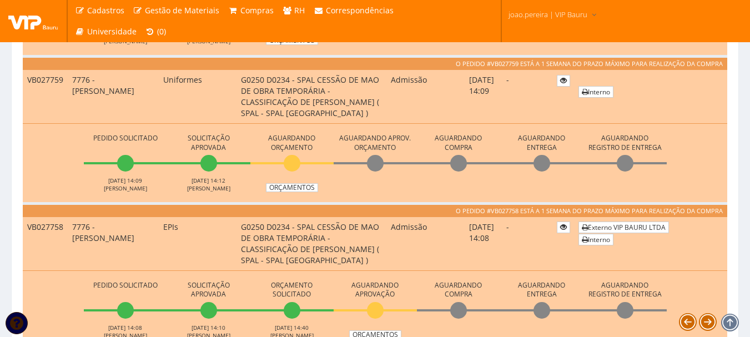
scroll to position [611, 0]
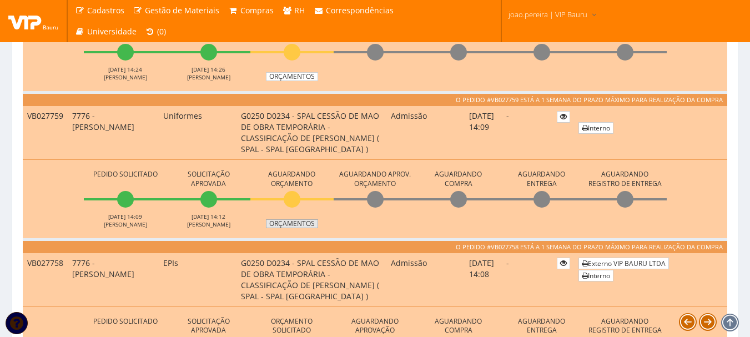
click at [299, 220] on link "Orçamentos" at bounding box center [292, 223] width 52 height 9
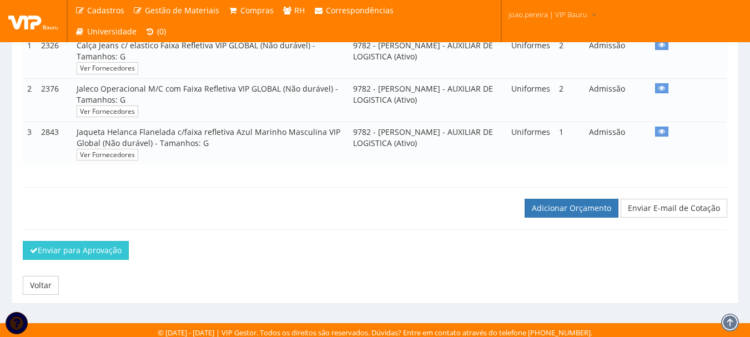
scroll to position [267, 0]
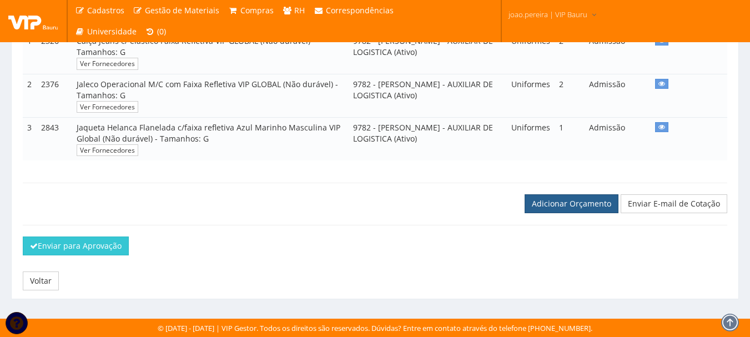
click at [564, 205] on link "Adicionar Orçamento" at bounding box center [572, 203] width 94 height 19
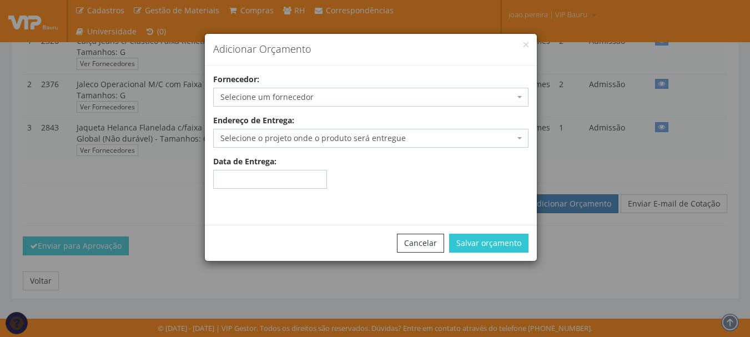
click at [311, 99] on span "Selecione um fornecedor" at bounding box center [367, 97] width 294 height 11
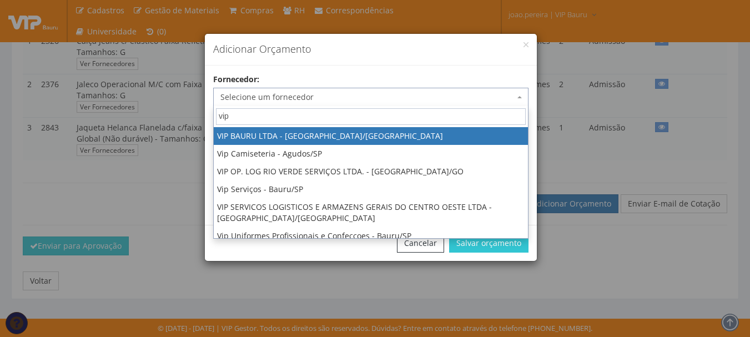
type input "vip"
select select "532"
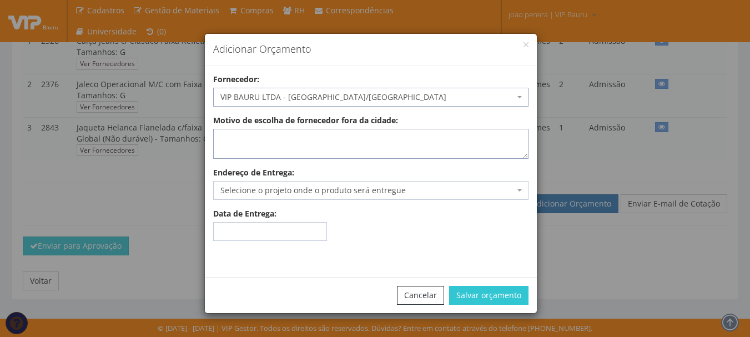
click at [264, 144] on textarea "Motivo de escolha de fornecedor fora da cidade:" at bounding box center [370, 144] width 315 height 30
type textarea "estoque"
click at [302, 195] on span "Selecione o projeto onde o produto será entregue" at bounding box center [367, 190] width 294 height 11
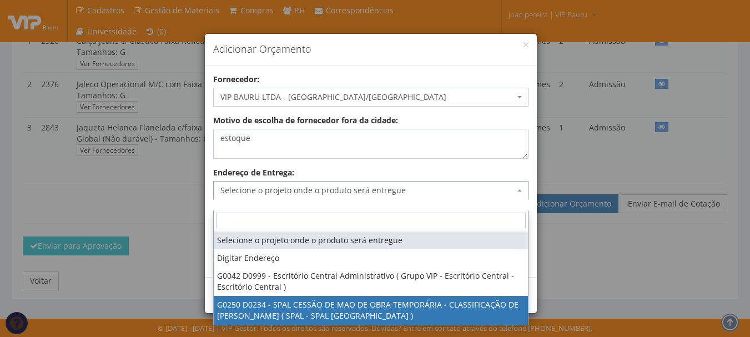
select select "250"
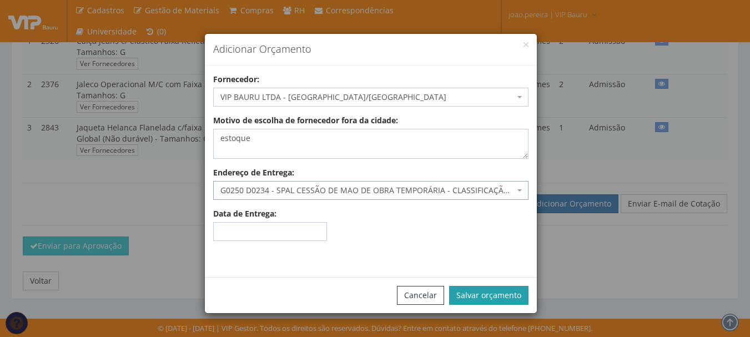
click at [507, 297] on button "Salvar orçamento" at bounding box center [488, 295] width 79 height 19
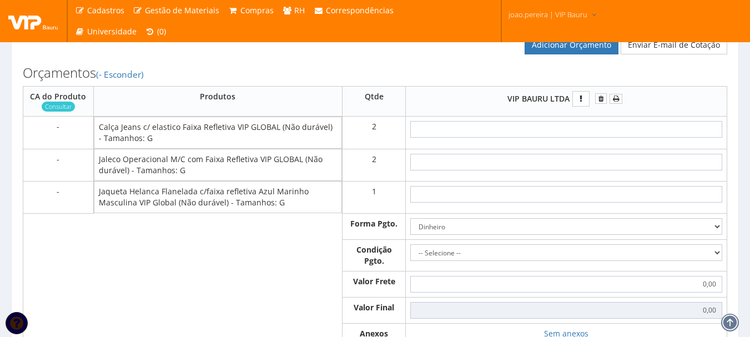
scroll to position [444, 0]
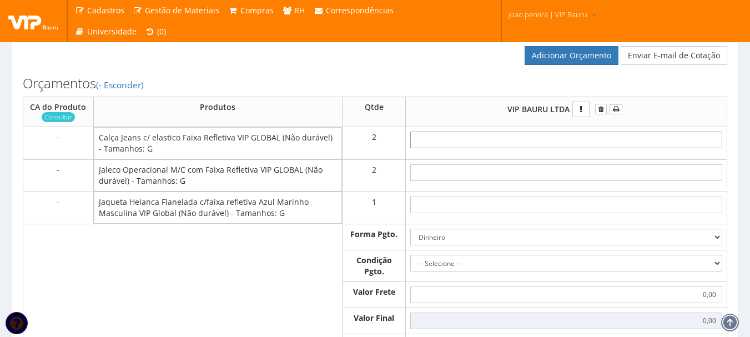
click at [593, 148] on input "text" at bounding box center [566, 140] width 312 height 17
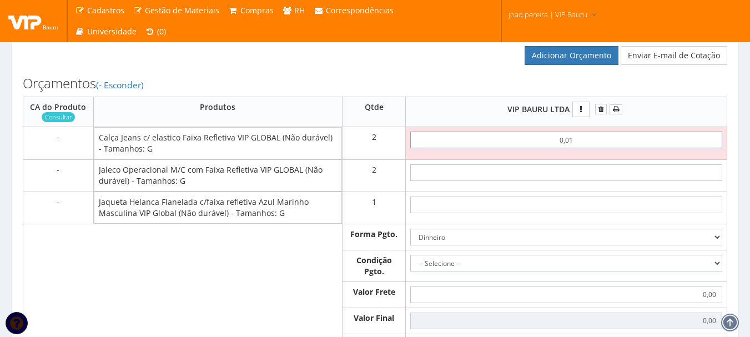
type input "0,01"
type input "0,02"
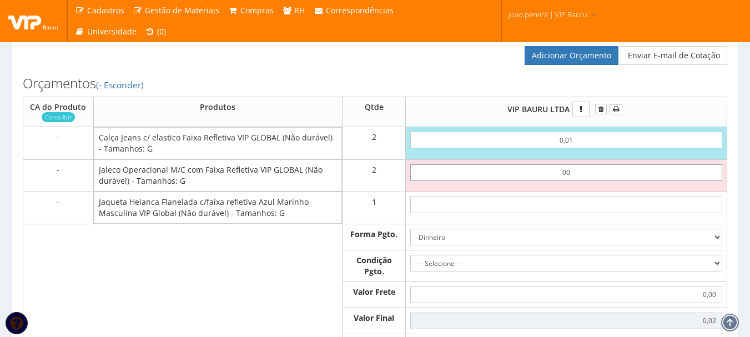
type input "0,01"
type input "0,04"
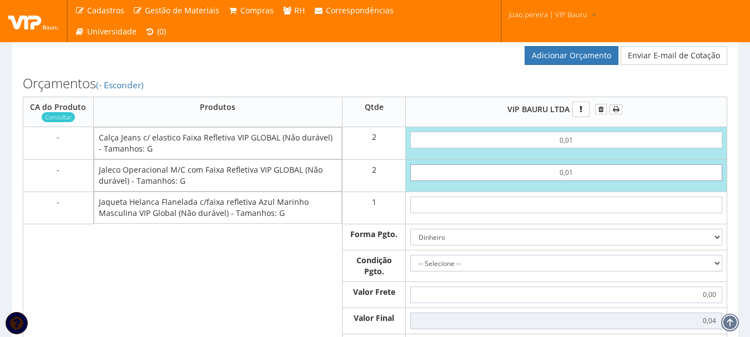
type input "00,10"
type input "0,22"
type input "001,00"
type input "2,02"
type input "00,10"
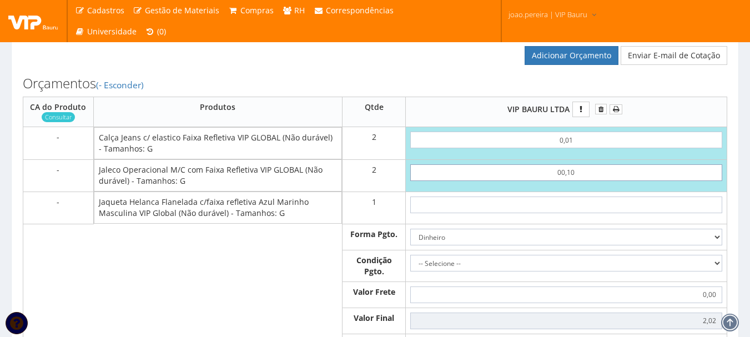
type input "0,22"
type input "0,01"
type input "0,04"
type input "00"
type input "0,02"
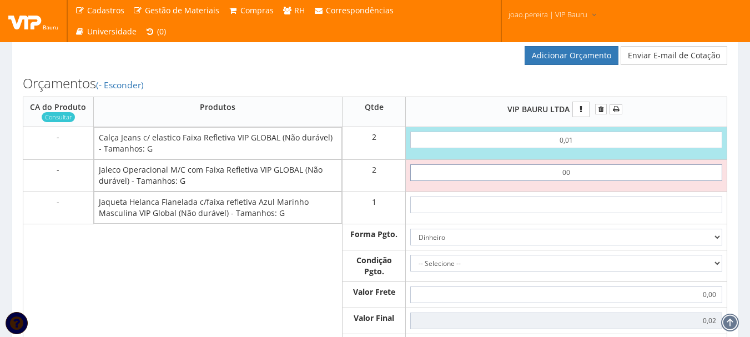
type input "0,01"
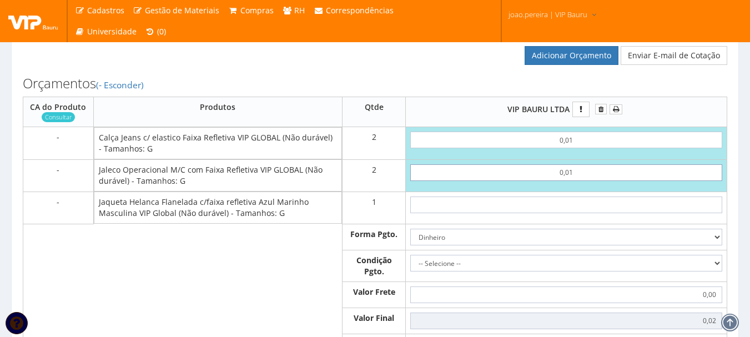
type input "0,04"
type input "0,01"
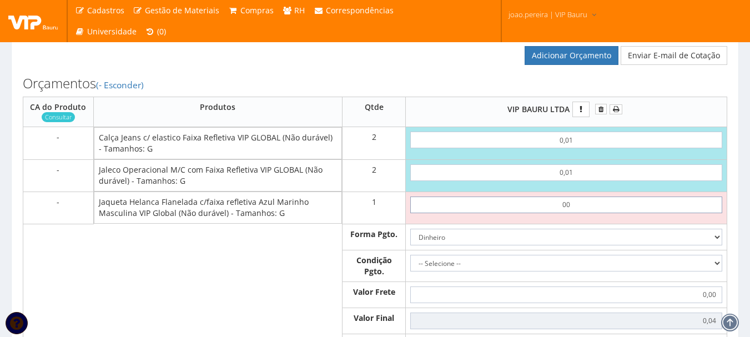
type input "0,01"
type input "0,05"
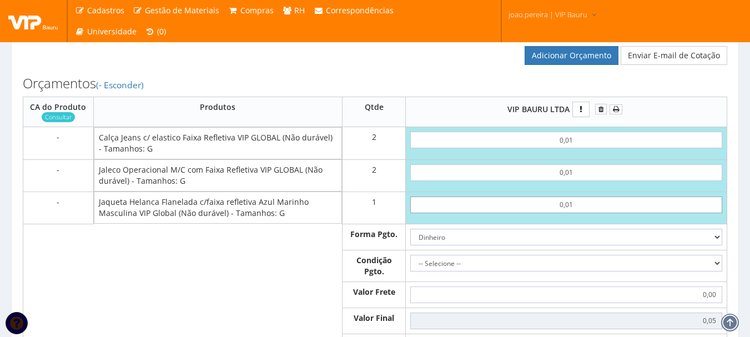
type input "0,01"
click at [710, 271] on select "-- Selecione -- À vista 7 dias 10 dias" at bounding box center [566, 263] width 312 height 17
select select "0"
click at [410, 265] on select "-- Selecione -- À vista 7 dias 10 dias" at bounding box center [566, 263] width 312 height 17
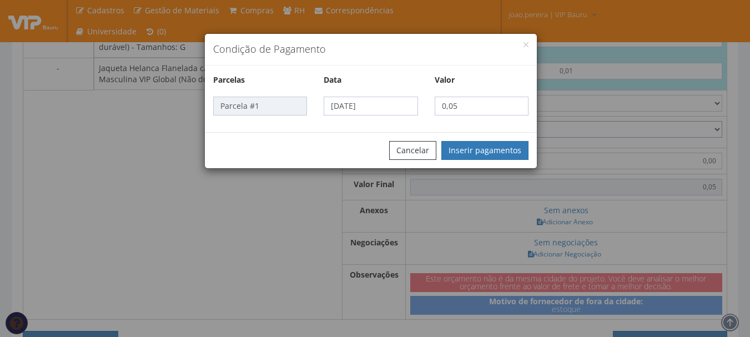
scroll to position [666, 0]
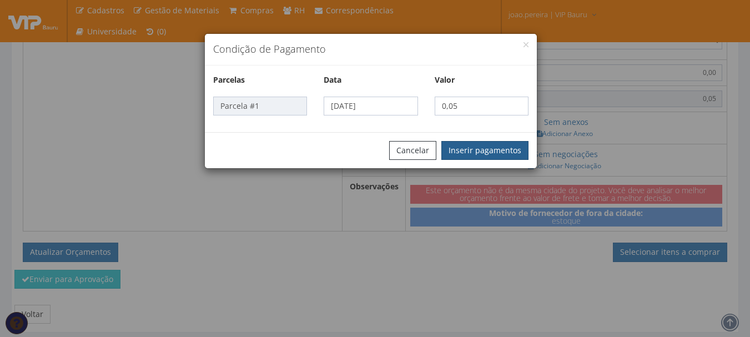
click at [479, 145] on button "Inserir pagamentos" at bounding box center [484, 150] width 87 height 19
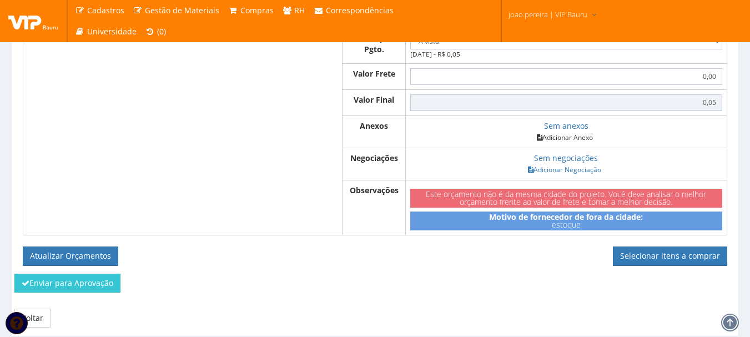
click at [571, 143] on link "Adicionar Anexo" at bounding box center [564, 138] width 63 height 12
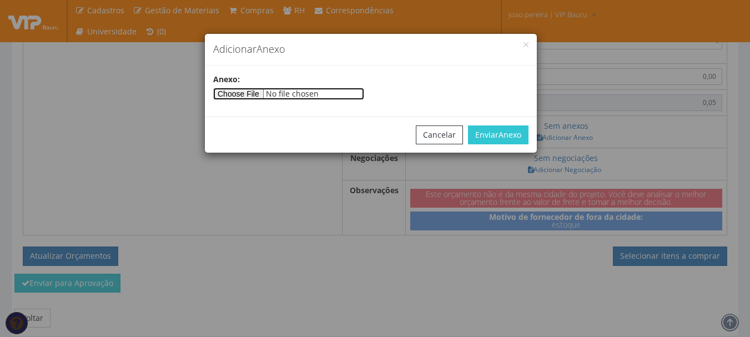
click at [263, 90] on input"] "file" at bounding box center [288, 94] width 151 height 12
type input"] "C:\fakepath\PEDIDOS SEM NOTA FISCAL ESTOQUE.docx"
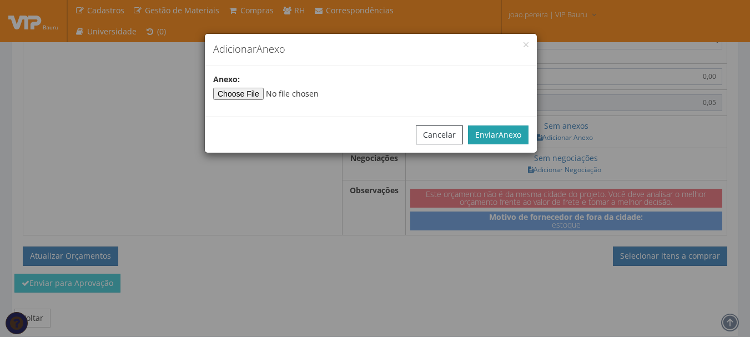
click at [517, 135] on span "Anexo" at bounding box center [509, 134] width 23 height 11
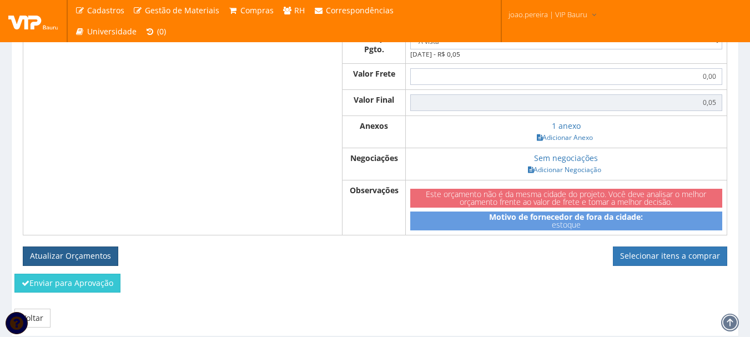
click at [74, 265] on button "Atualizar Orçamentos" at bounding box center [70, 255] width 95 height 19
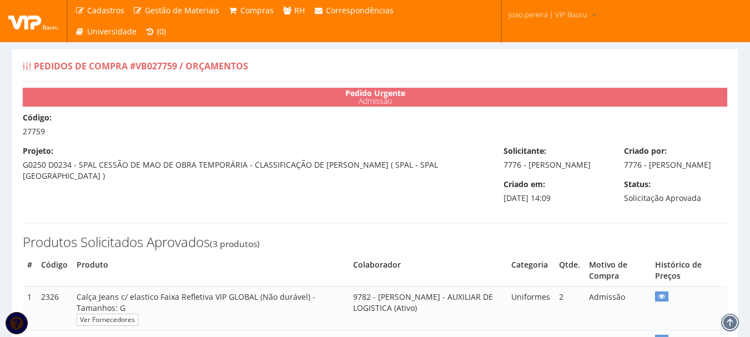
select select "0"
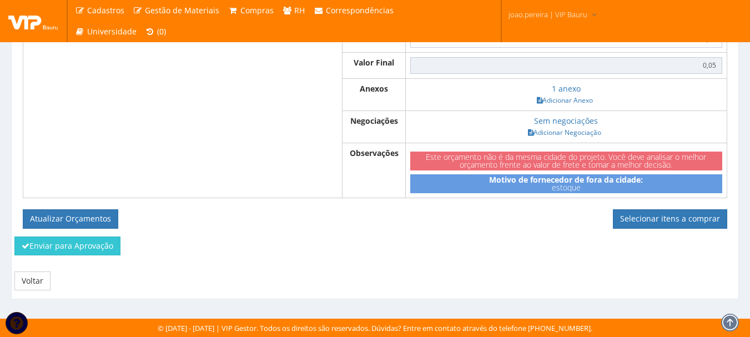
scroll to position [674, 0]
click at [686, 222] on link "Selecionar itens a comprar" at bounding box center [670, 218] width 114 height 19
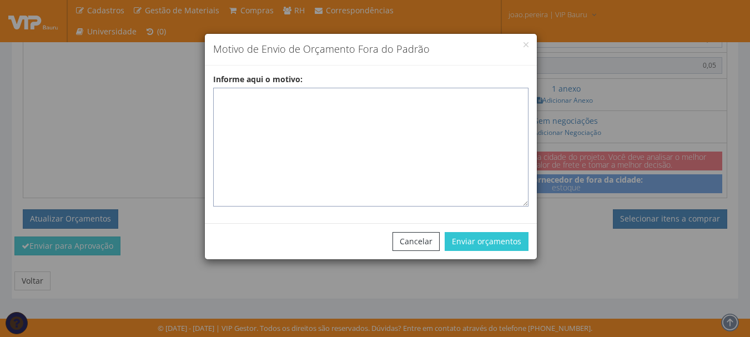
click at [308, 110] on textarea "Informe aqui o motivo:" at bounding box center [370, 147] width 315 height 119
paste textarea "EPIS ou UNIFORMES - Pedido de compra para emissão de ficha de EPIS ou Uniformes…"
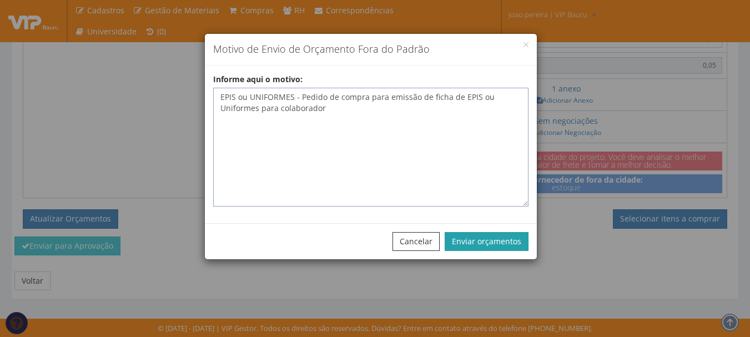
type textarea "EPIS ou UNIFORMES - Pedido de compra para emissão de ficha de EPIS ou Uniformes…"
click at [496, 238] on button "Enviar orçamentos" at bounding box center [487, 241] width 84 height 19
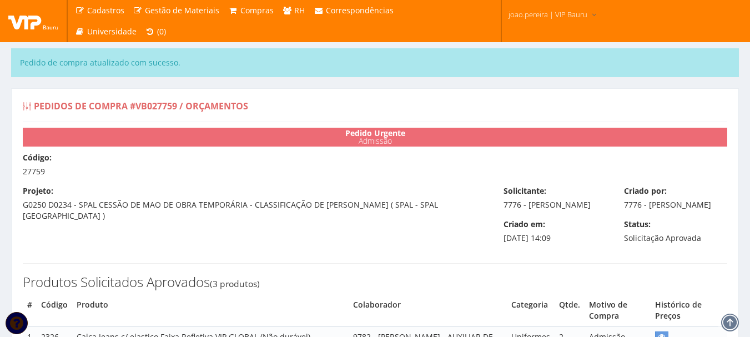
select select "0"
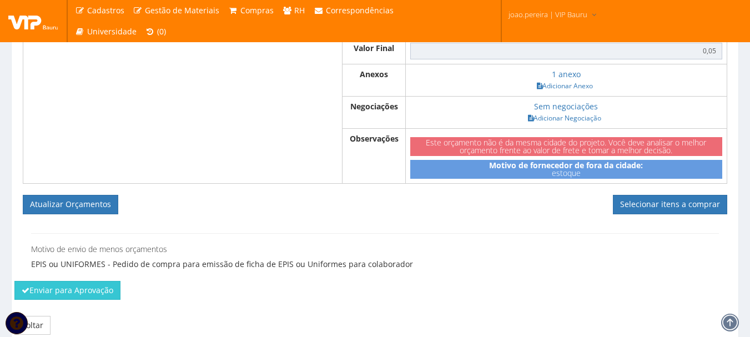
scroll to position [722, 0]
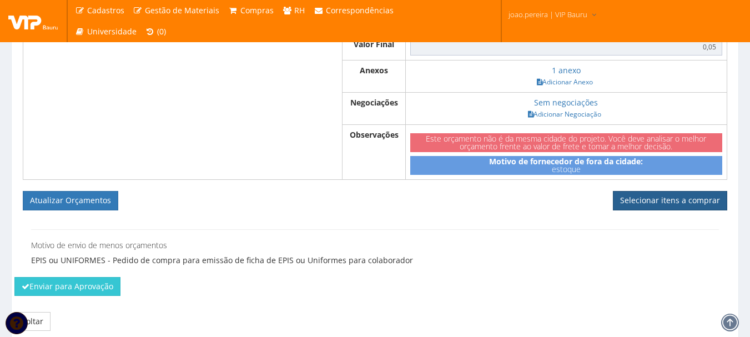
click at [683, 210] on link "Selecionar itens a comprar" at bounding box center [670, 200] width 114 height 19
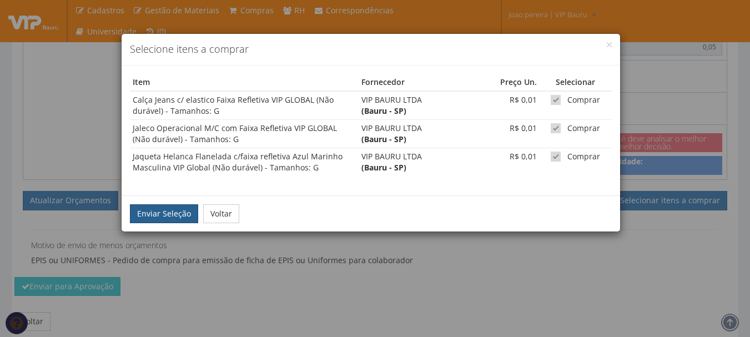
click at [147, 212] on button "Enviar Seleção" at bounding box center [164, 213] width 68 height 19
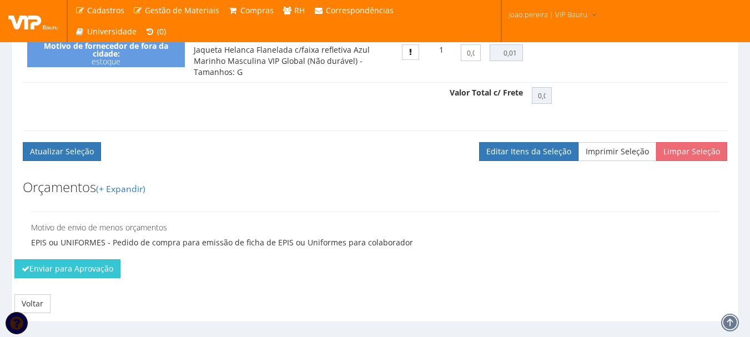
scroll to position [555, 0]
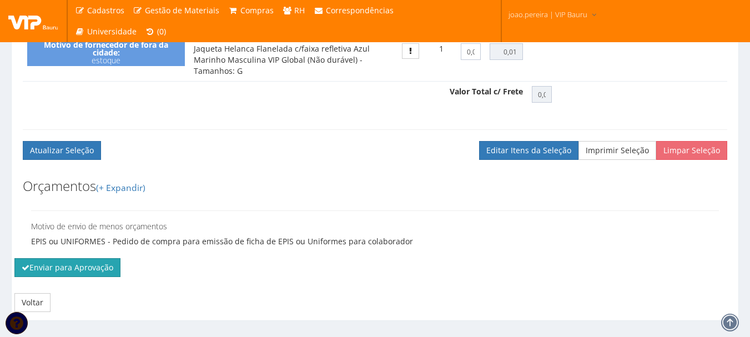
click at [57, 277] on button "Enviar para Aprovação" at bounding box center [67, 267] width 106 height 19
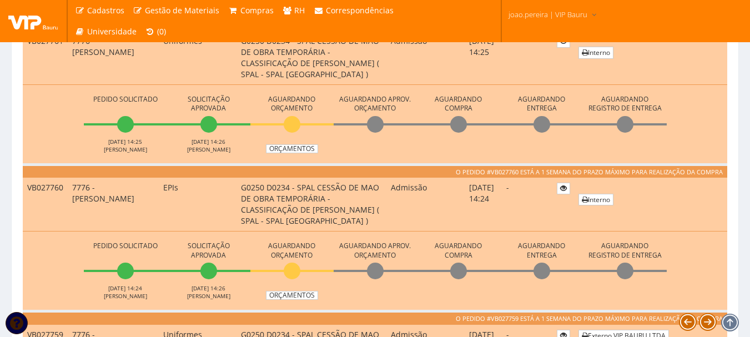
scroll to position [389, 0]
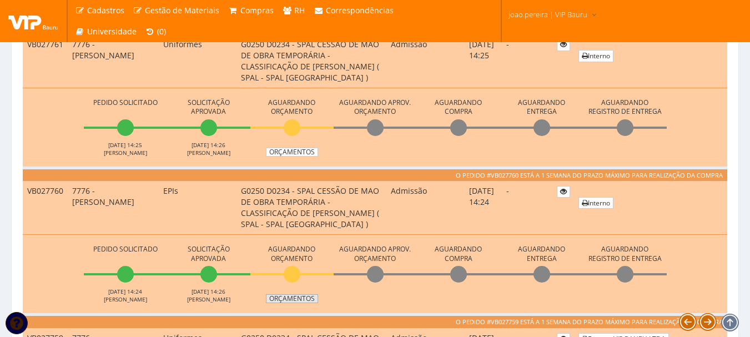
click at [302, 299] on link "Orçamentos" at bounding box center [292, 298] width 52 height 9
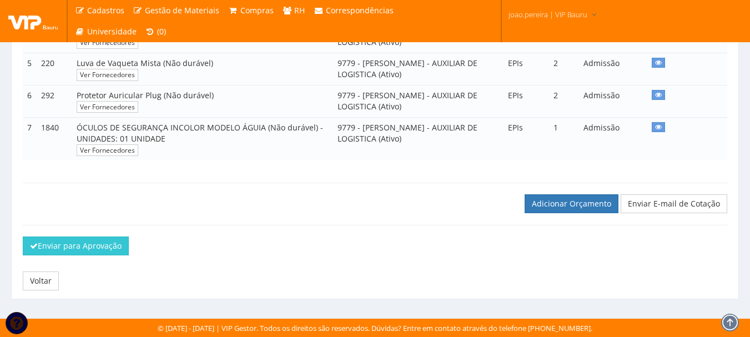
scroll to position [395, 0]
click at [566, 207] on link "Adicionar Orçamento" at bounding box center [572, 203] width 94 height 19
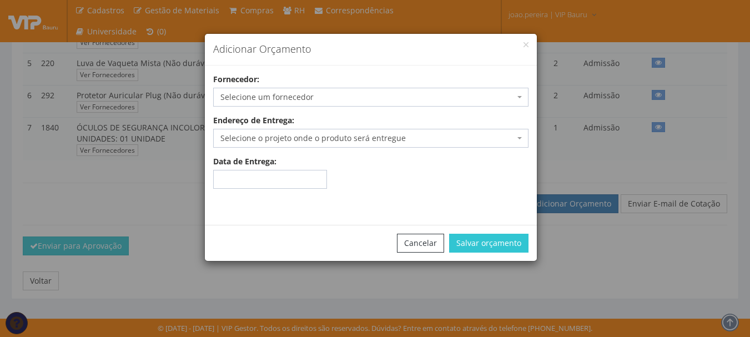
click at [360, 99] on span "Selecione um fornecedor" at bounding box center [367, 97] width 294 height 11
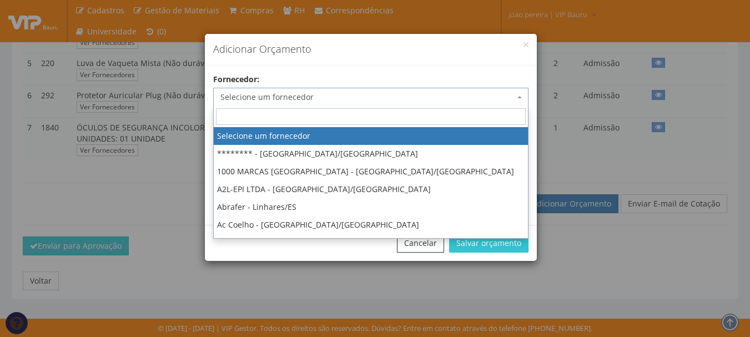
click at [327, 112] on input "search" at bounding box center [371, 116] width 310 height 17
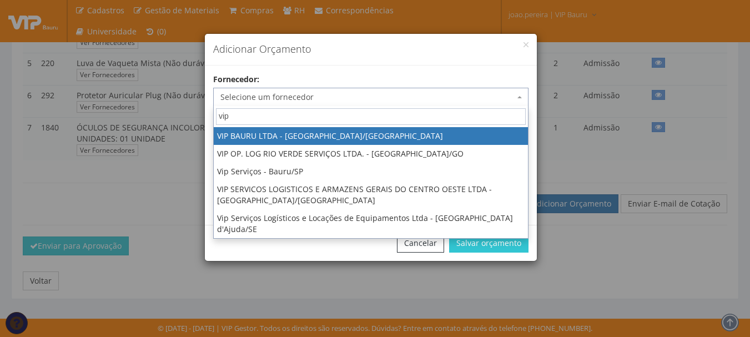
type input "vip"
select select "532"
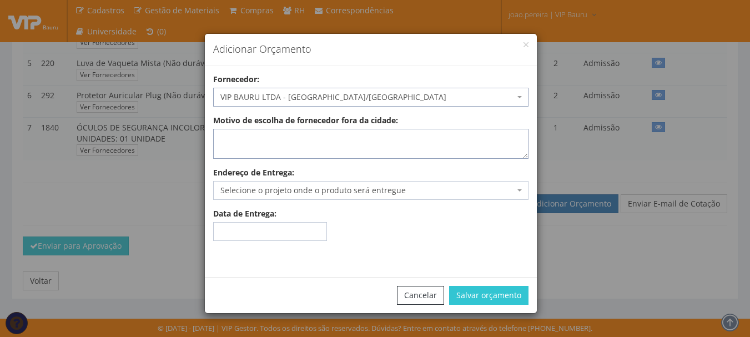
click at [250, 142] on textarea "Motivo de escolha de fornecedor fora da cidade:" at bounding box center [370, 144] width 315 height 30
type textarea "estoque"
click at [270, 194] on span "Selecione o projeto onde o produto será entregue" at bounding box center [367, 190] width 294 height 11
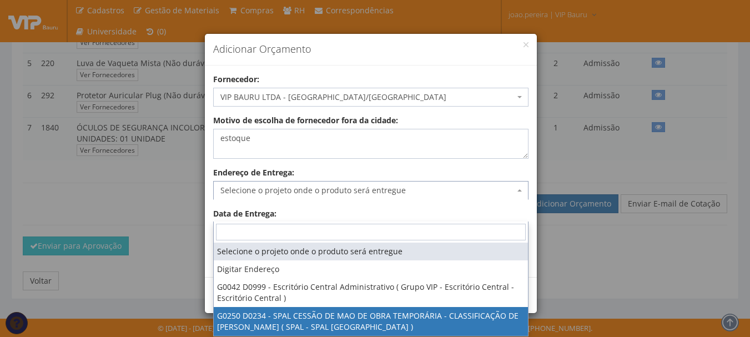
select select "250"
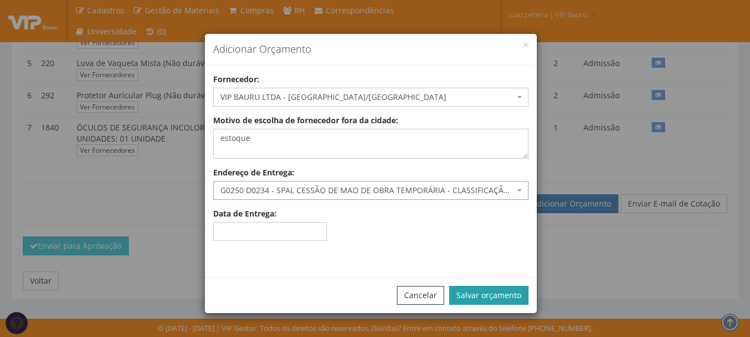
click at [501, 295] on button "Salvar orçamento" at bounding box center [488, 295] width 79 height 19
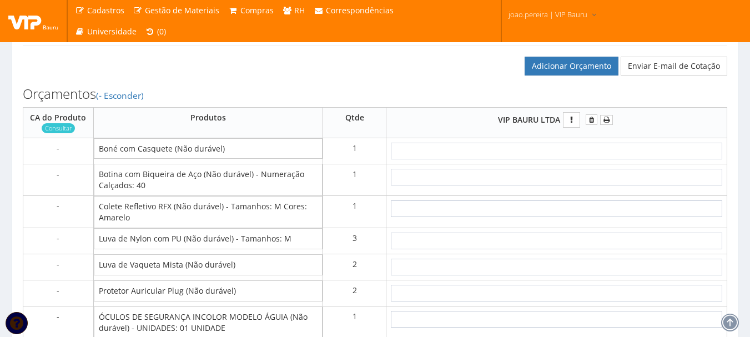
scroll to position [555, 0]
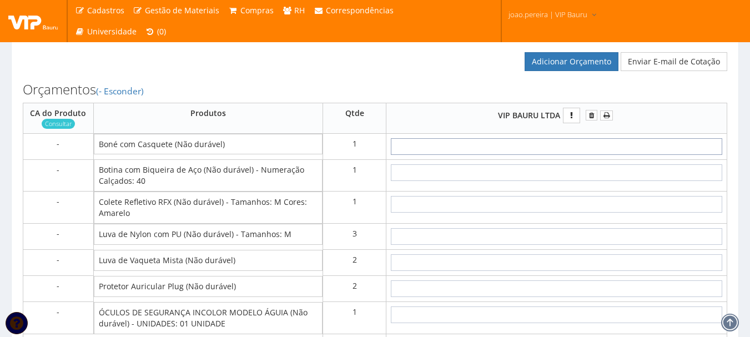
click at [594, 155] on input "text" at bounding box center [556, 146] width 331 height 17
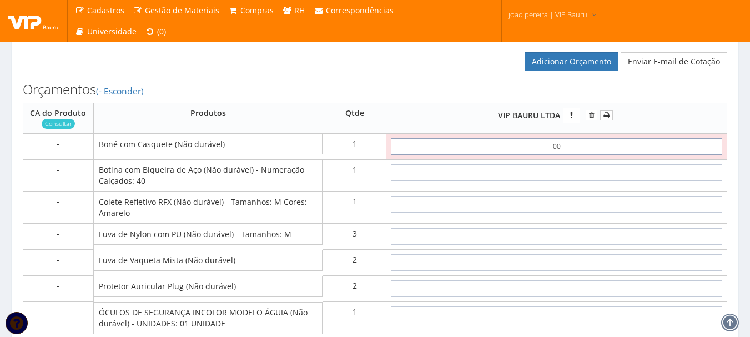
type input "0,01"
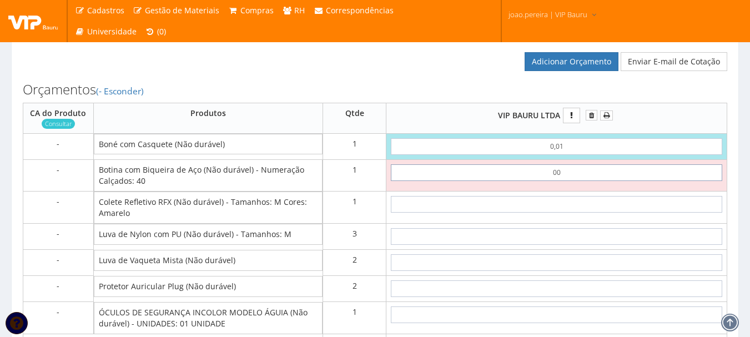
type input "0,01"
type input "0,02"
type input "0,01"
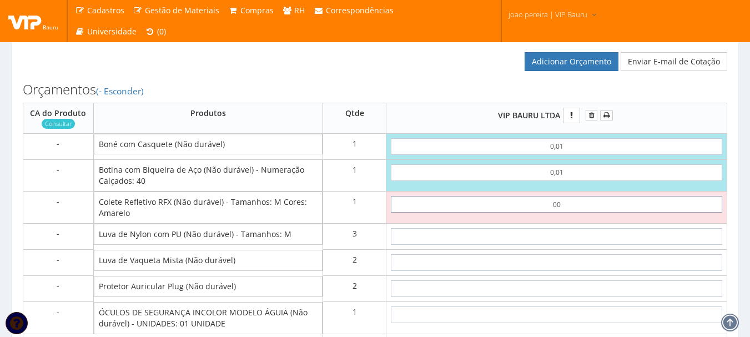
type input "0,01"
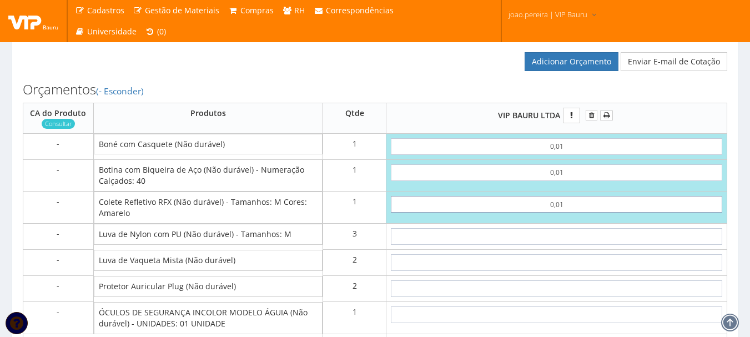
type input "0,03"
type input "0,01"
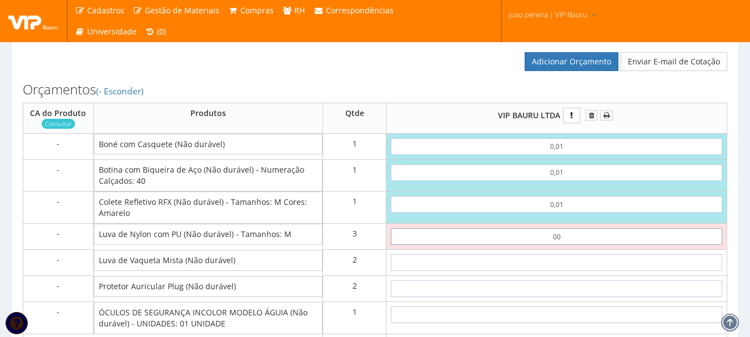
type input "0,01"
type input "0,06"
type input "0,01"
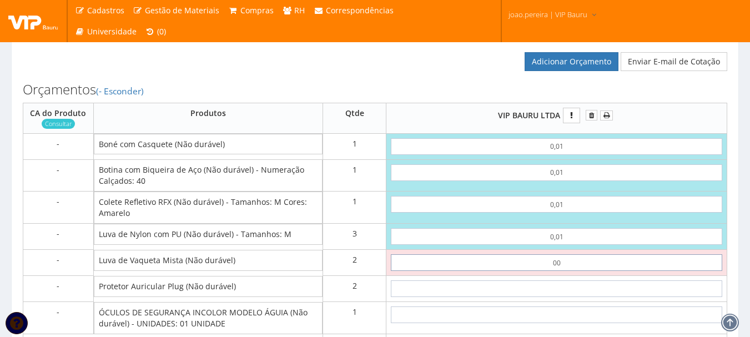
type input "0,01"
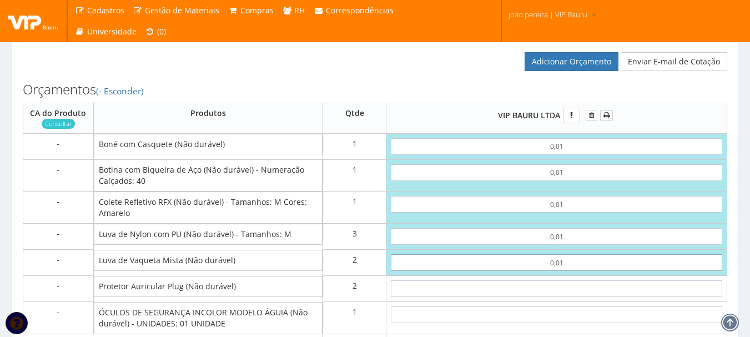
type input "0,08"
type input "0,01"
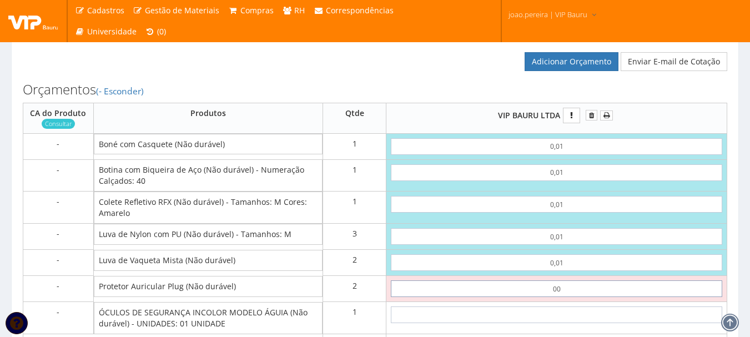
type input "0,01"
type input "0,10"
type input "0,01"
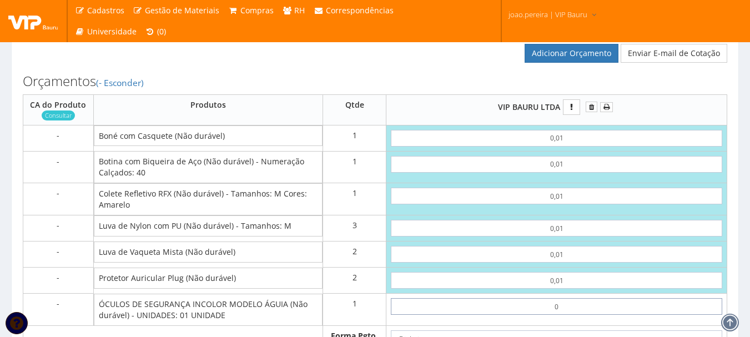
type input "01"
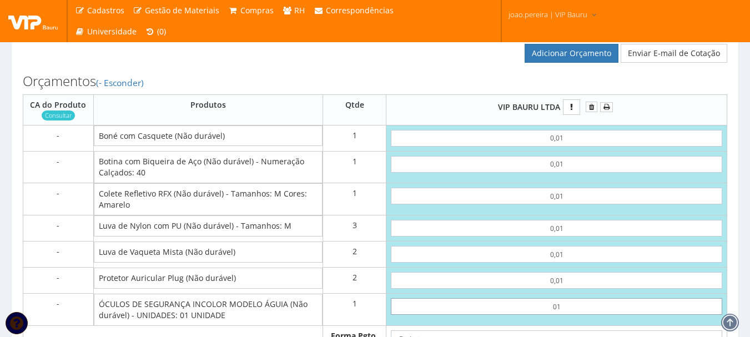
type input "1,10"
type input "0"
type input "0,10"
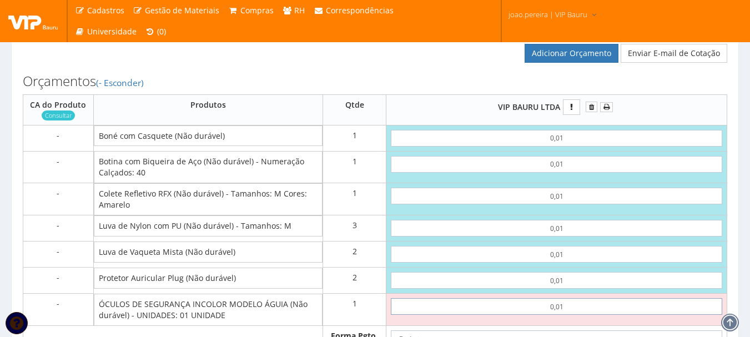
type input "0,01"
type input "0,11"
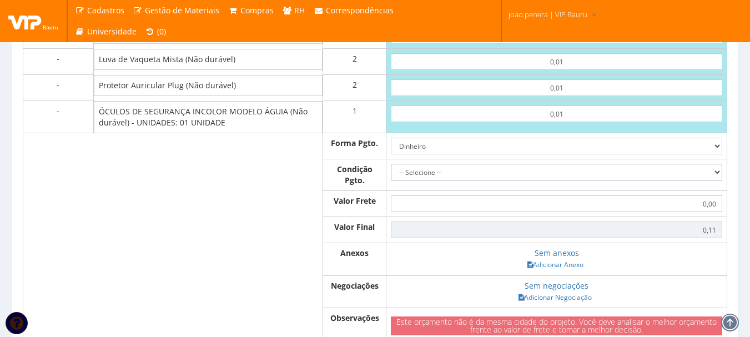
click at [708, 180] on select "-- Selecione -- À vista 7 dias 10 dias" at bounding box center [556, 172] width 331 height 17
select select "0"
click at [391, 180] on select "-- Selecione -- À vista 7 dias 10 dias" at bounding box center [556, 172] width 331 height 17
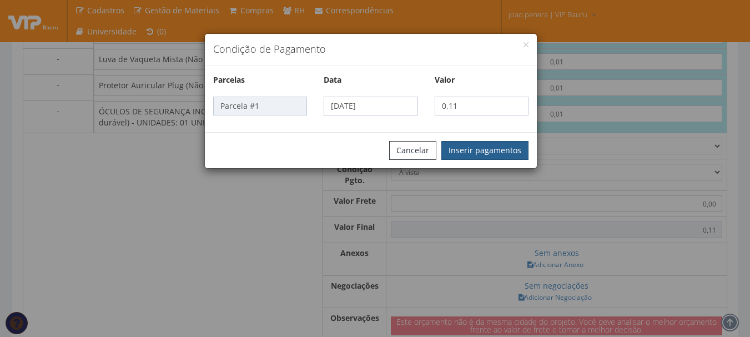
click at [493, 146] on button "Inserir pagamentos" at bounding box center [484, 150] width 87 height 19
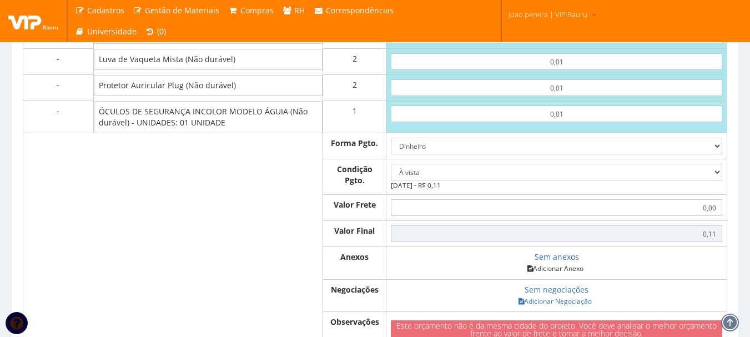
click at [568, 274] on link "Adicionar Anexo" at bounding box center [555, 269] width 63 height 12
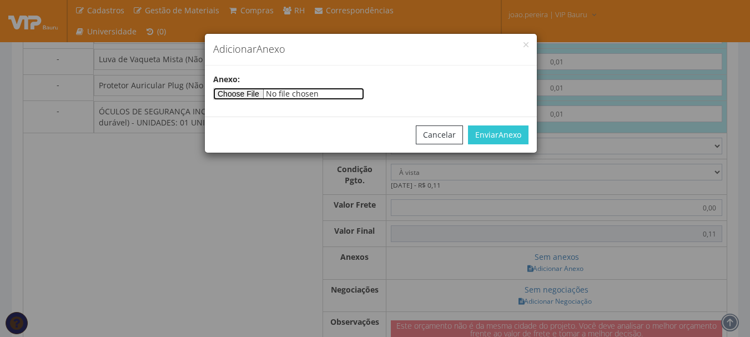
click at [268, 92] on input"] "file" at bounding box center [288, 94] width 151 height 12
type input"] "C:\fakepath\PEDIDOS SEM NOTA FISCAL ESTOQUE.docx"
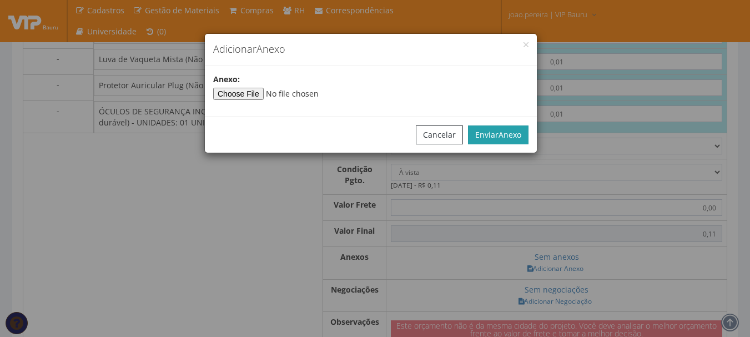
click at [495, 126] on button "Enviar Anexo" at bounding box center [498, 134] width 61 height 19
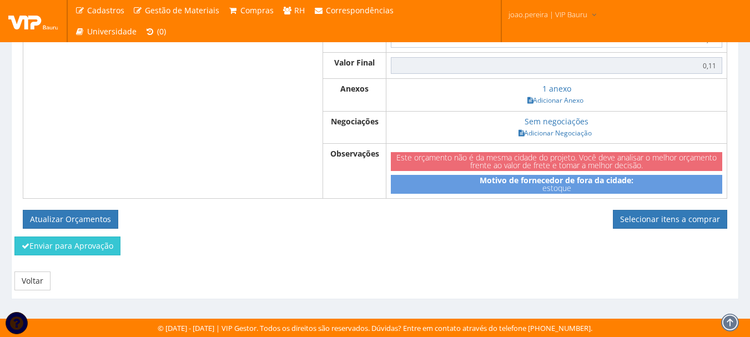
scroll to position [946, 0]
click at [72, 214] on button "Atualizar Orçamentos" at bounding box center [70, 219] width 95 height 19
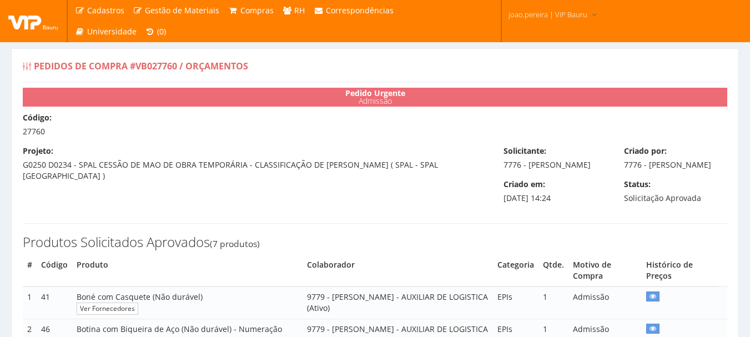
select select "0"
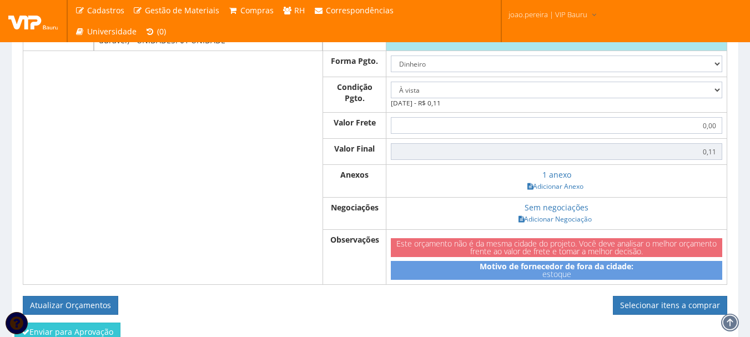
scroll to position [906, 0]
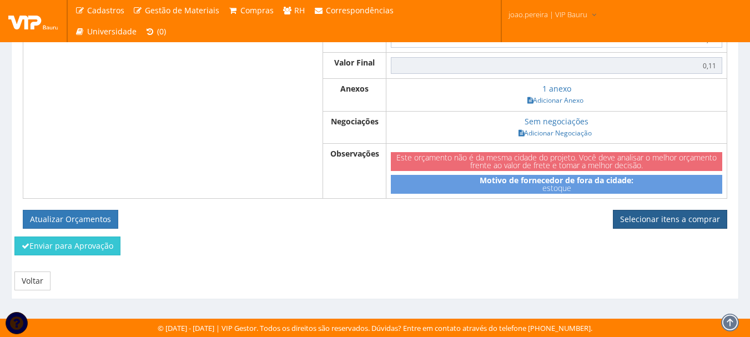
click at [664, 219] on link "Selecionar itens a comprar" at bounding box center [670, 219] width 114 height 19
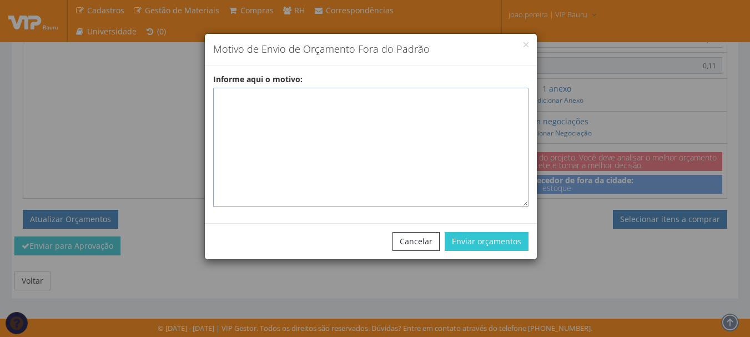
click at [300, 94] on textarea "Informe aqui o motivo:" at bounding box center [370, 147] width 315 height 119
paste textarea "EPIS ou UNIFORMES - Pedido de compra para emissão de ficha de EPIS ou Uniformes…"
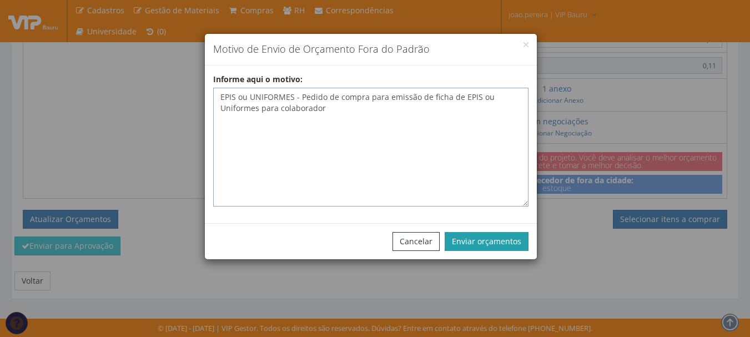
type textarea "EPIS ou UNIFORMES - Pedido de compra para emissão de ficha de EPIS ou Uniformes…"
click at [476, 244] on button "Enviar orçamentos" at bounding box center [487, 241] width 84 height 19
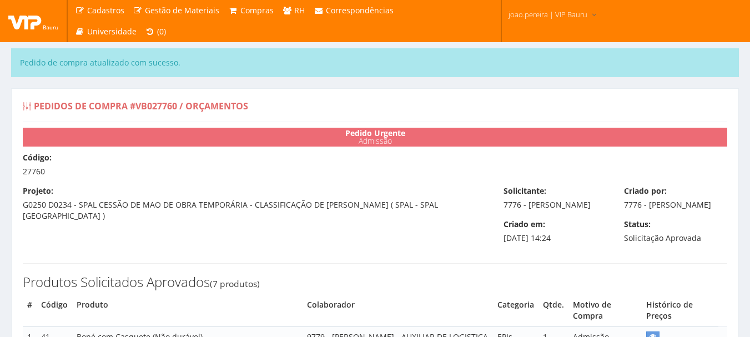
select select "0"
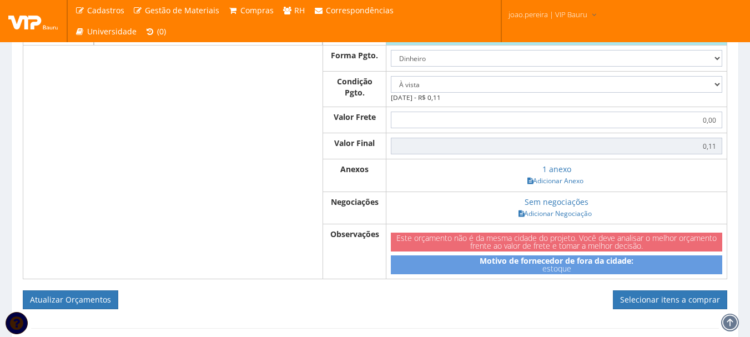
scroll to position [944, 0]
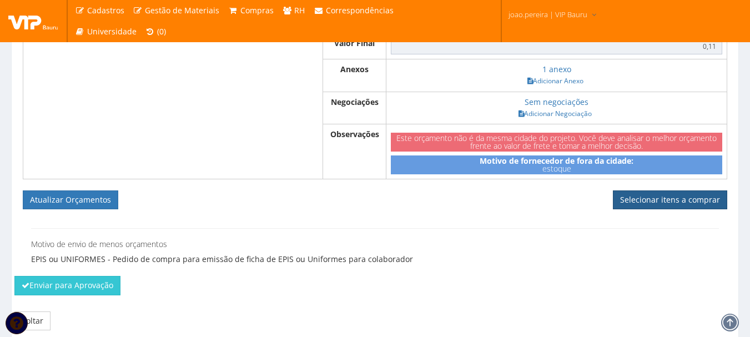
click at [674, 209] on link "Selecionar itens a comprar" at bounding box center [670, 199] width 114 height 19
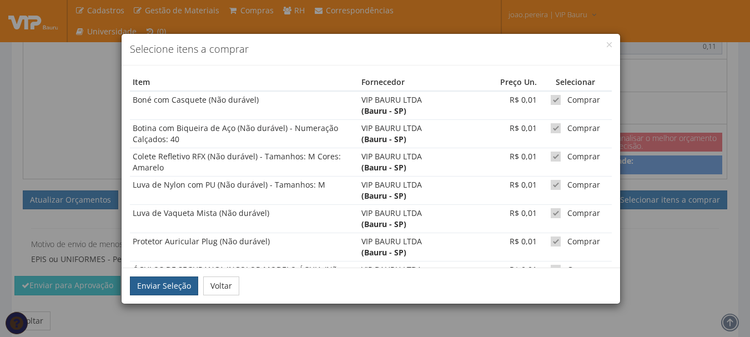
click at [168, 285] on button "Enviar Seleção" at bounding box center [164, 285] width 68 height 19
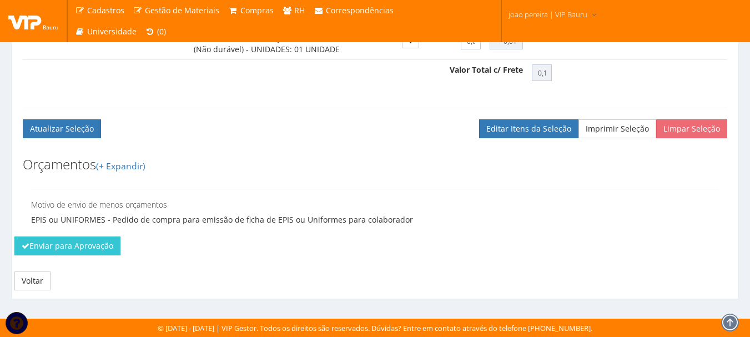
scroll to position [809, 0]
click at [51, 252] on button "Enviar para Aprovação" at bounding box center [67, 245] width 106 height 19
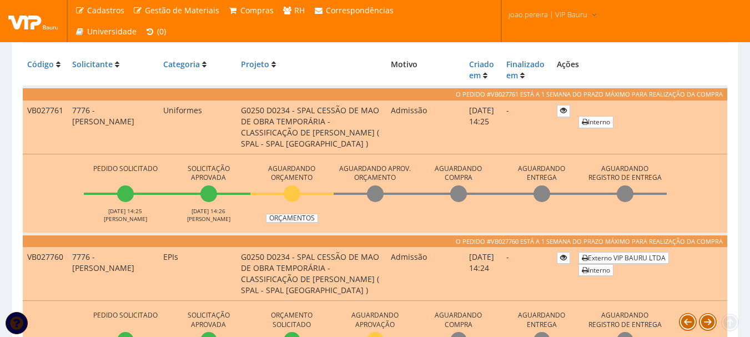
scroll to position [333, 0]
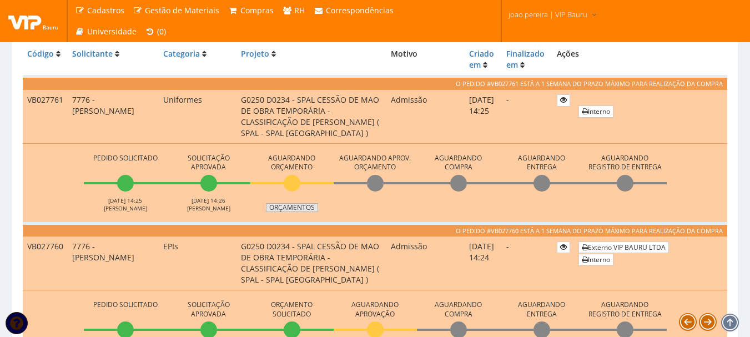
click at [298, 209] on link "Orçamentos" at bounding box center [292, 207] width 52 height 9
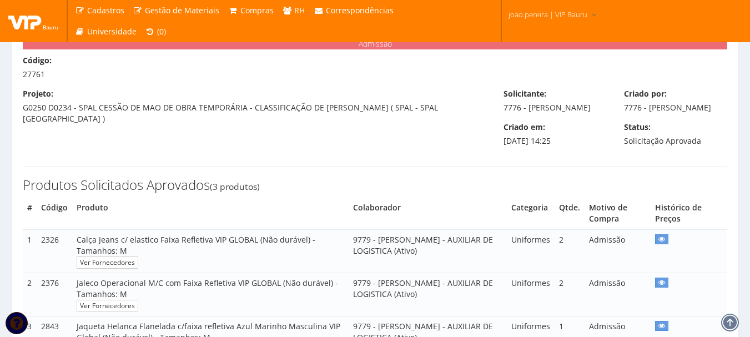
scroll to position [222, 0]
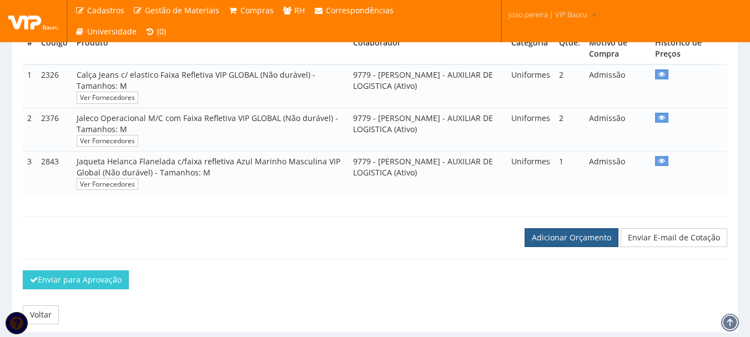
click at [582, 247] on link "Adicionar Orçamento" at bounding box center [572, 237] width 94 height 19
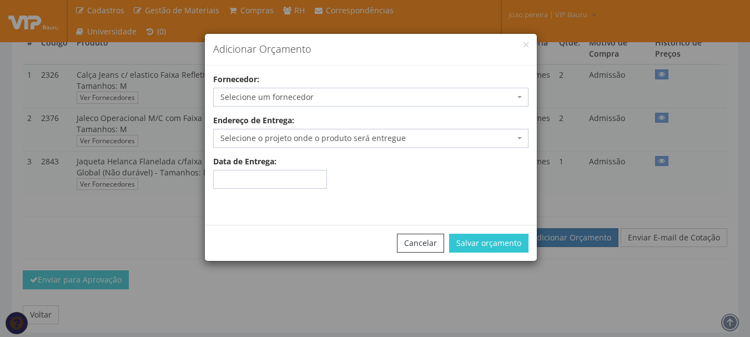
click at [357, 101] on span "Selecione um fornecedor" at bounding box center [367, 97] width 294 height 11
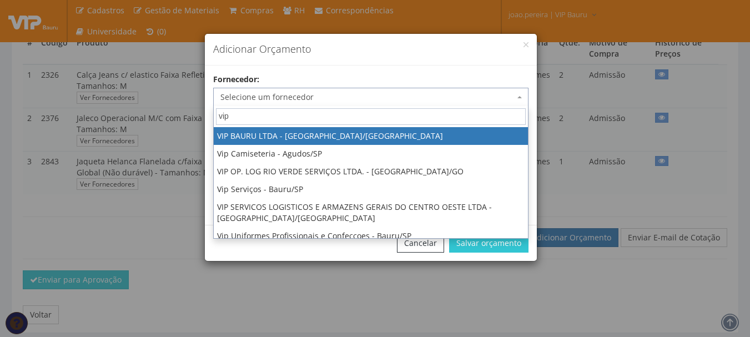
type input "vip"
select select "532"
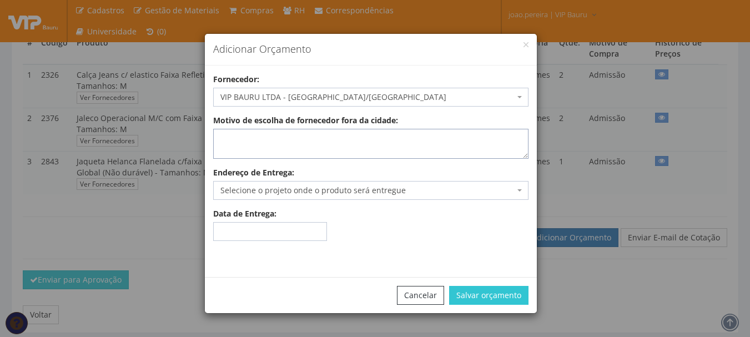
click at [279, 138] on textarea "Motivo de escolha de fornecedor fora da cidade:" at bounding box center [370, 144] width 315 height 30
type textarea "estoque"
click at [280, 187] on span "Selecione o projeto onde o produto será entregue" at bounding box center [367, 190] width 294 height 11
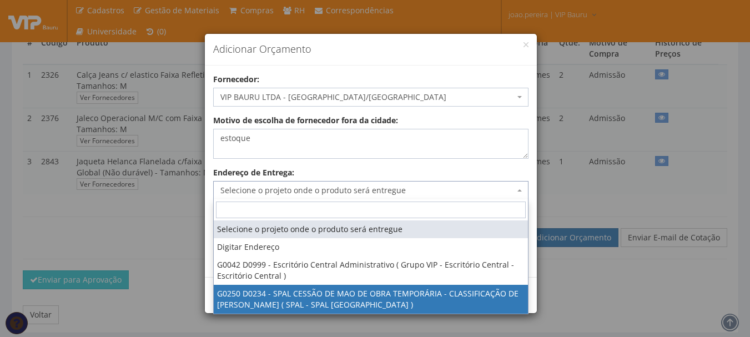
select select "250"
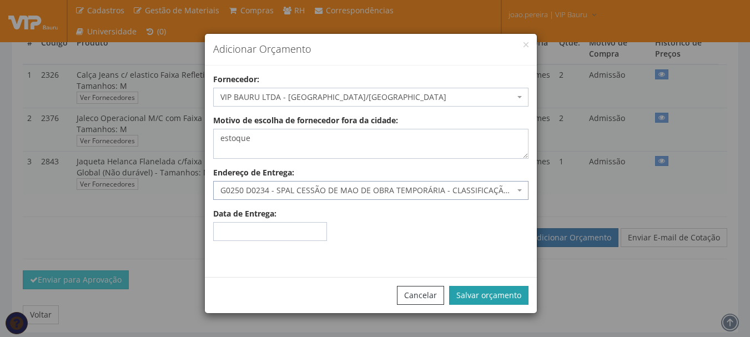
click at [509, 290] on button "Salvar orçamento" at bounding box center [488, 295] width 79 height 19
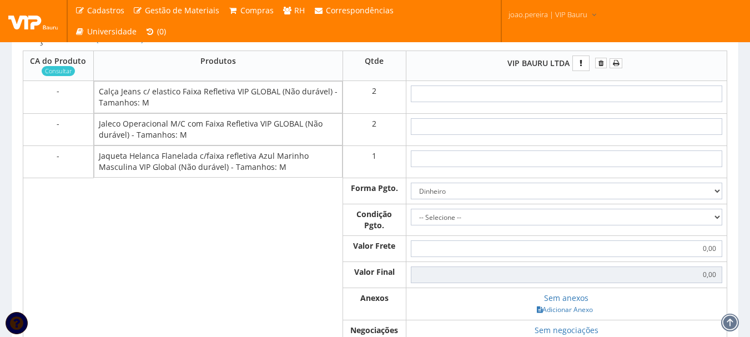
scroll to position [500, 0]
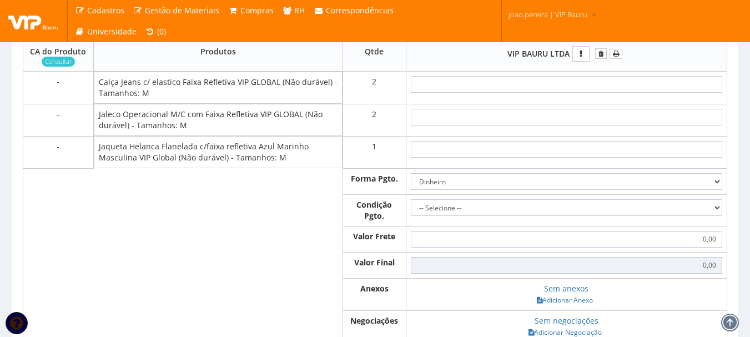
click at [599, 83] on td at bounding box center [566, 88] width 321 height 32
click at [597, 93] on input "text" at bounding box center [566, 84] width 311 height 17
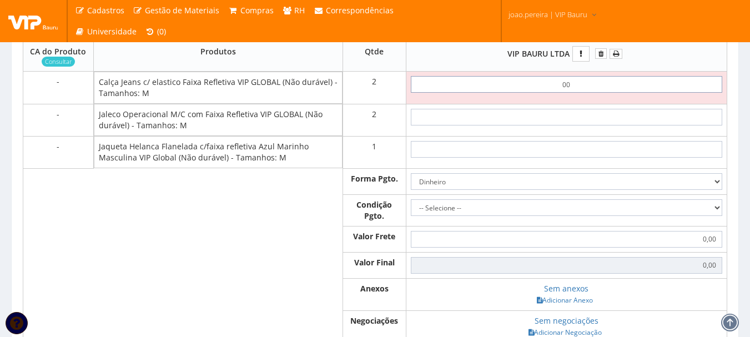
type input "0,01"
type input "0,02"
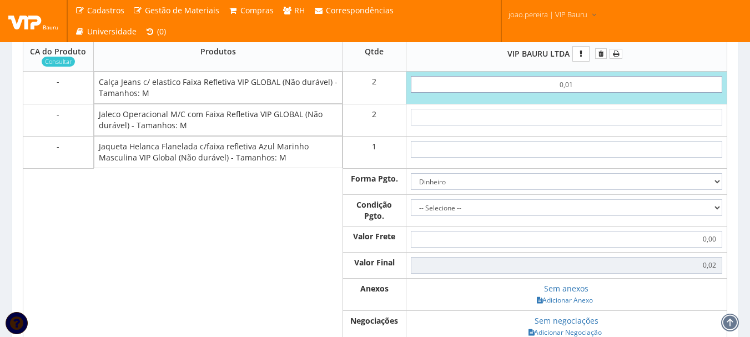
type input "0,01"
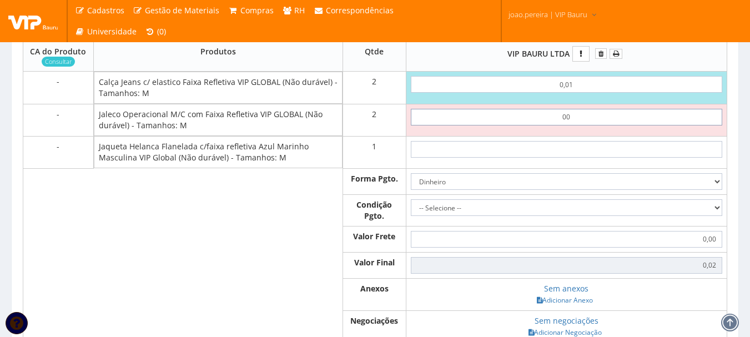
type input "0,01"
type input "0,04"
type input "0,01"
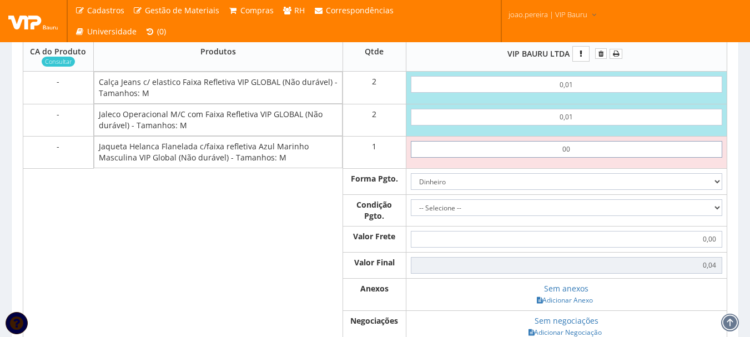
type input "0,01"
type input "0,05"
type input "0,01"
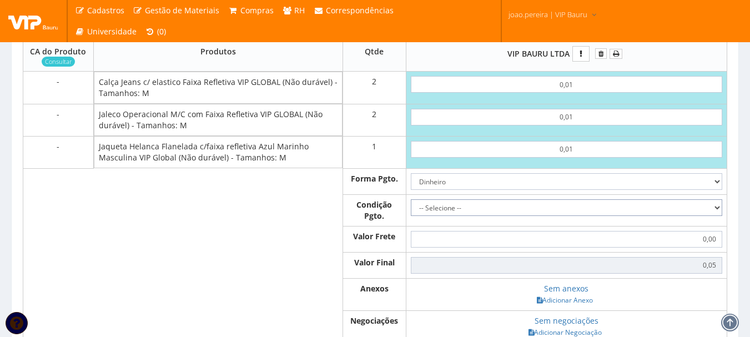
click at [702, 216] on select "-- Selecione -- À vista 7 dias 10 dias" at bounding box center [566, 207] width 311 height 17
select select "7"
click at [411, 210] on select "-- Selecione -- À vista 7 dias 10 dias" at bounding box center [566, 207] width 311 height 17
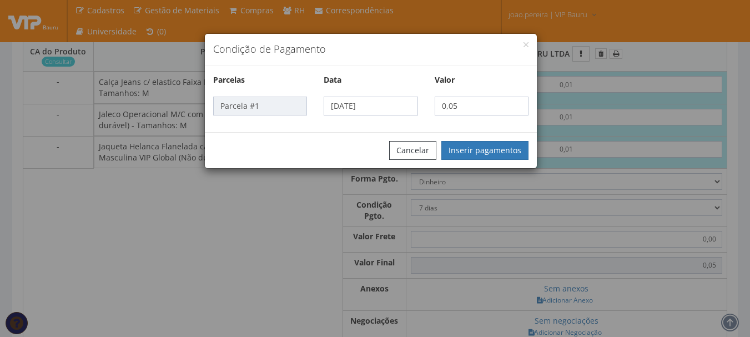
click at [591, 217] on div "Condição de Pagamento [GEOGRAPHIC_DATA] Data [GEOGRAPHIC_DATA] Parcela #1 [DATE…" at bounding box center [375, 168] width 750 height 337
click at [403, 149] on button "Cancelar" at bounding box center [412, 150] width 47 height 19
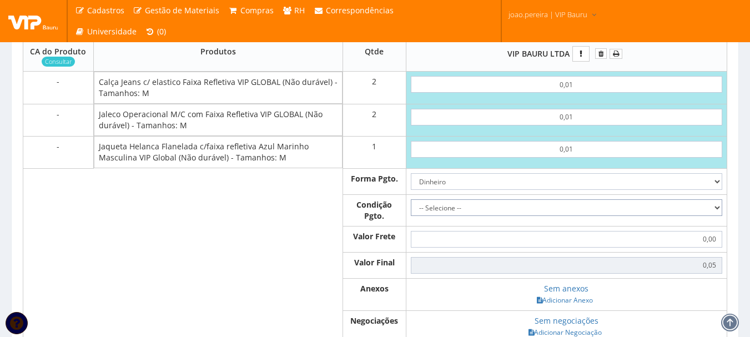
click at [574, 215] on select "-- Selecione -- À vista 7 dias 10 dias" at bounding box center [566, 207] width 311 height 17
select select "0"
click at [411, 210] on select "-- Selecione -- À vista 7 dias 10 dias" at bounding box center [566, 207] width 311 height 17
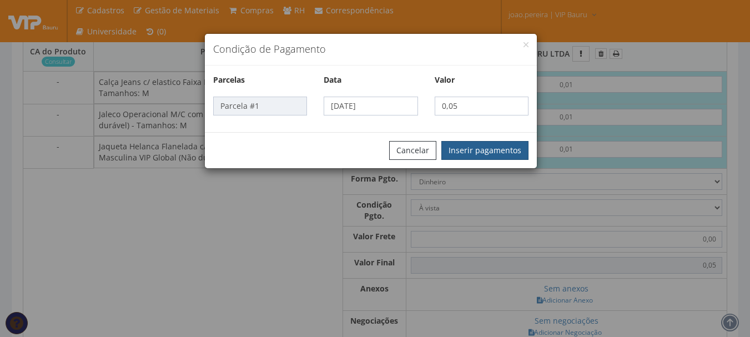
click at [493, 141] on button "Inserir pagamentos" at bounding box center [484, 150] width 87 height 19
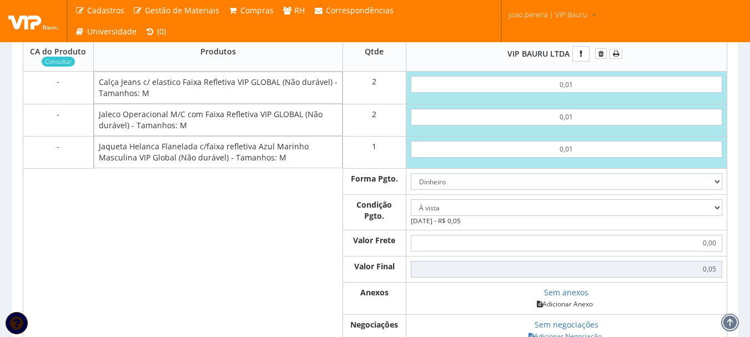
click at [576, 310] on link "Adicionar Anexo" at bounding box center [564, 304] width 63 height 12
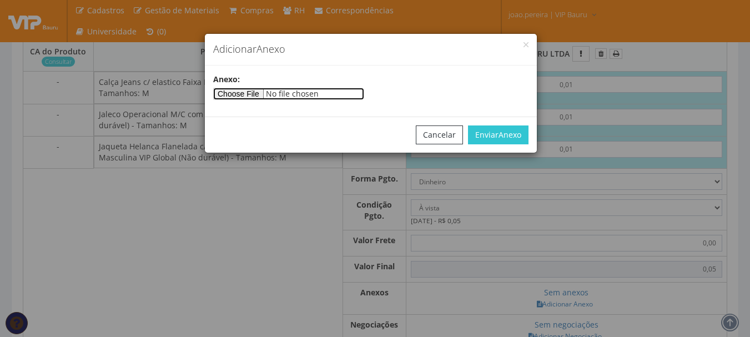
click at [266, 93] on input"] "file" at bounding box center [288, 94] width 151 height 12
type input"] "C:\fakepath\PEDIDOS SEM NOTA FISCAL ESTOQUE.docx"
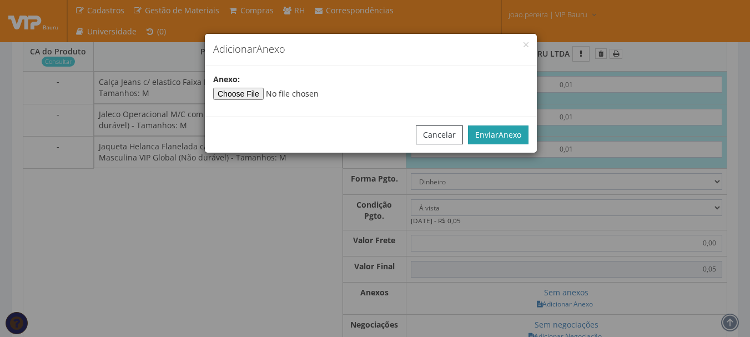
click at [507, 138] on span "Anexo" at bounding box center [509, 134] width 23 height 11
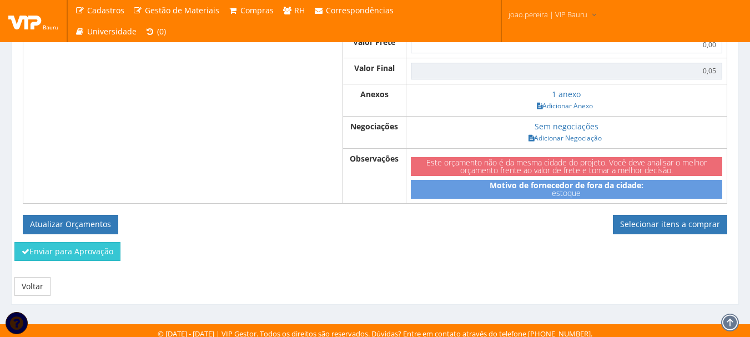
scroll to position [714, 0]
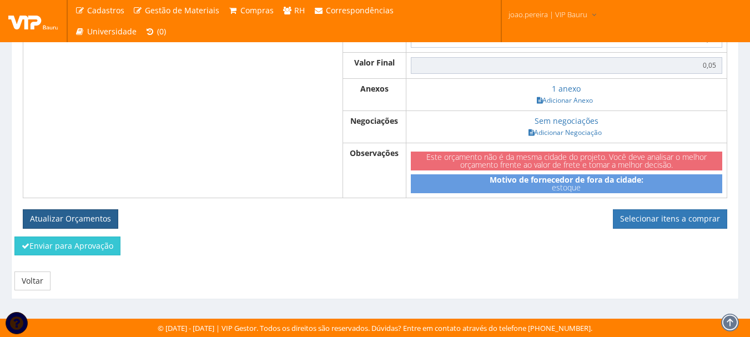
click at [68, 219] on button "Atualizar Orçamentos" at bounding box center [70, 218] width 95 height 19
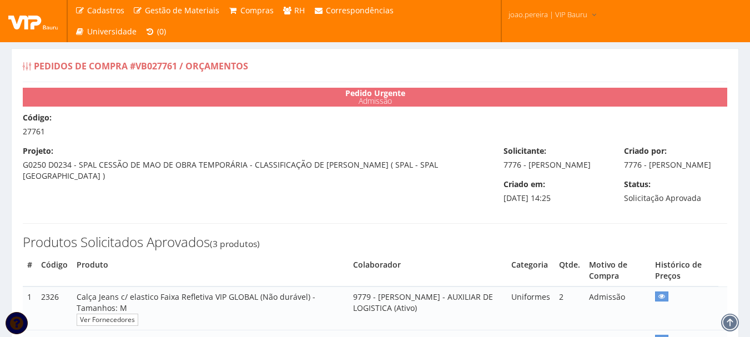
select select "0"
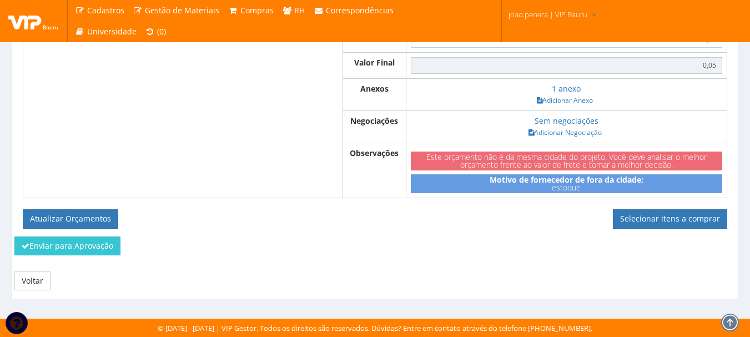
scroll to position [666, 0]
click at [645, 228] on link "Selecionar itens a comprar" at bounding box center [670, 218] width 114 height 19
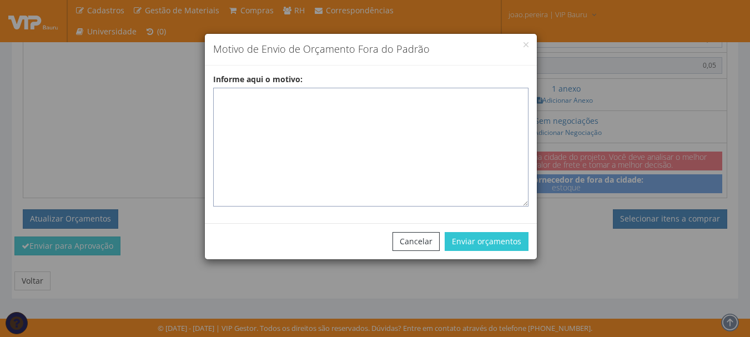
click at [291, 99] on textarea "Informe aqui o motivo:" at bounding box center [370, 147] width 315 height 119
paste textarea "EPIS ou UNIFORMES - Pedido de compra para emissão de ficha de EPIS ou Uniformes…"
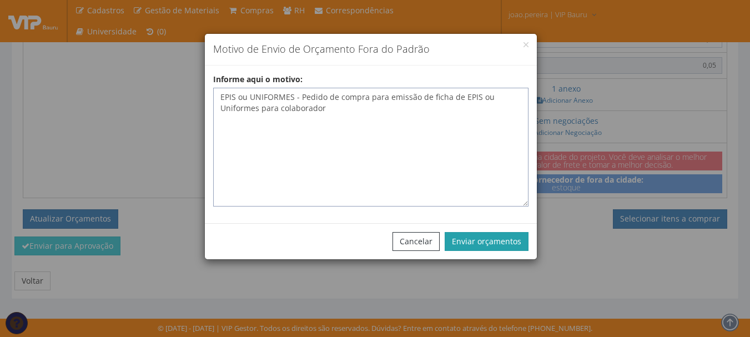
type textarea "EPIS ou UNIFORMES - Pedido de compra para emissão de ficha de EPIS ou Uniformes…"
click at [482, 235] on button "Enviar orçamentos" at bounding box center [487, 241] width 84 height 19
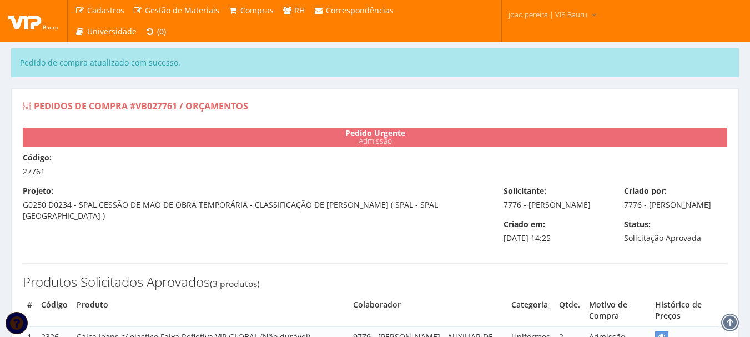
select select "0"
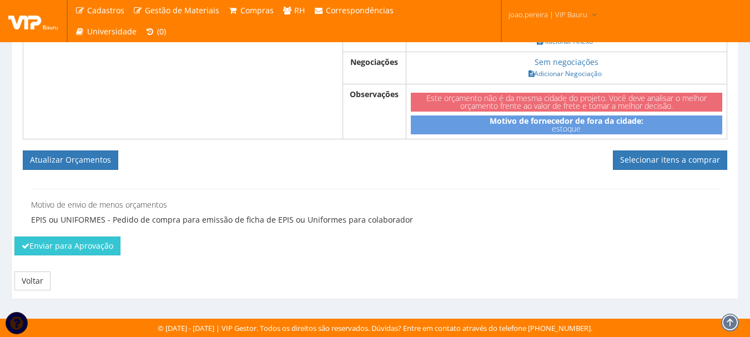
scroll to position [773, 0]
click at [679, 162] on link "Selecionar itens a comprar" at bounding box center [670, 159] width 114 height 19
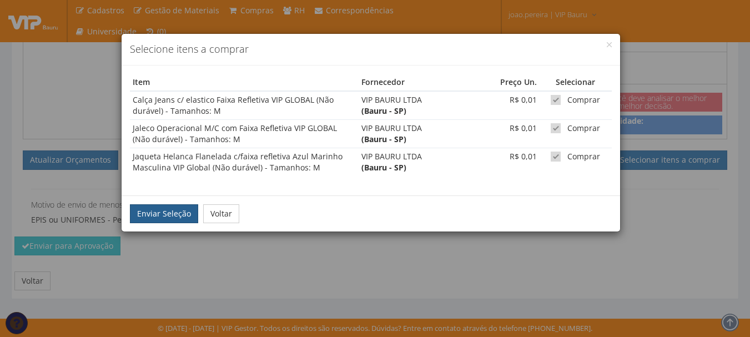
click at [172, 210] on button "Enviar Seleção" at bounding box center [164, 213] width 68 height 19
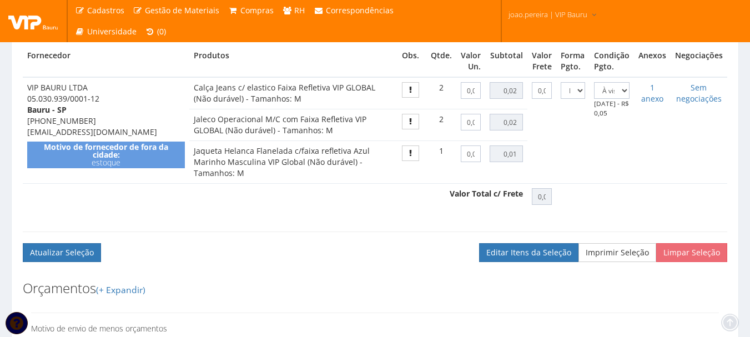
scroll to position [588, 0]
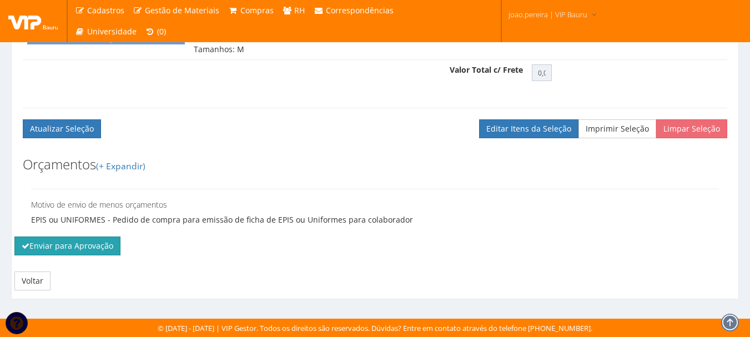
click at [56, 247] on button "Enviar para Aprovação" at bounding box center [67, 245] width 106 height 19
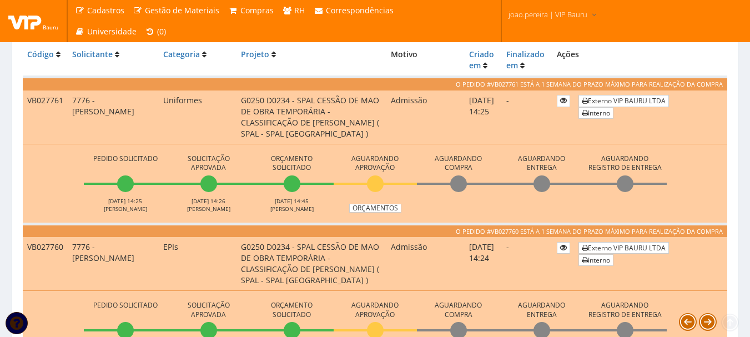
scroll to position [333, 0]
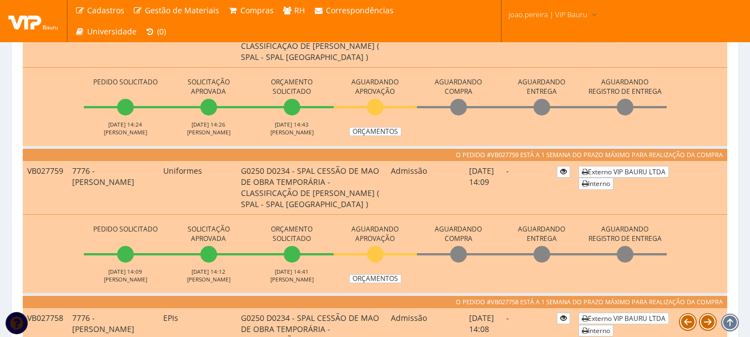
scroll to position [460, 0]
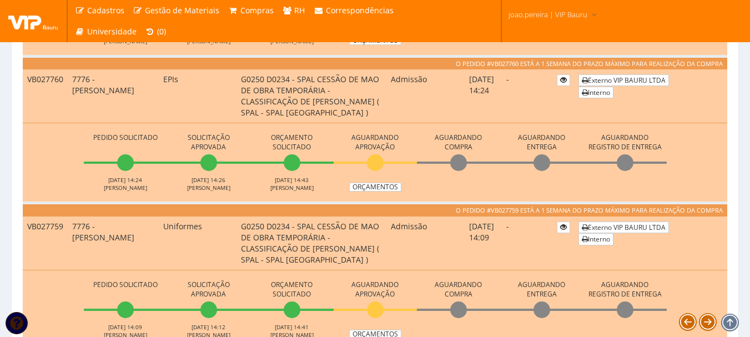
scroll to position [294, 0]
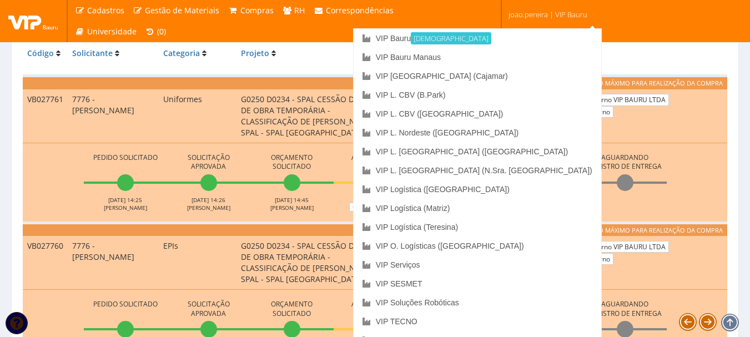
click at [561, 16] on span "joao.pereira | VIP Bauru" at bounding box center [547, 14] width 79 height 11
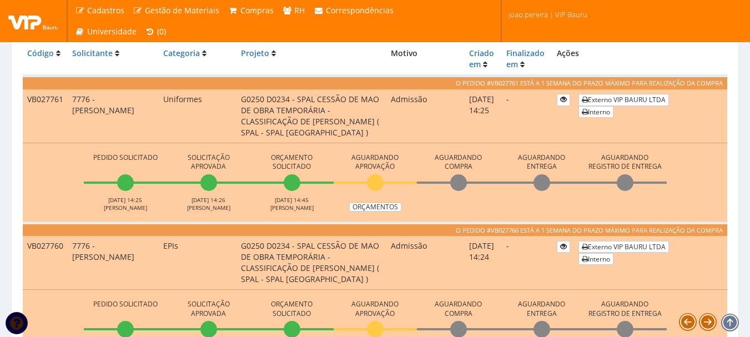
click at [561, 17] on span "joao.pereira | VIP Bauru" at bounding box center [547, 14] width 79 height 11
